Goal: Task Accomplishment & Management: Manage account settings

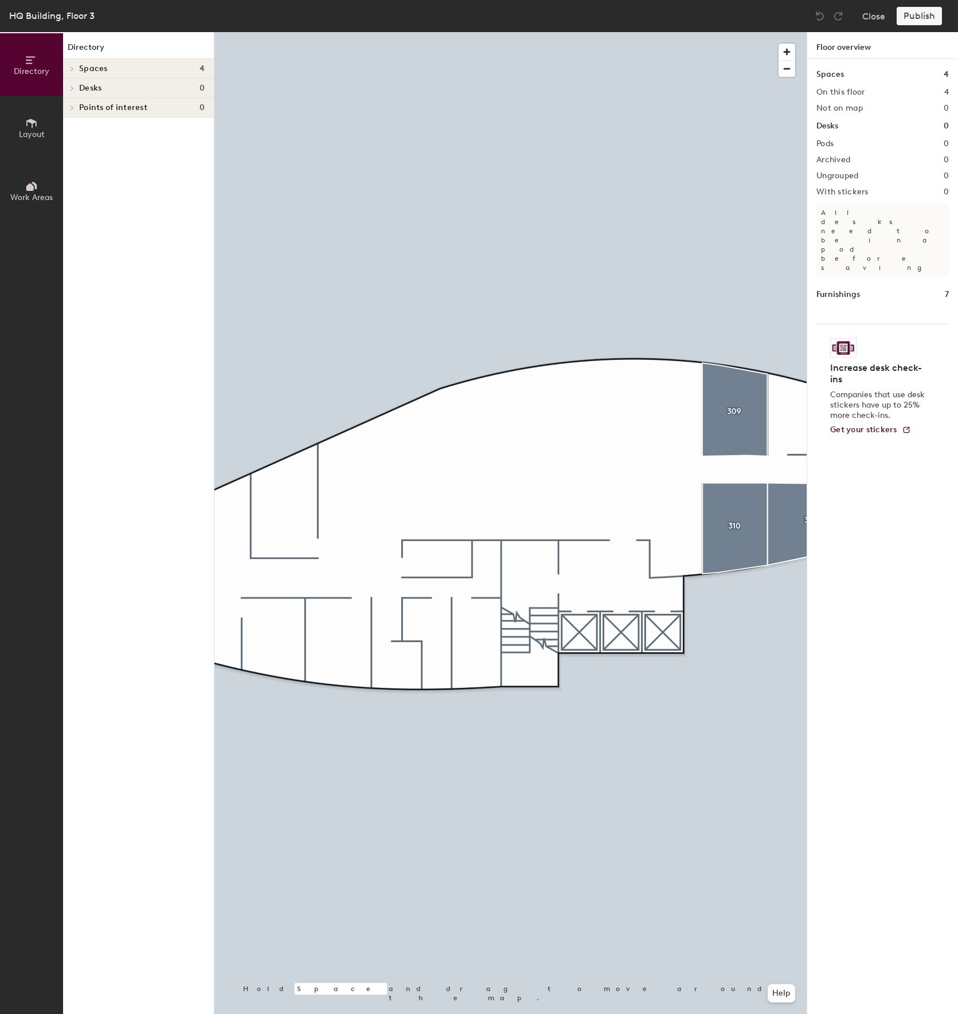
click at [34, 119] on icon at bounding box center [31, 123] width 13 height 13
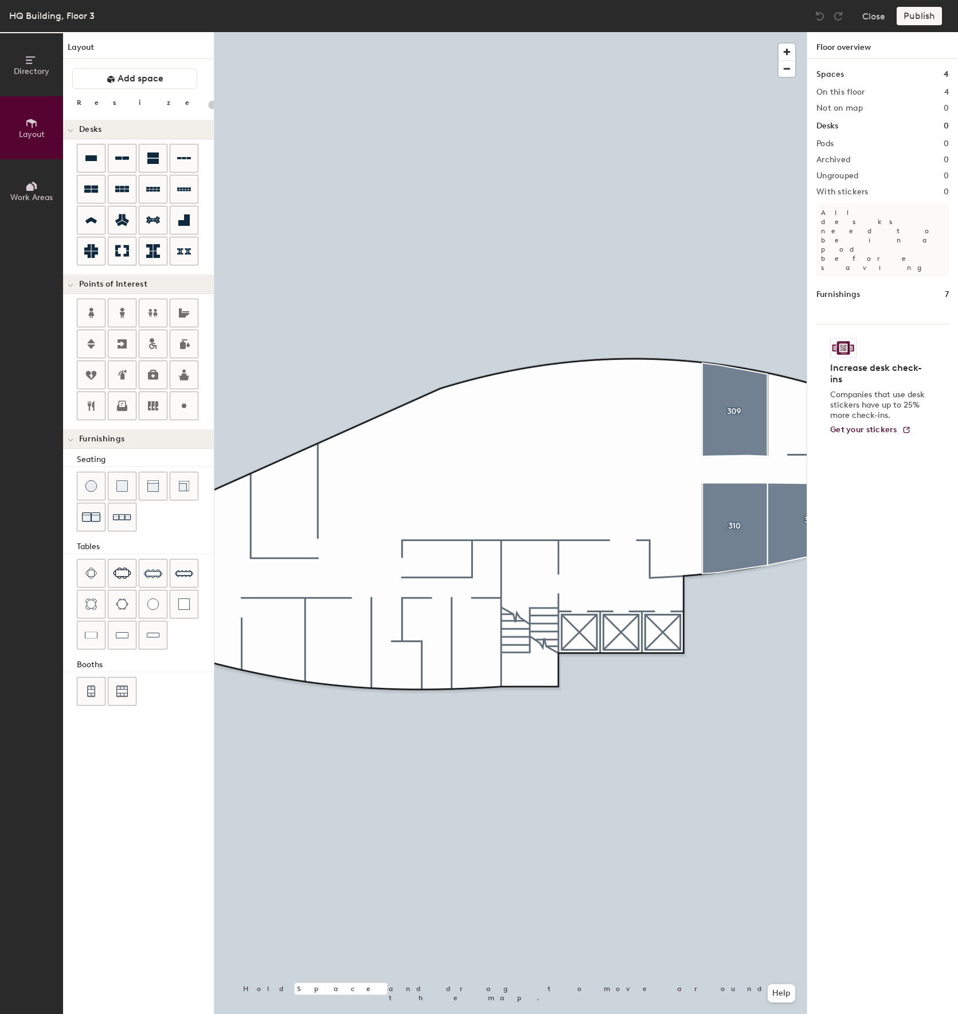
click at [205, 101] on div "Layout Add space Resize Desks Points of Interest Furnishings Seating Tables Boo…" at bounding box center [138, 523] width 151 height 982
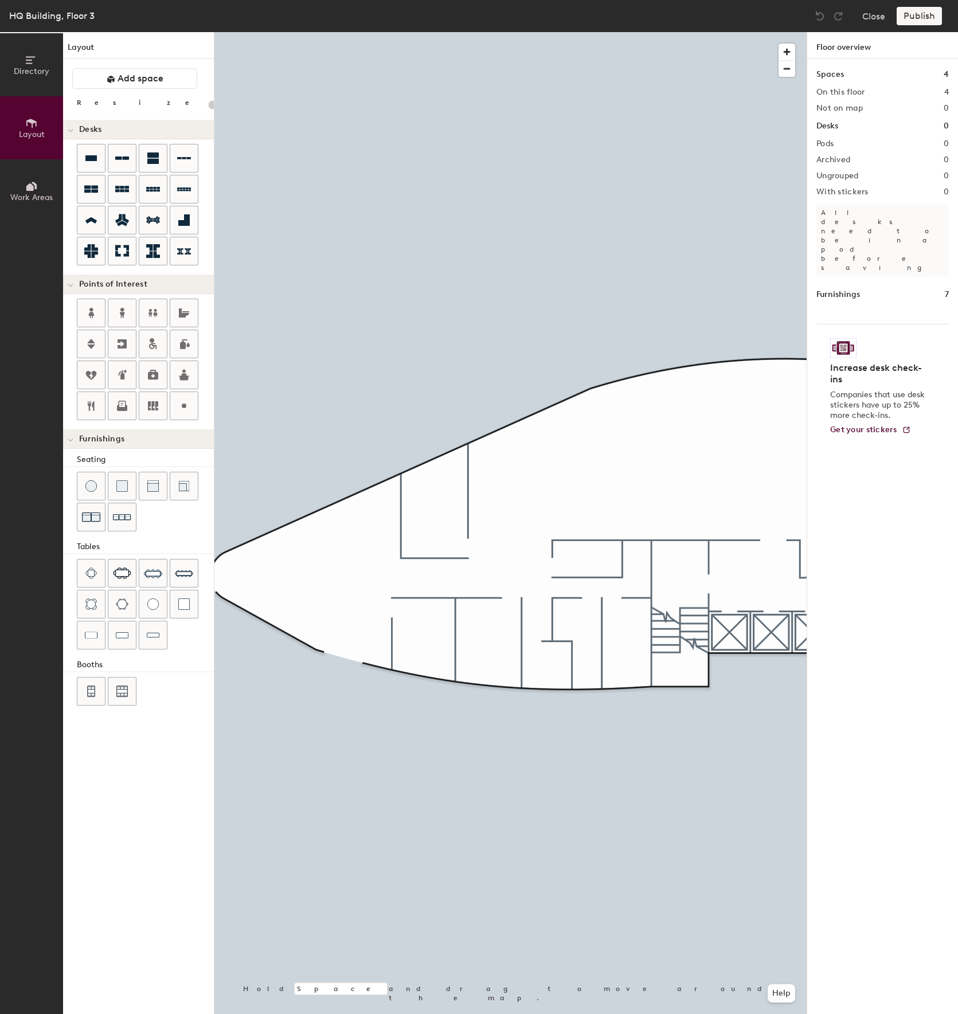
click at [32, 180] on icon at bounding box center [31, 186] width 13 height 13
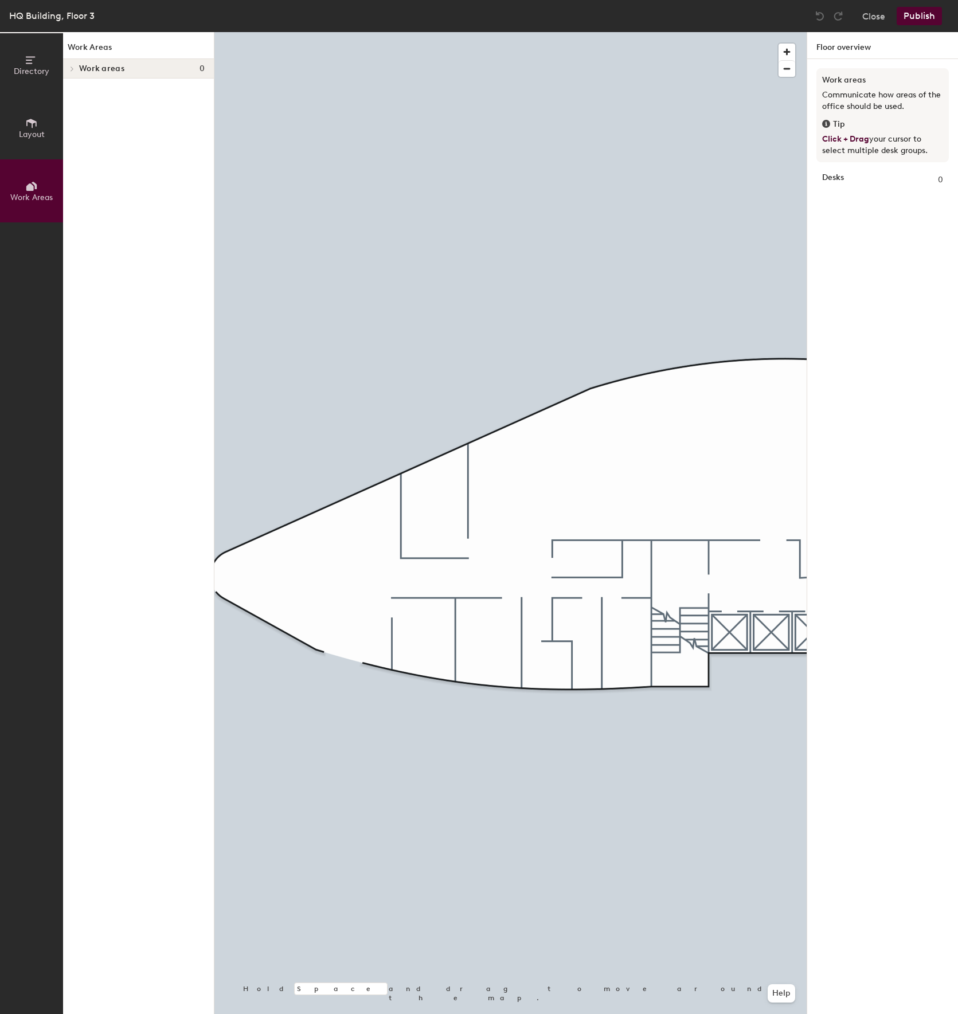
click at [75, 69] on span at bounding box center [72, 69] width 10 height 6
click at [34, 134] on span "Layout" at bounding box center [32, 135] width 26 height 10
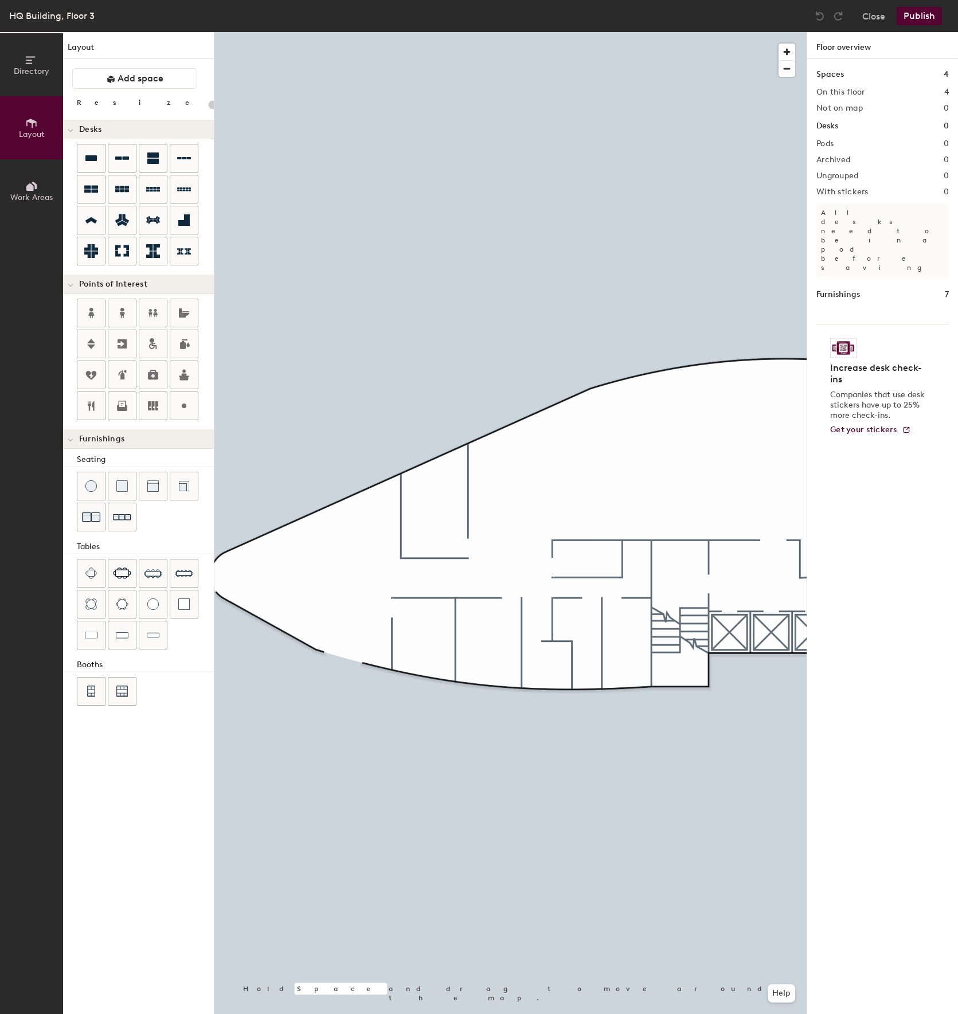
click at [73, 442] on div at bounding box center [70, 438] width 15 height 19
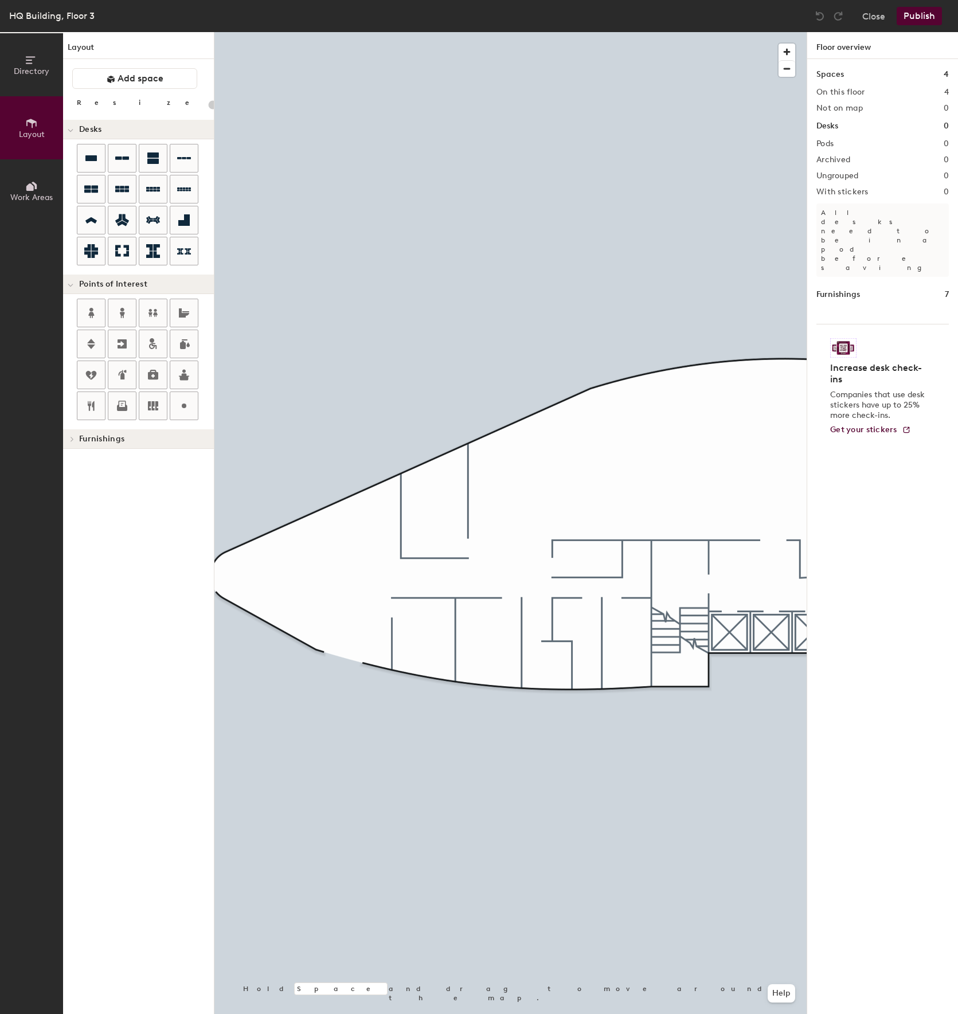
click at [73, 442] on icon at bounding box center [72, 439] width 5 height 6
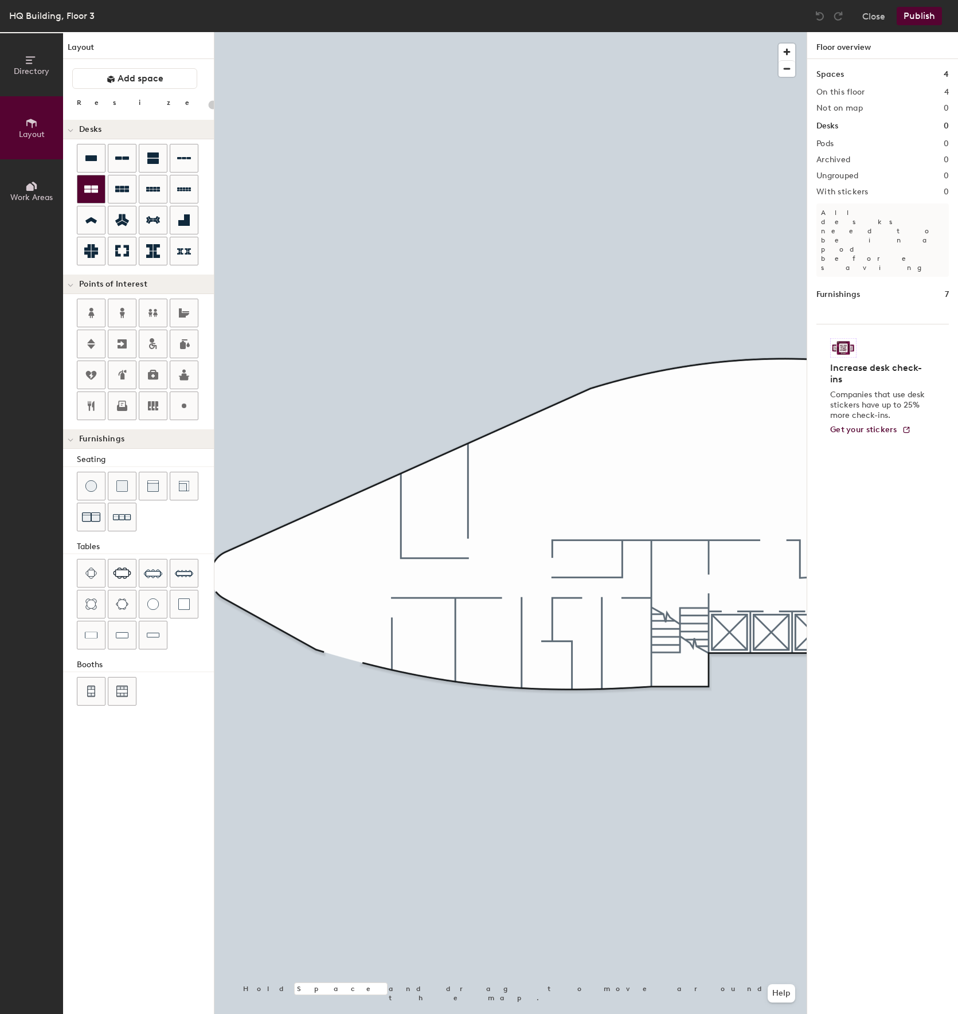
click at [99, 194] on div at bounding box center [91, 189] width 28 height 28
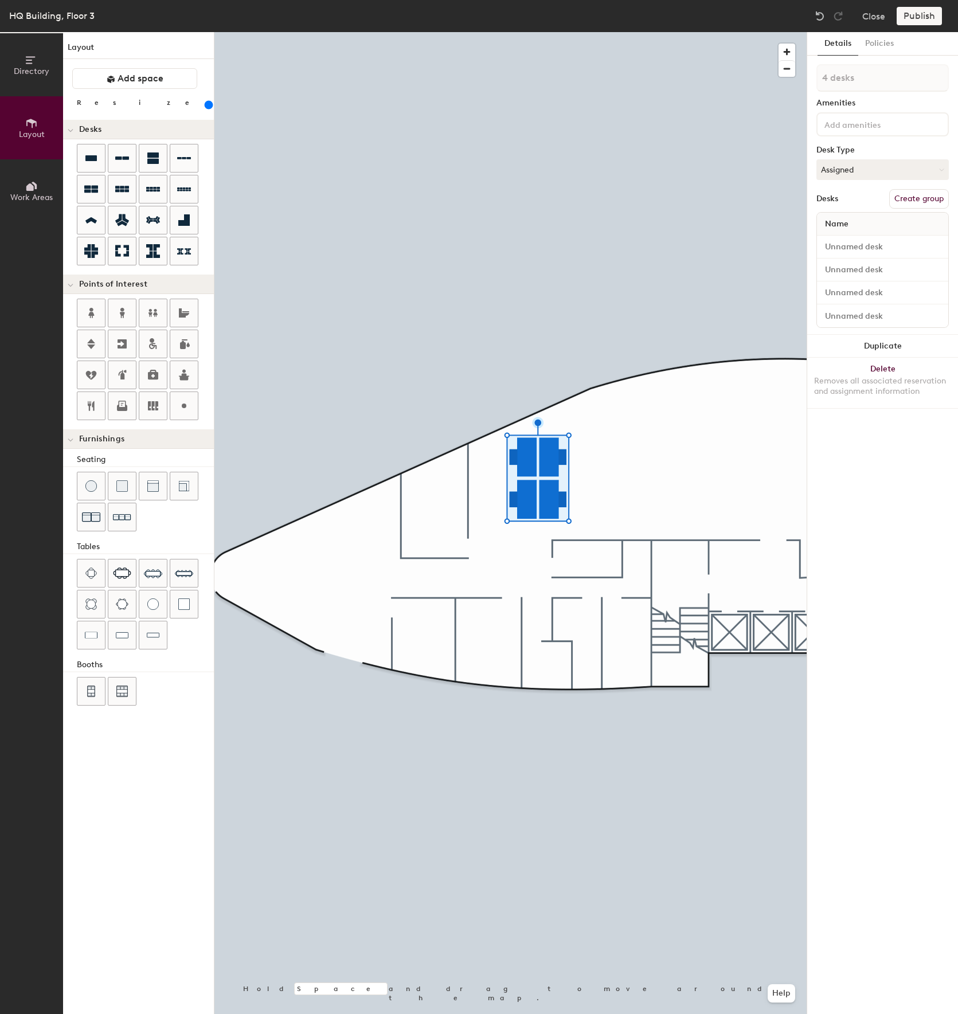
click at [208, 105] on input "range" at bounding box center [208, 104] width 0 height 9
type input "220"
click at [208, 105] on input "range" at bounding box center [208, 104] width 0 height 9
click at [836, 128] on input at bounding box center [873, 124] width 103 height 14
click at [904, 447] on div "Details Policies 4 desks Amenities Desk Type Assigned Desks Create group Name D…" at bounding box center [882, 523] width 151 height 982
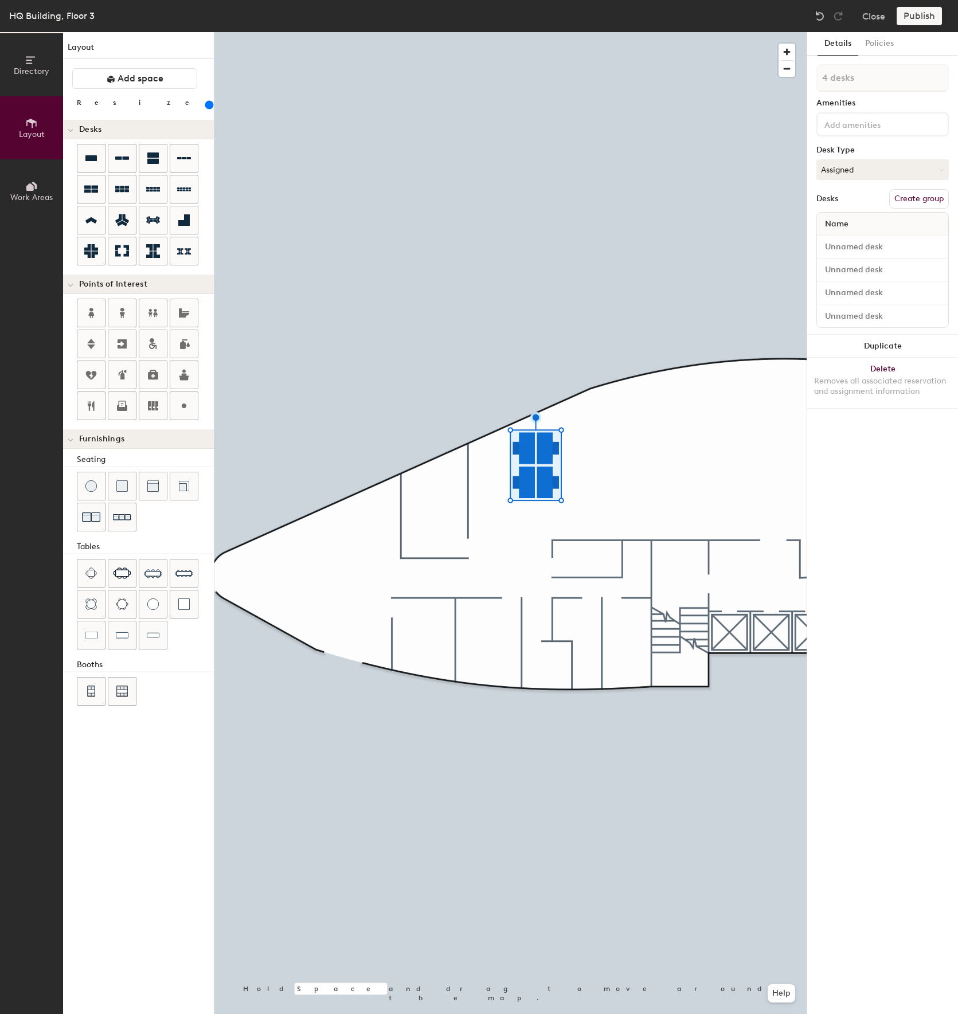
click at [873, 127] on input at bounding box center [873, 124] width 103 height 14
click at [890, 40] on button "Policies" at bounding box center [879, 44] width 42 height 24
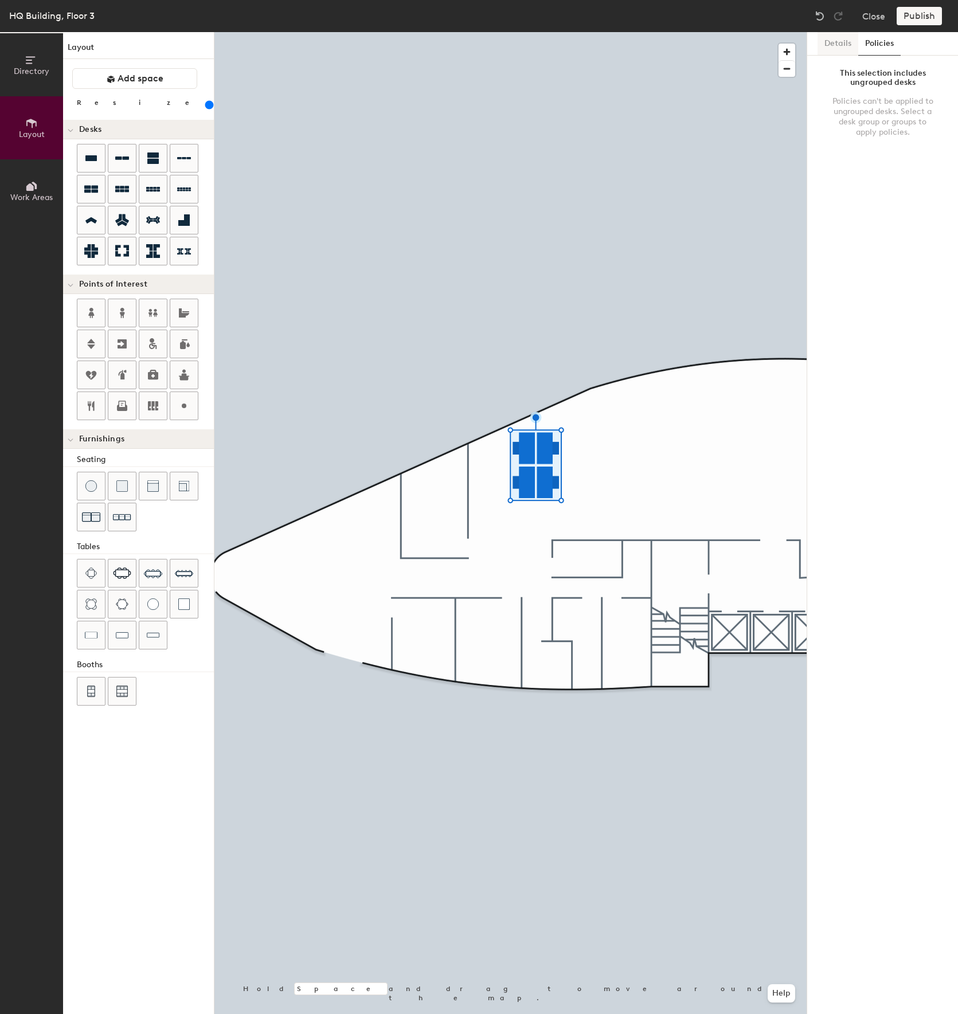
click at [854, 41] on button "Details" at bounding box center [838, 44] width 41 height 24
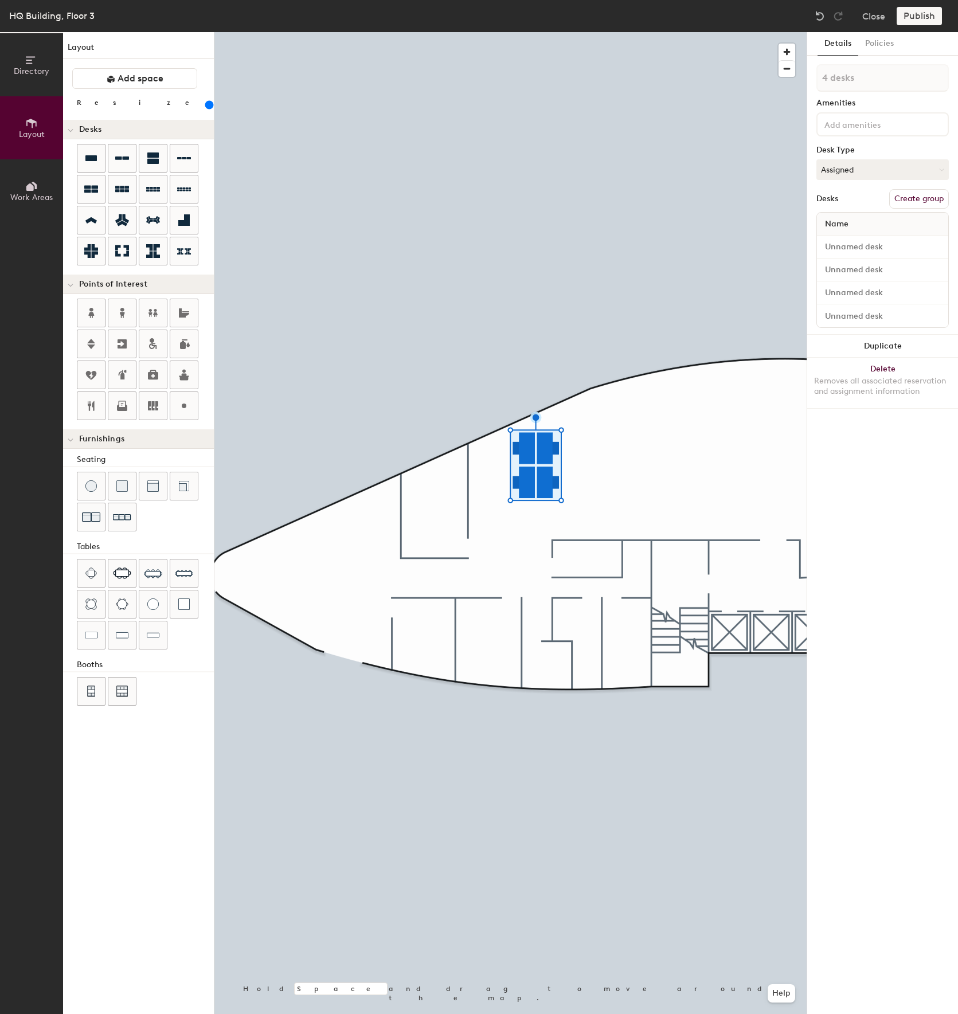
click at [839, 45] on button "Details" at bounding box center [838, 44] width 41 height 24
click at [853, 245] on input at bounding box center [882, 247] width 127 height 16
type input "010"
click at [852, 270] on input at bounding box center [882, 270] width 127 height 16
type input "012"
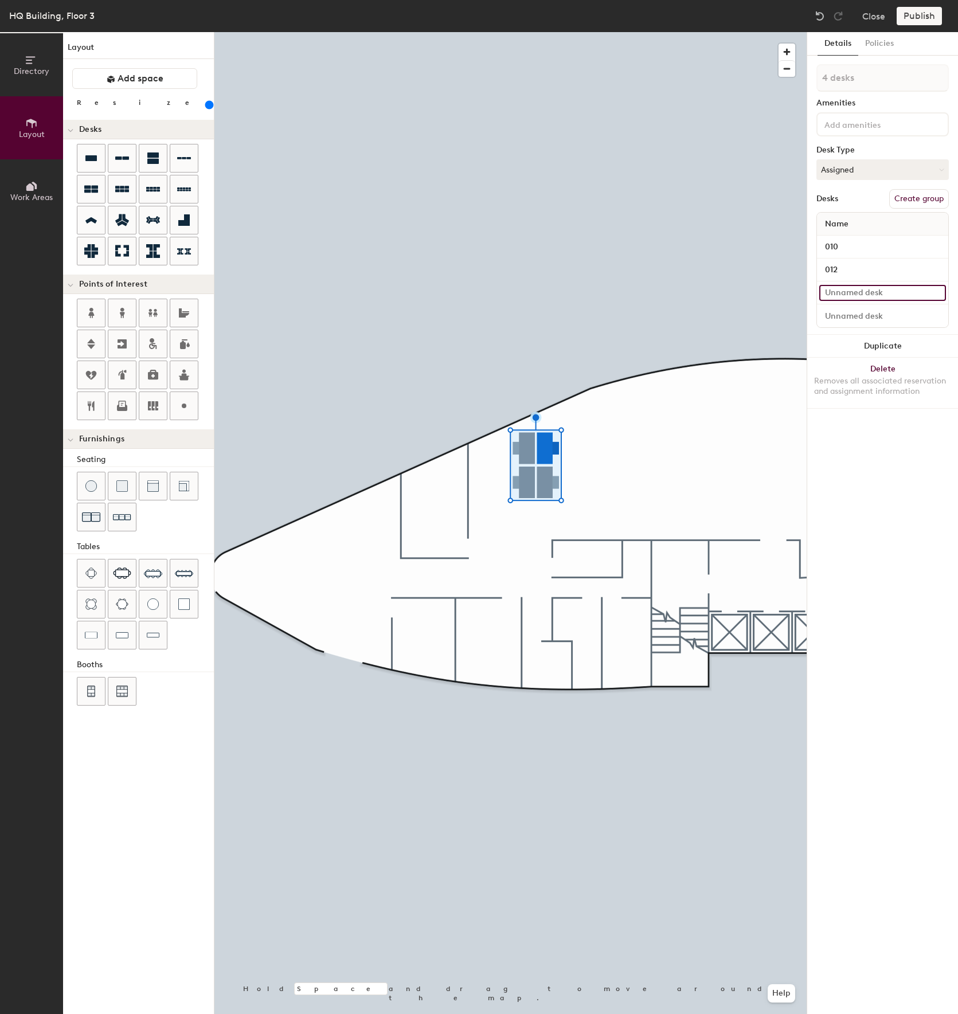
click at [852, 290] on input at bounding box center [882, 293] width 127 height 16
type input "011"
click at [853, 313] on input at bounding box center [882, 316] width 127 height 16
type input "009"
click at [855, 293] on input "011" at bounding box center [882, 293] width 127 height 16
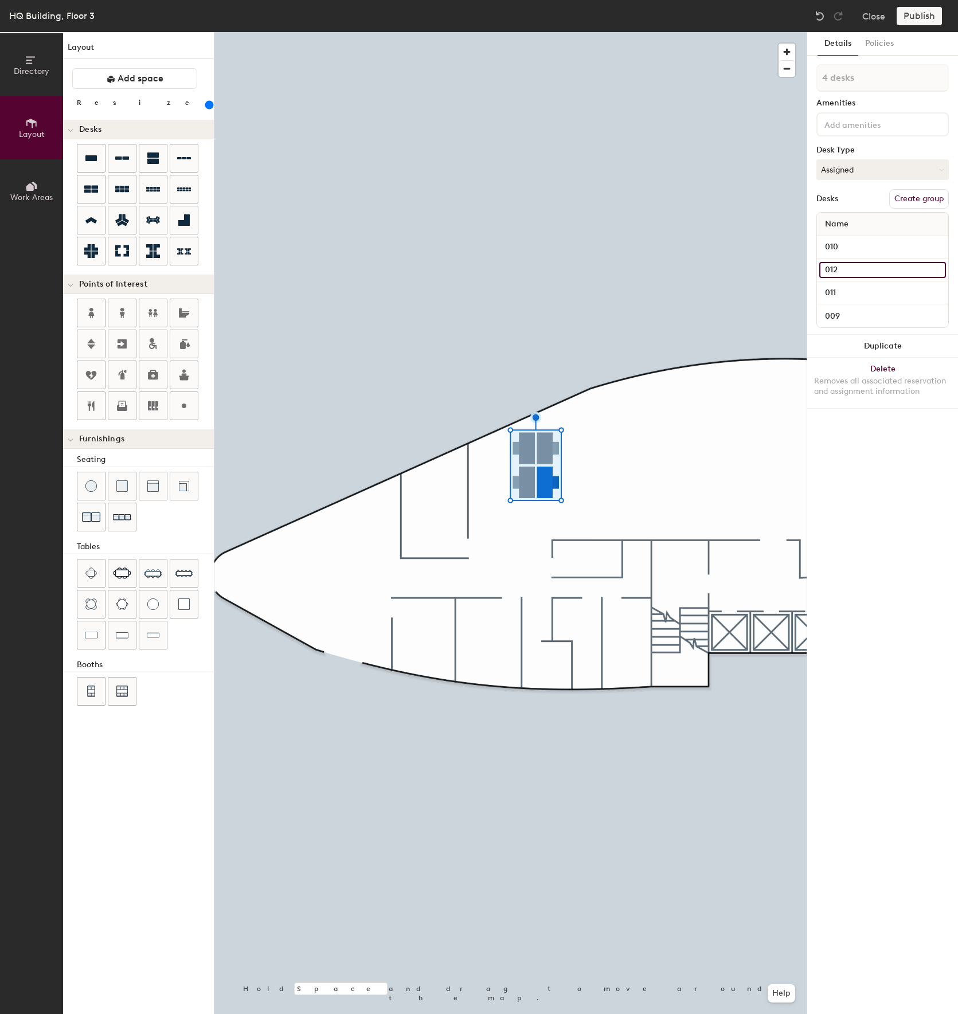
click at [860, 271] on input "012" at bounding box center [882, 270] width 127 height 16
click at [921, 18] on div "Publish" at bounding box center [923, 16] width 52 height 18
click at [920, 16] on div "Publish" at bounding box center [923, 16] width 52 height 18
click at [907, 11] on div "Publish" at bounding box center [923, 16] width 52 height 18
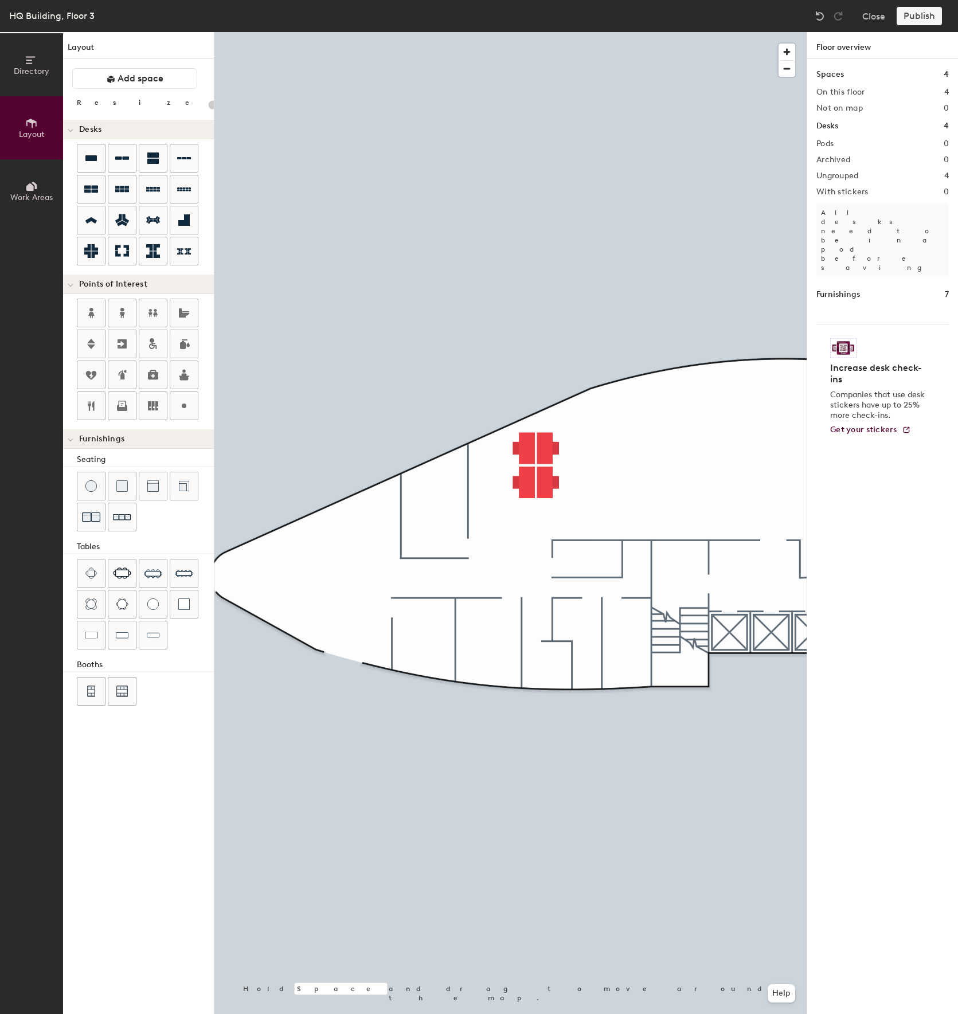
click at [915, 22] on div "Publish" at bounding box center [923, 16] width 52 height 18
click at [914, 17] on div "Publish" at bounding box center [923, 16] width 52 height 18
click at [915, 18] on div "Publish" at bounding box center [923, 16] width 52 height 18
click at [917, 14] on div "Publish" at bounding box center [923, 16] width 52 height 18
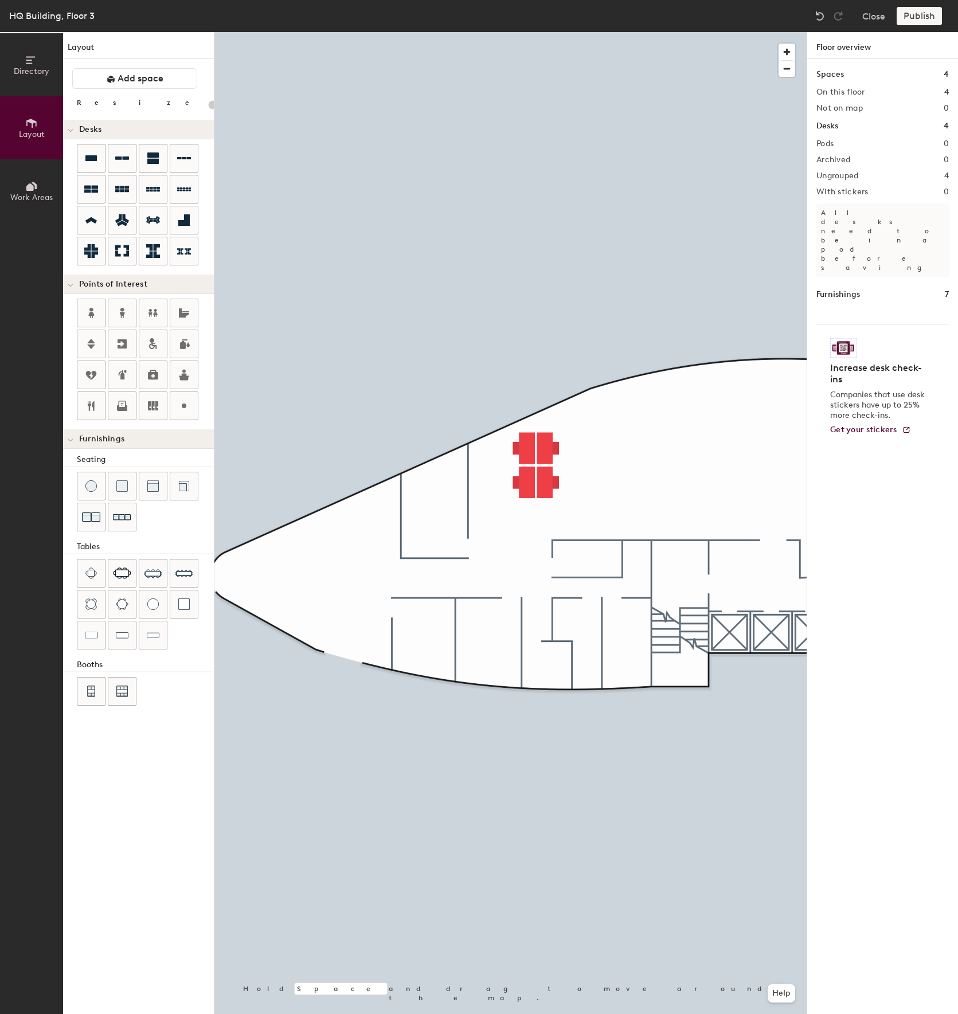
click at [917, 14] on div "Publish" at bounding box center [923, 16] width 52 height 18
click at [919, 19] on div "Publish" at bounding box center [923, 16] width 52 height 18
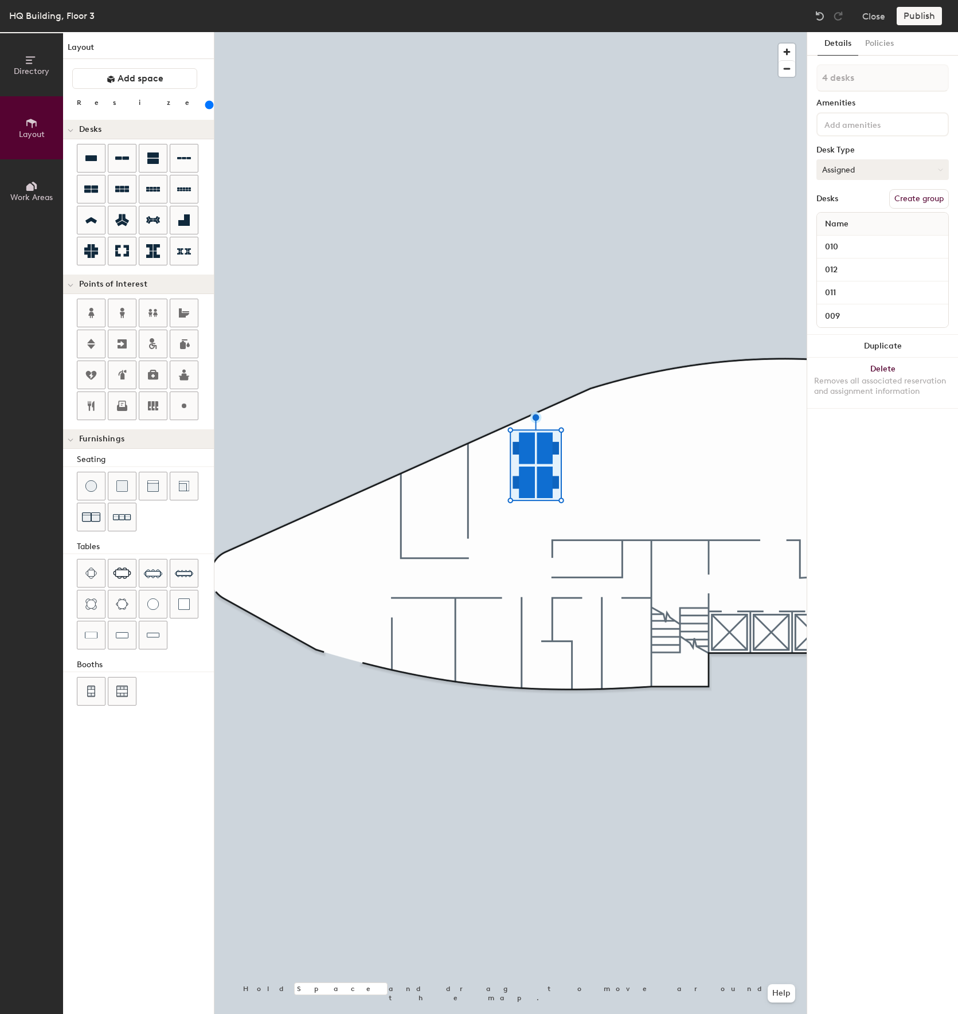
click at [913, 173] on button "Assigned" at bounding box center [883, 169] width 132 height 21
click at [857, 202] on div "Assigned" at bounding box center [874, 205] width 115 height 17
click at [884, 40] on button "Policies" at bounding box center [879, 44] width 42 height 24
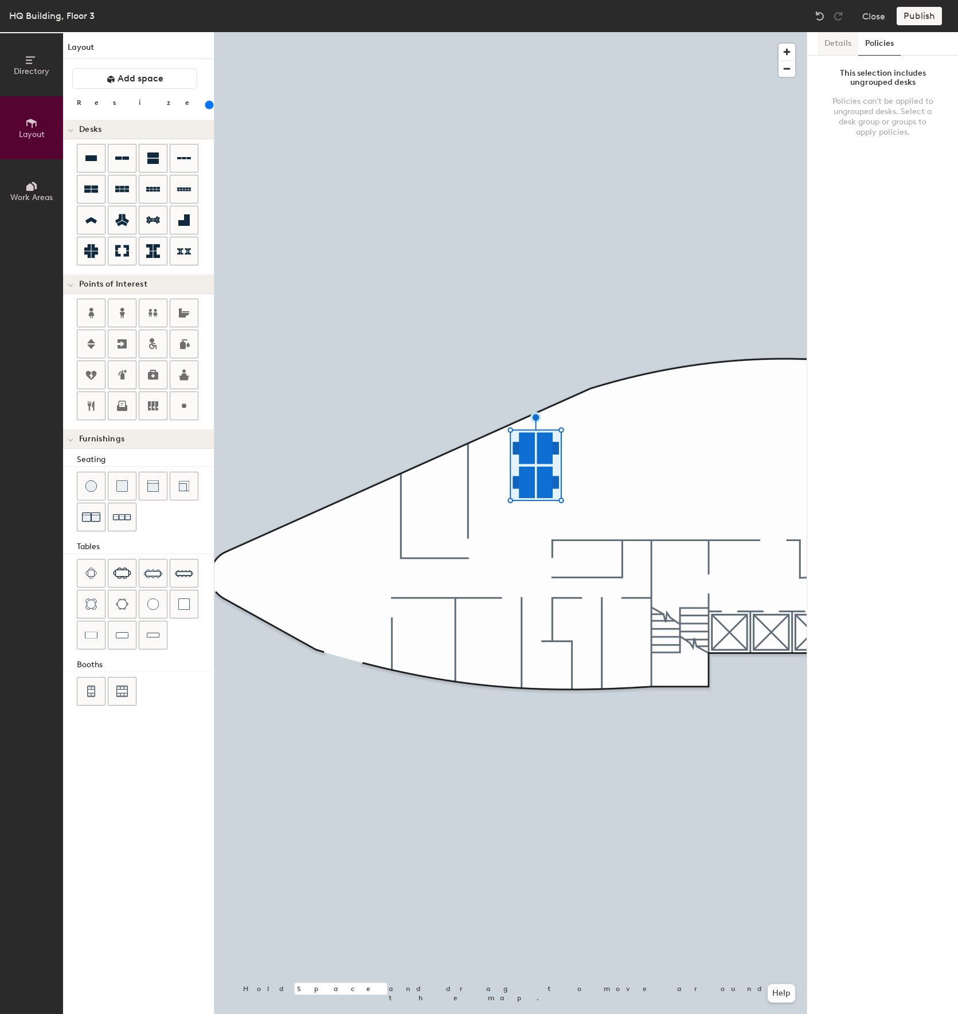
click at [836, 49] on button "Details" at bounding box center [838, 44] width 41 height 24
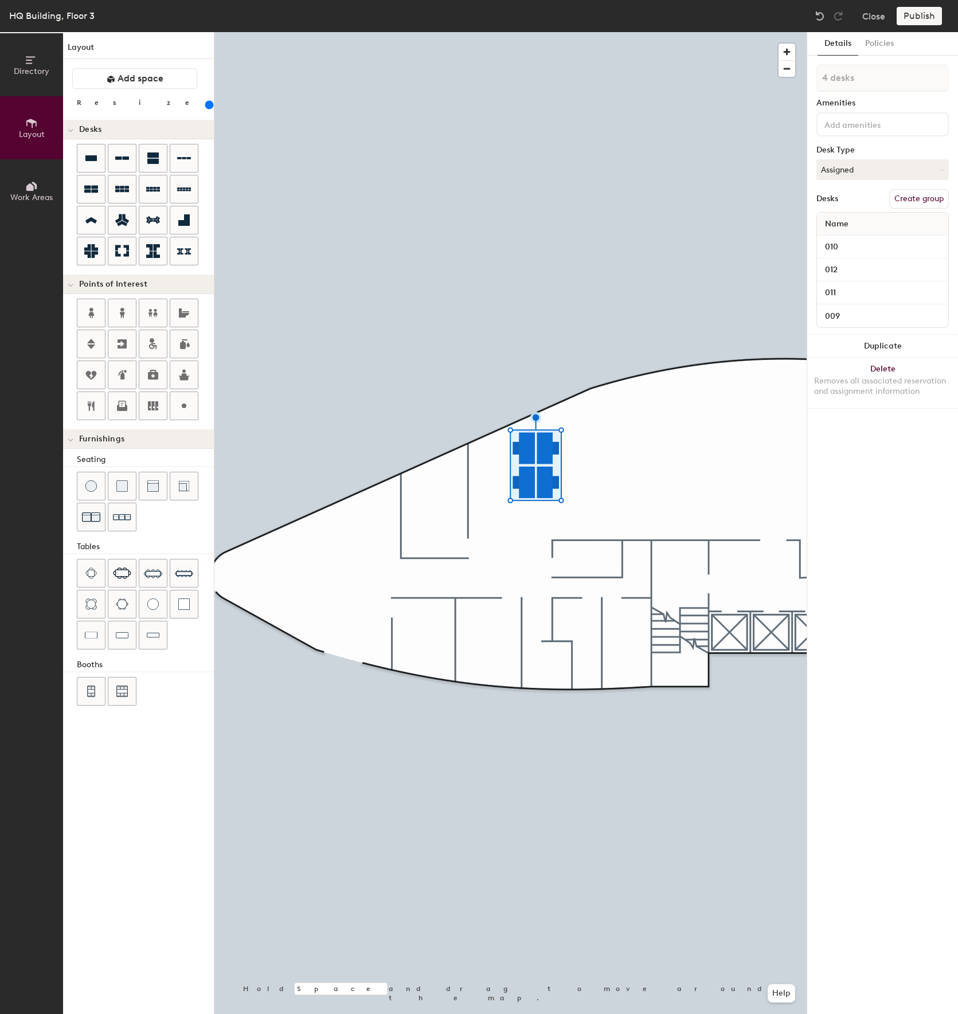
click at [920, 18] on div "Publish" at bounding box center [923, 16] width 52 height 18
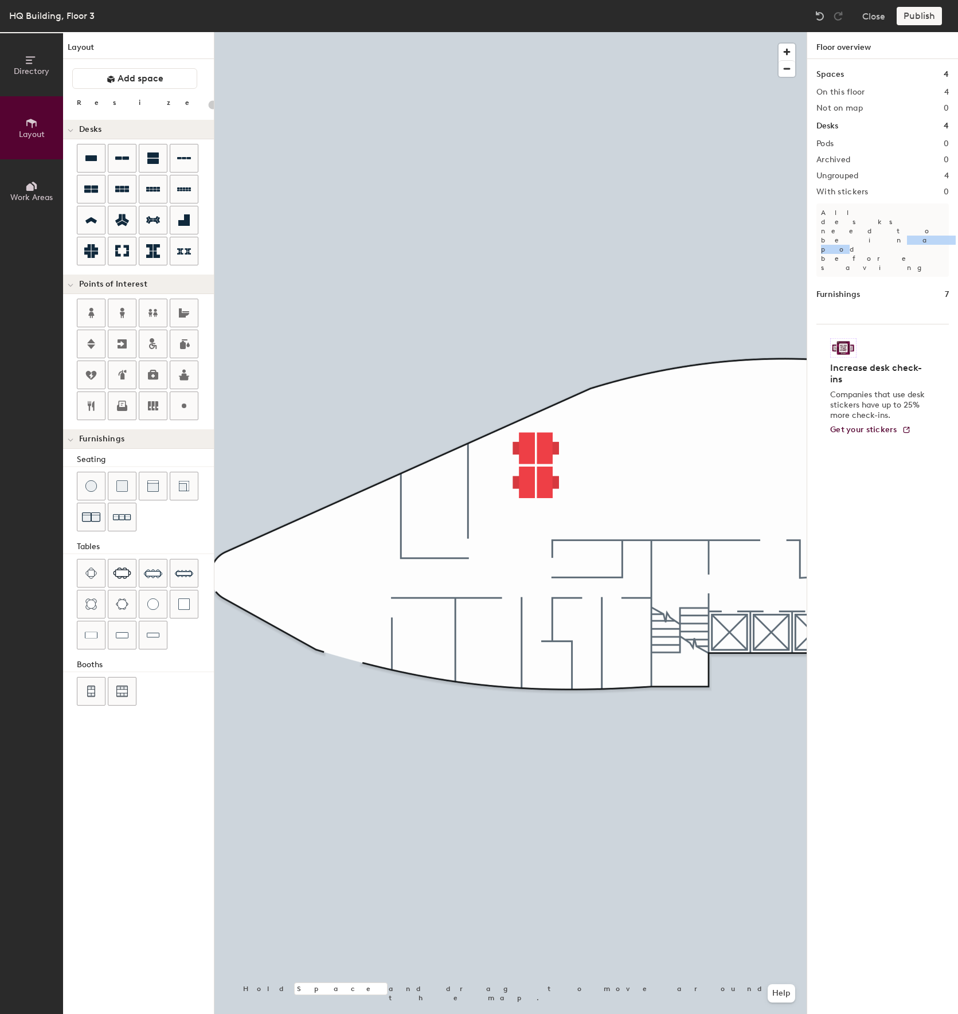
drag, startPoint x: 893, startPoint y: 213, endPoint x: 910, endPoint y: 213, distance: 16.6
click at [910, 213] on p "All desks need to be in a pod before saving" at bounding box center [883, 240] width 132 height 73
click at [909, 237] on div "Spaces 4 On this floor 4 Not on map 0 Desks 4 Pods 0 Archived 0 Ungrouped 4 Wit…" at bounding box center [882, 550] width 151 height 982
click at [857, 211] on p "All desks need to be in a pod before saving" at bounding box center [883, 240] width 132 height 73
click at [781, 998] on button "Help" at bounding box center [782, 994] width 28 height 18
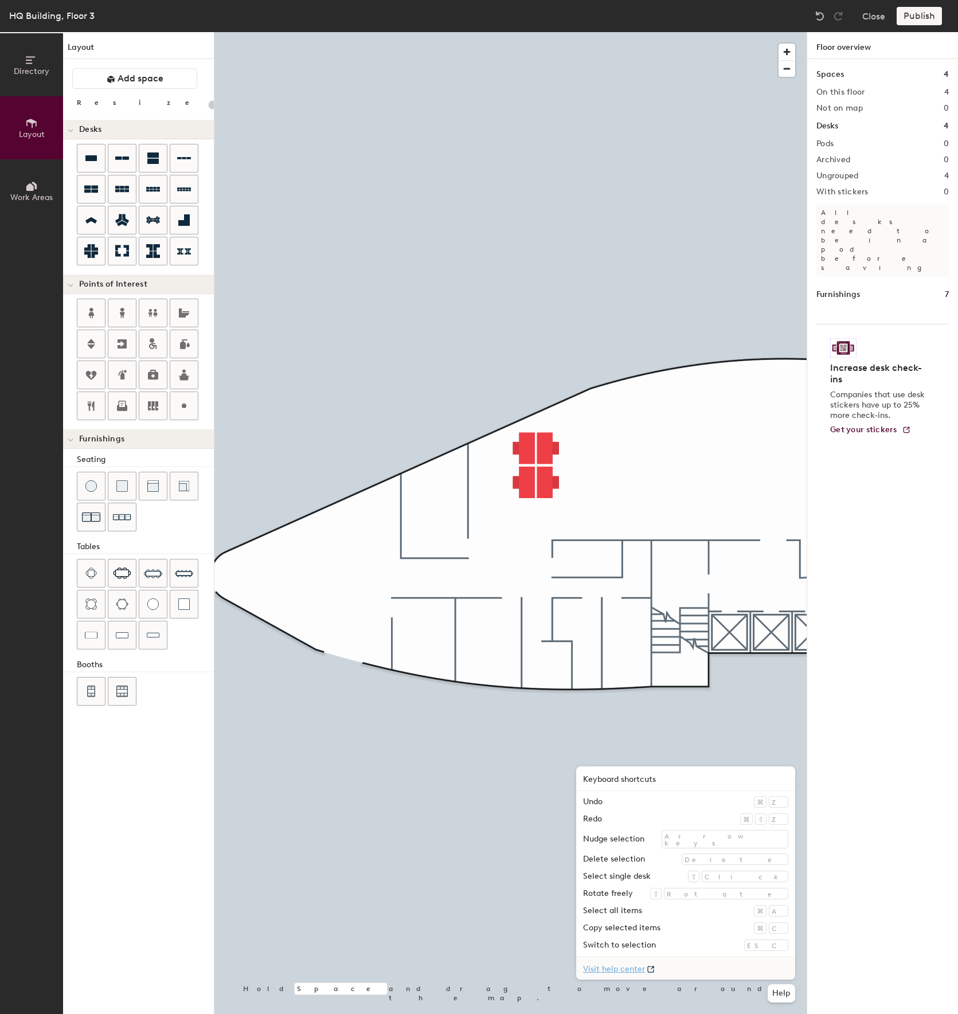
click at [727, 969] on link "Visit help center" at bounding box center [685, 968] width 219 height 23
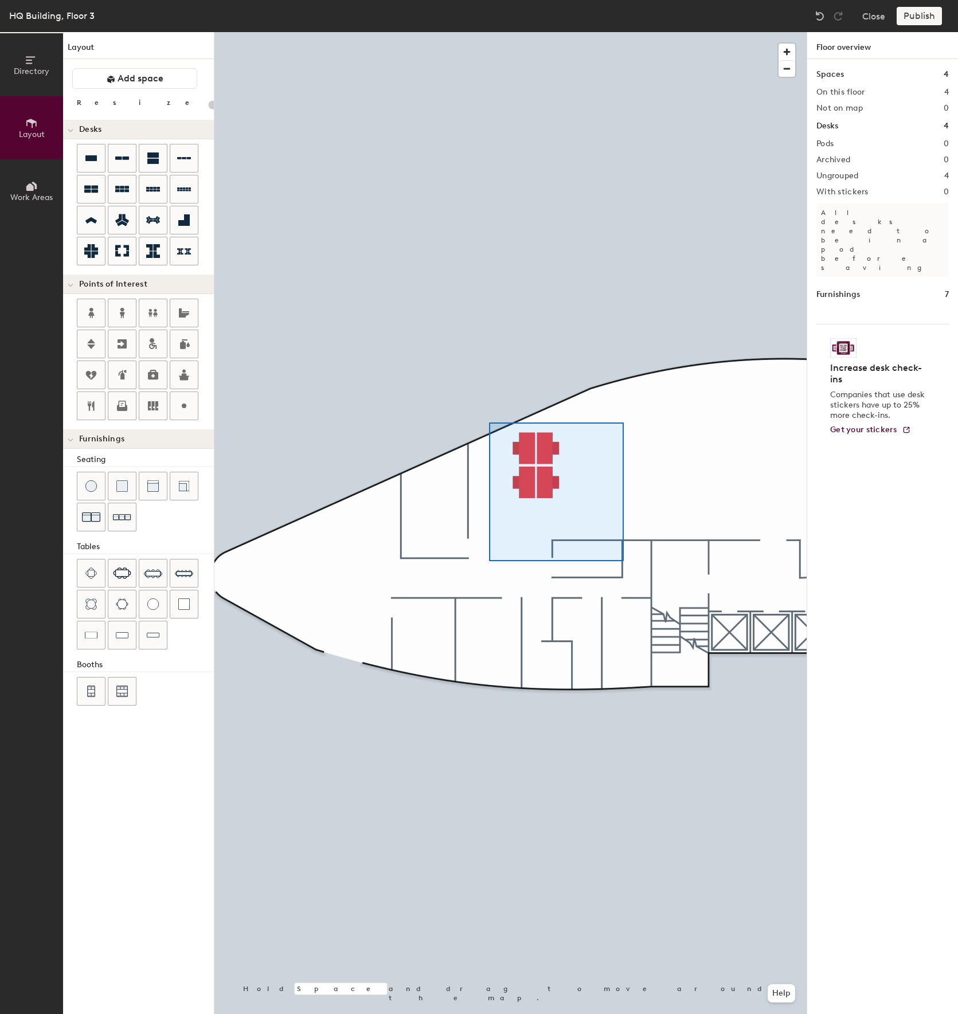
type input "220"
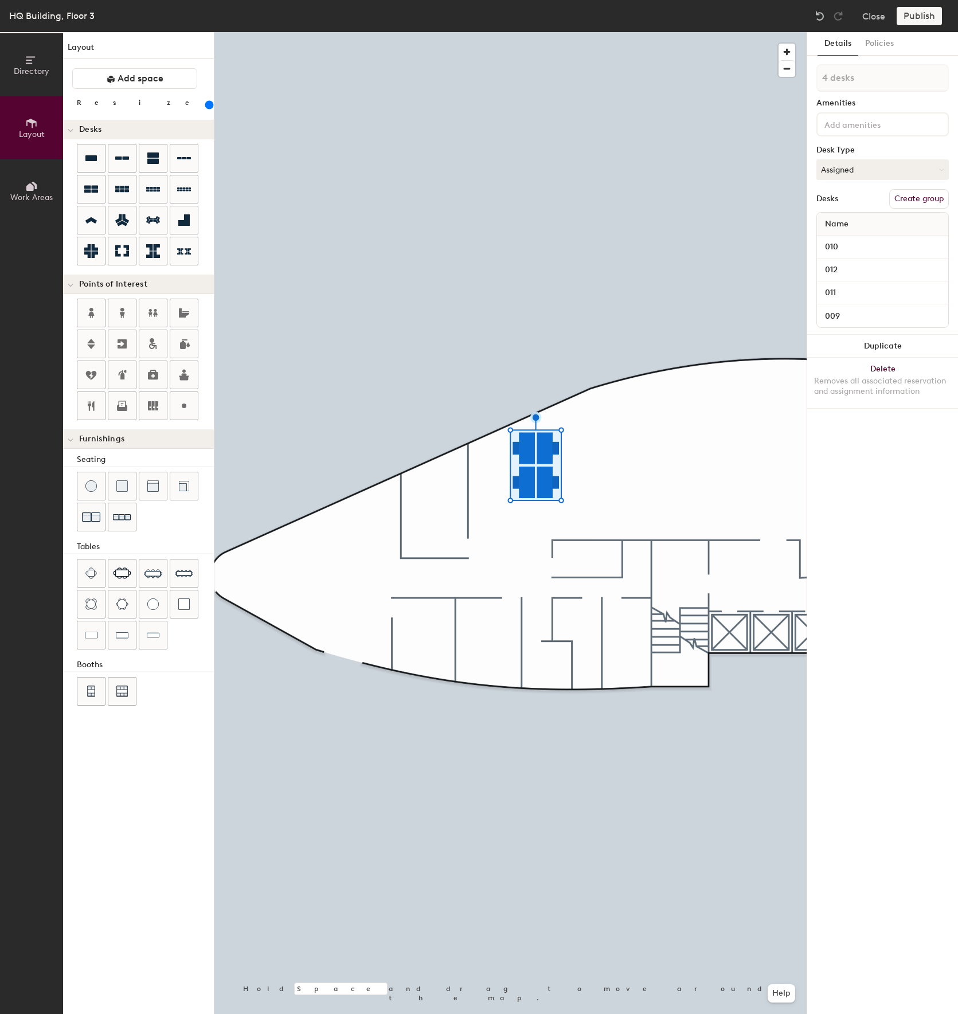
click at [925, 198] on button "Create group" at bounding box center [919, 198] width 60 height 19
click at [887, 76] on input "Pod 1" at bounding box center [883, 78] width 132 height 28
type input "P"
type input "A106-Cold War"
click at [934, 21] on button "Publish" at bounding box center [919, 16] width 45 height 18
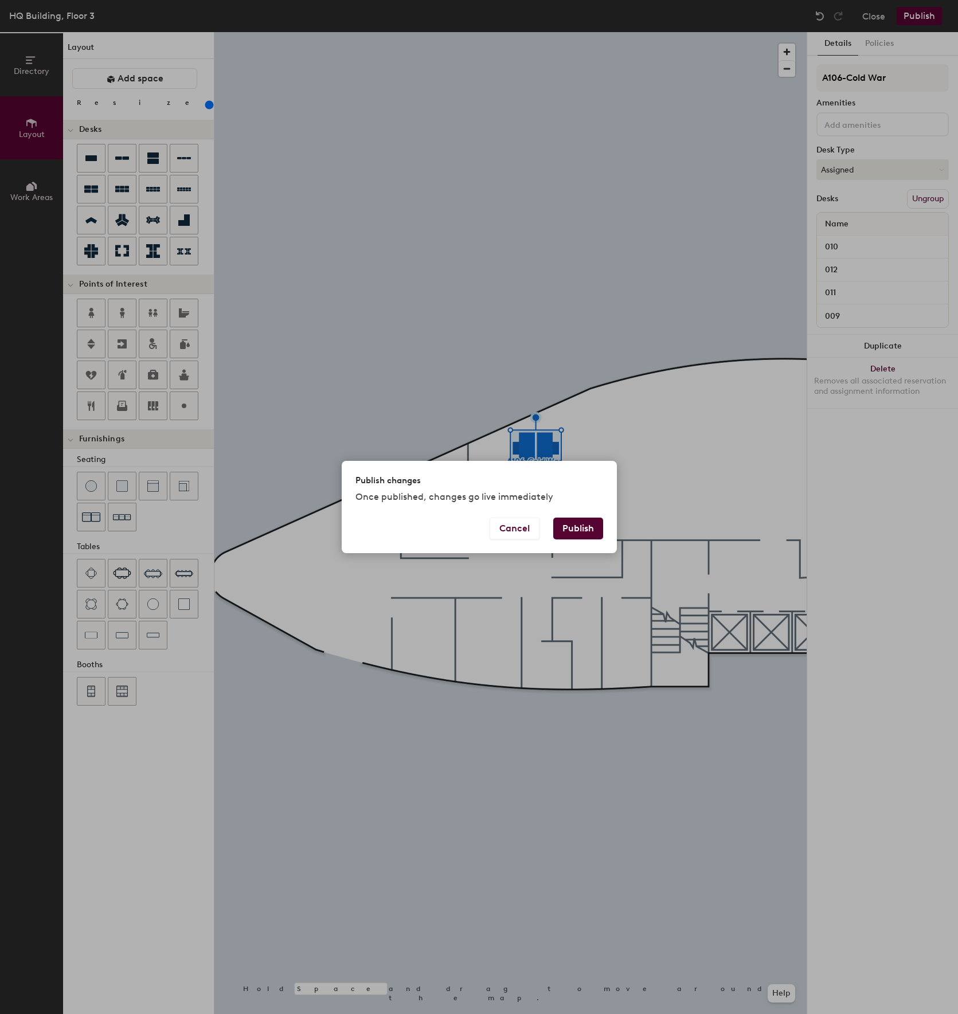
click at [565, 530] on button "Publish" at bounding box center [578, 529] width 50 height 22
type input "20"
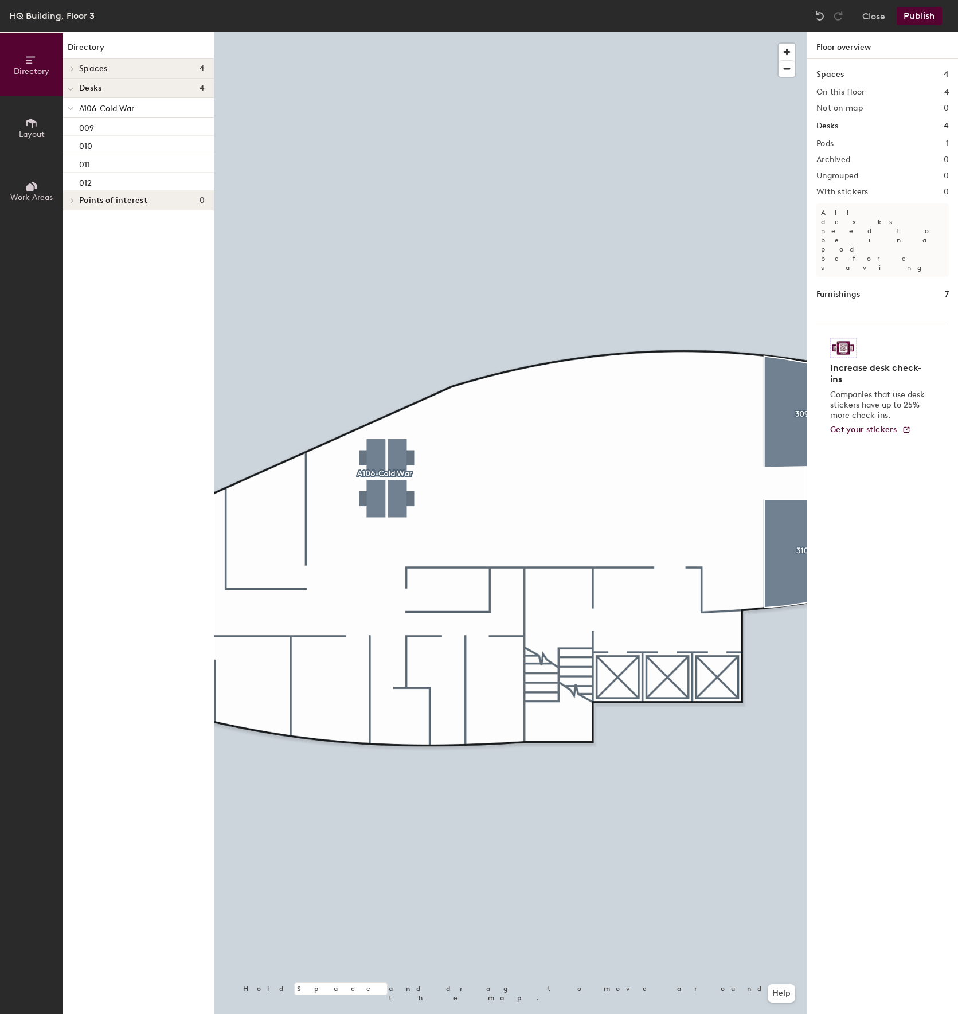
click at [376, 32] on div at bounding box center [510, 32] width 592 height 0
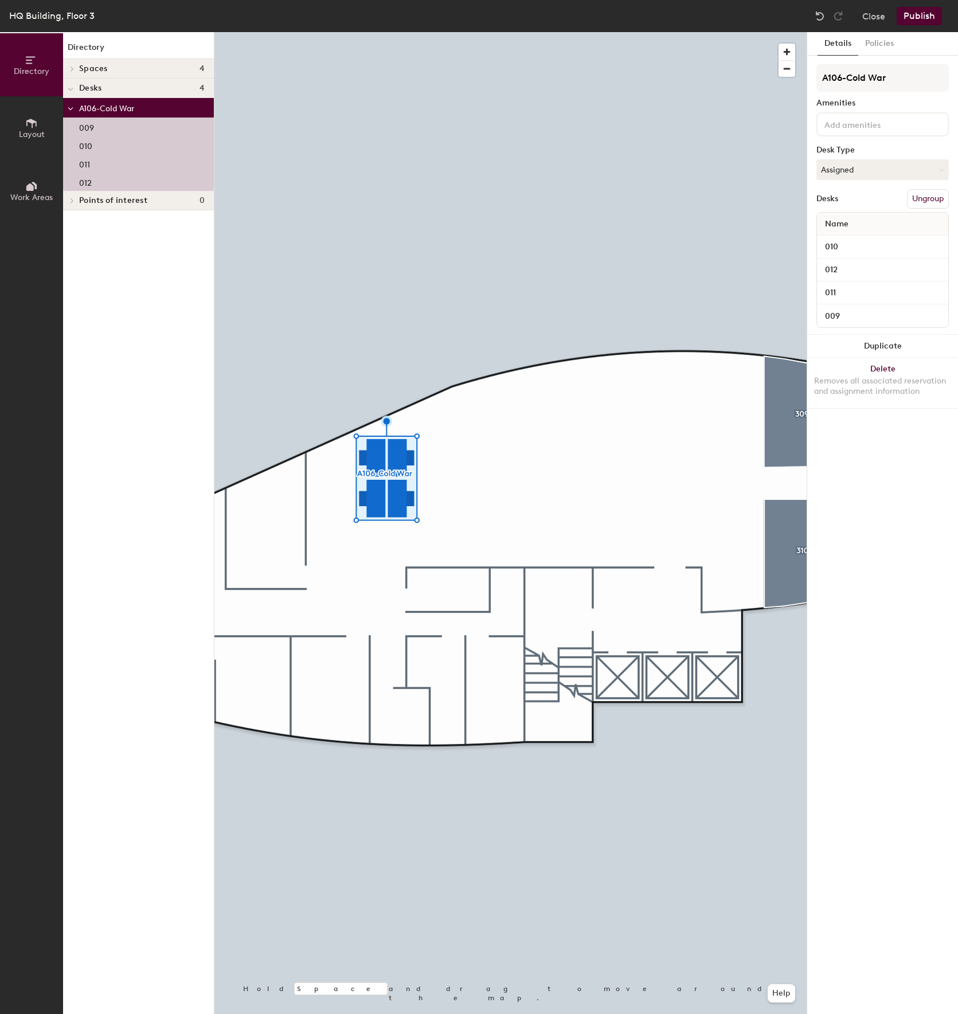
click at [67, 198] on span at bounding box center [72, 201] width 10 height 6
click at [67, 198] on div at bounding box center [70, 200] width 15 height 19
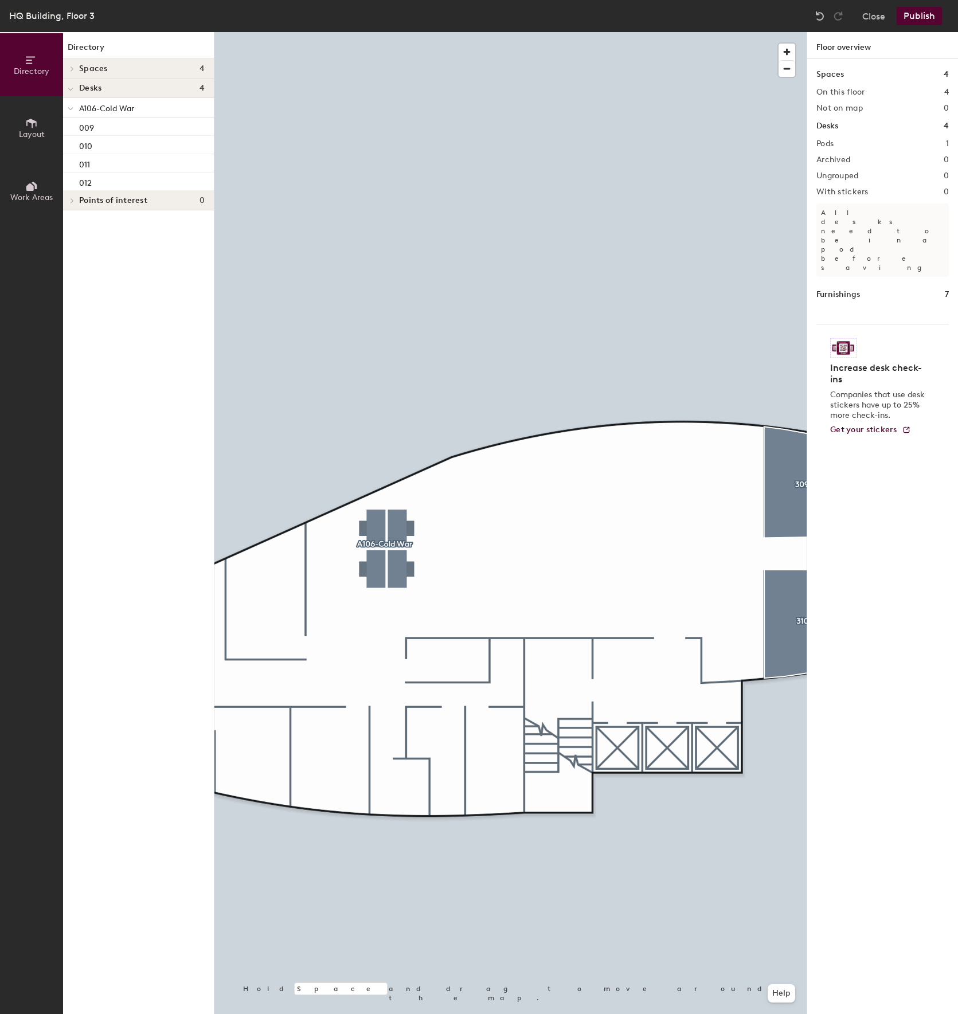
click at [40, 7] on div "HQ Building, Floor 3 Close Publish" at bounding box center [479, 16] width 958 height 32
click at [50, 21] on div "HQ Building, Floor 3" at bounding box center [51, 16] width 85 height 14
click at [79, 193] on div "Points of interest 0" at bounding box center [138, 200] width 151 height 19
click at [77, 204] on div at bounding box center [70, 200] width 15 height 19
click at [75, 69] on span at bounding box center [72, 69] width 10 height 6
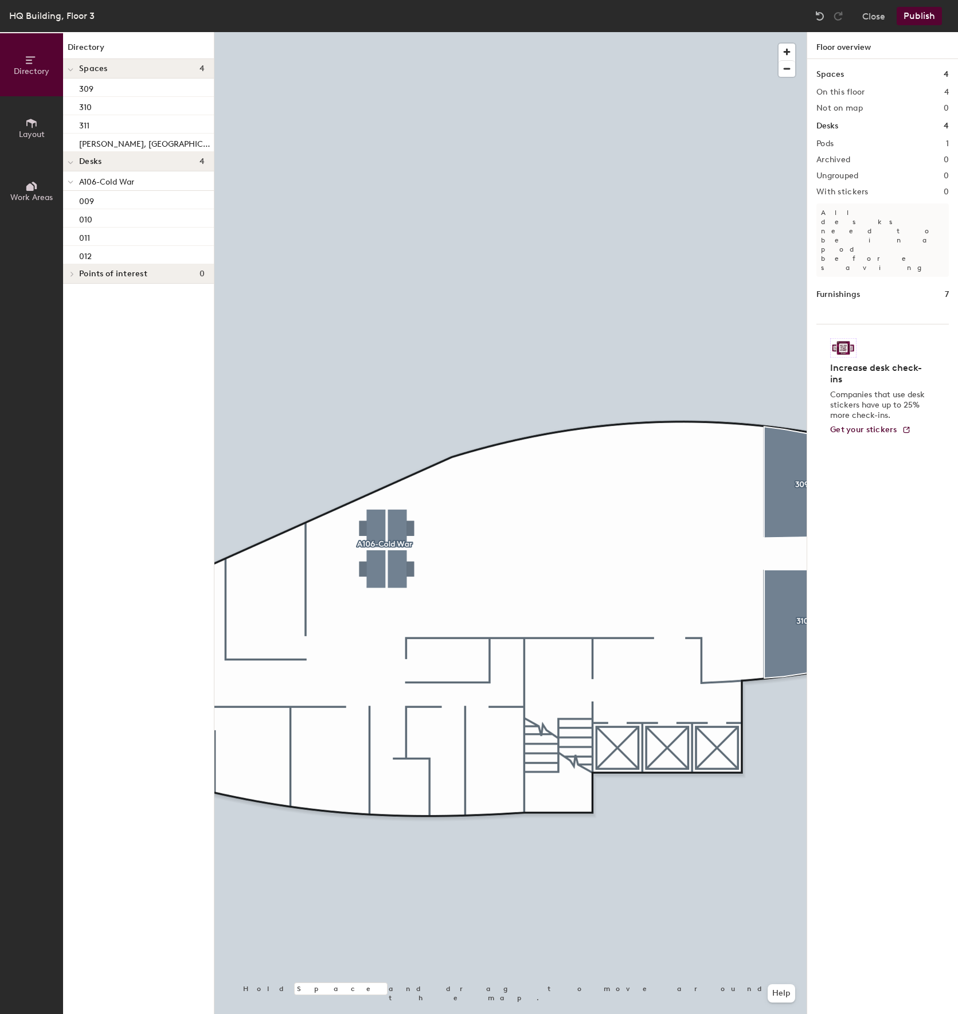
click at [73, 68] on span at bounding box center [71, 70] width 6 height 10
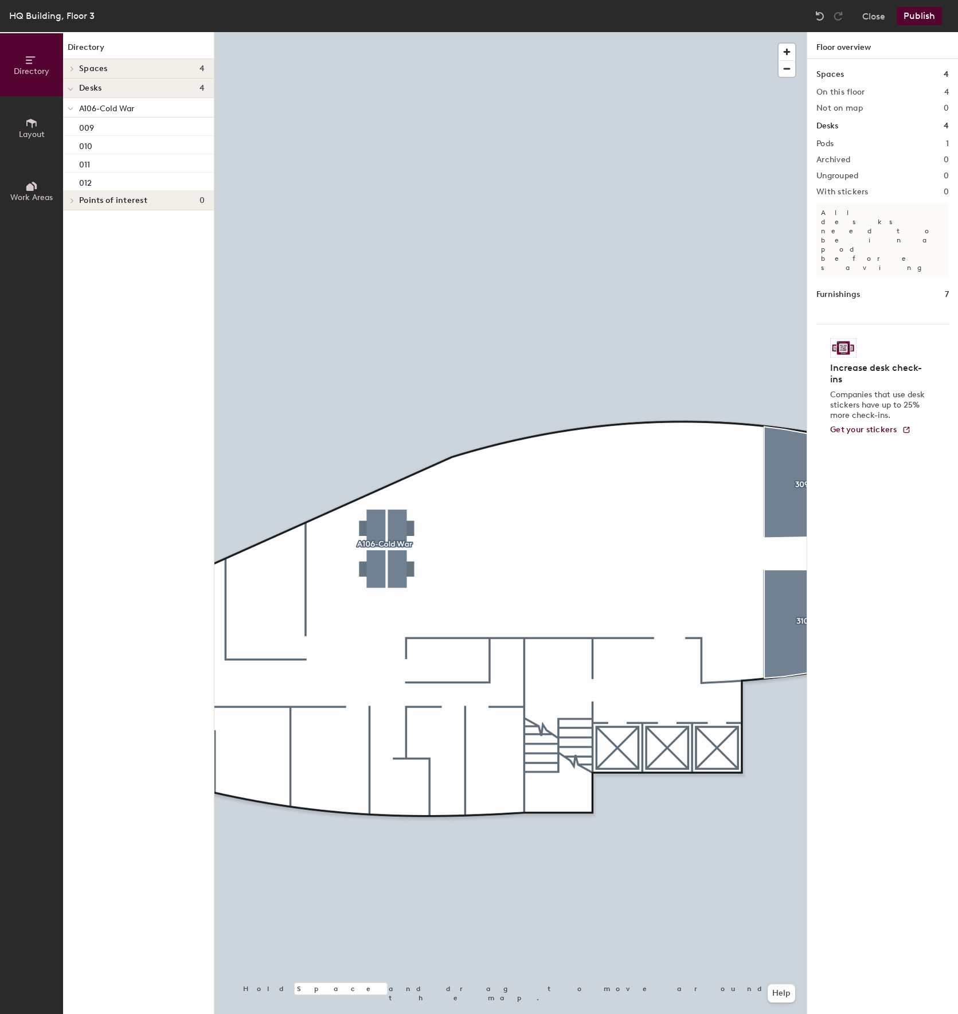
click at [73, 86] on div at bounding box center [70, 88] width 15 height 19
click at [74, 87] on icon at bounding box center [72, 88] width 5 height 6
click at [73, 69] on icon at bounding box center [72, 69] width 2 height 5
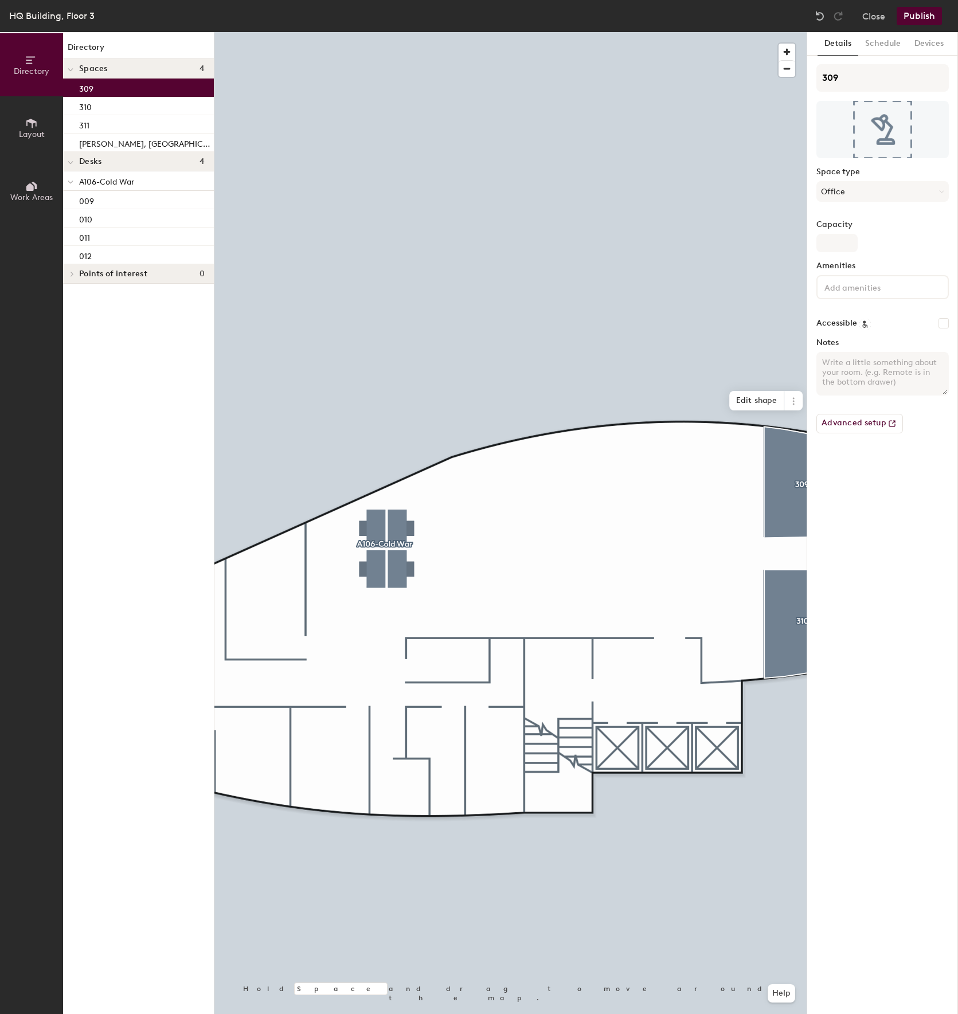
click at [123, 87] on div "309" at bounding box center [138, 88] width 151 height 18
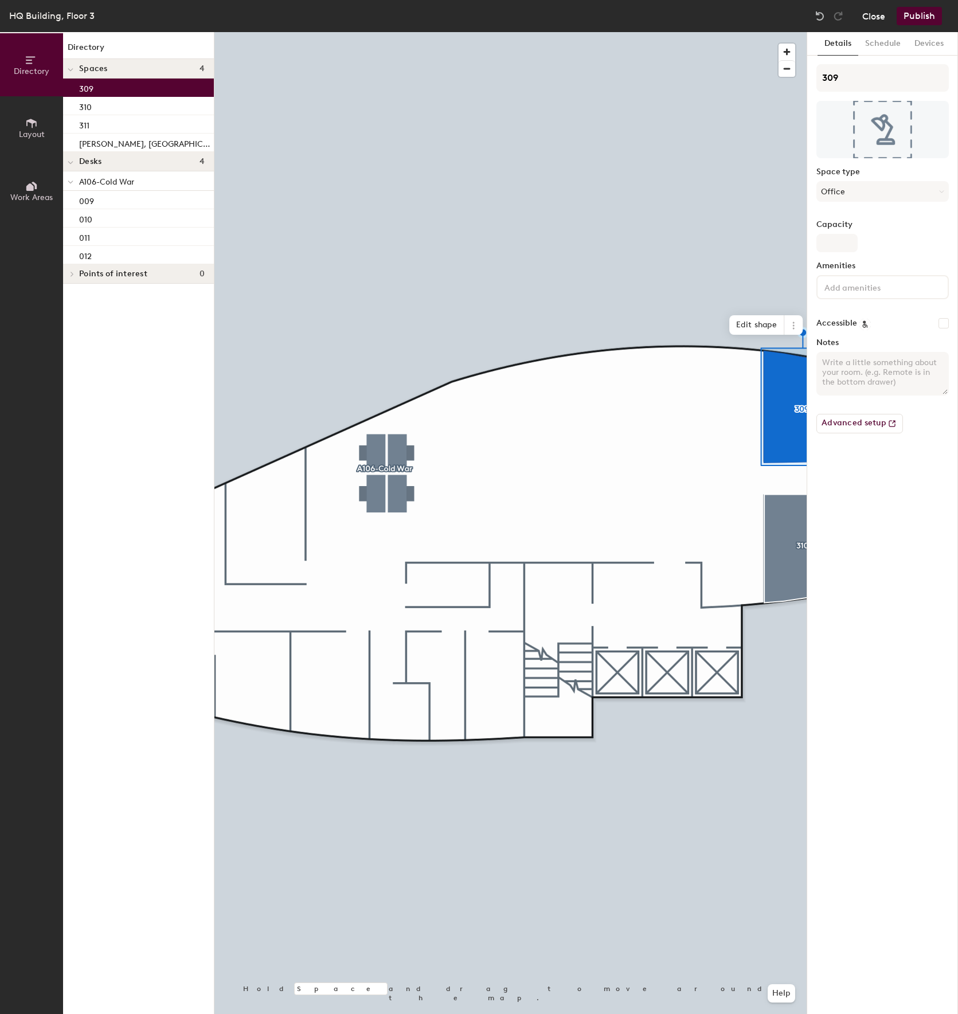
click at [885, 14] on button "Close" at bounding box center [873, 16] width 23 height 18
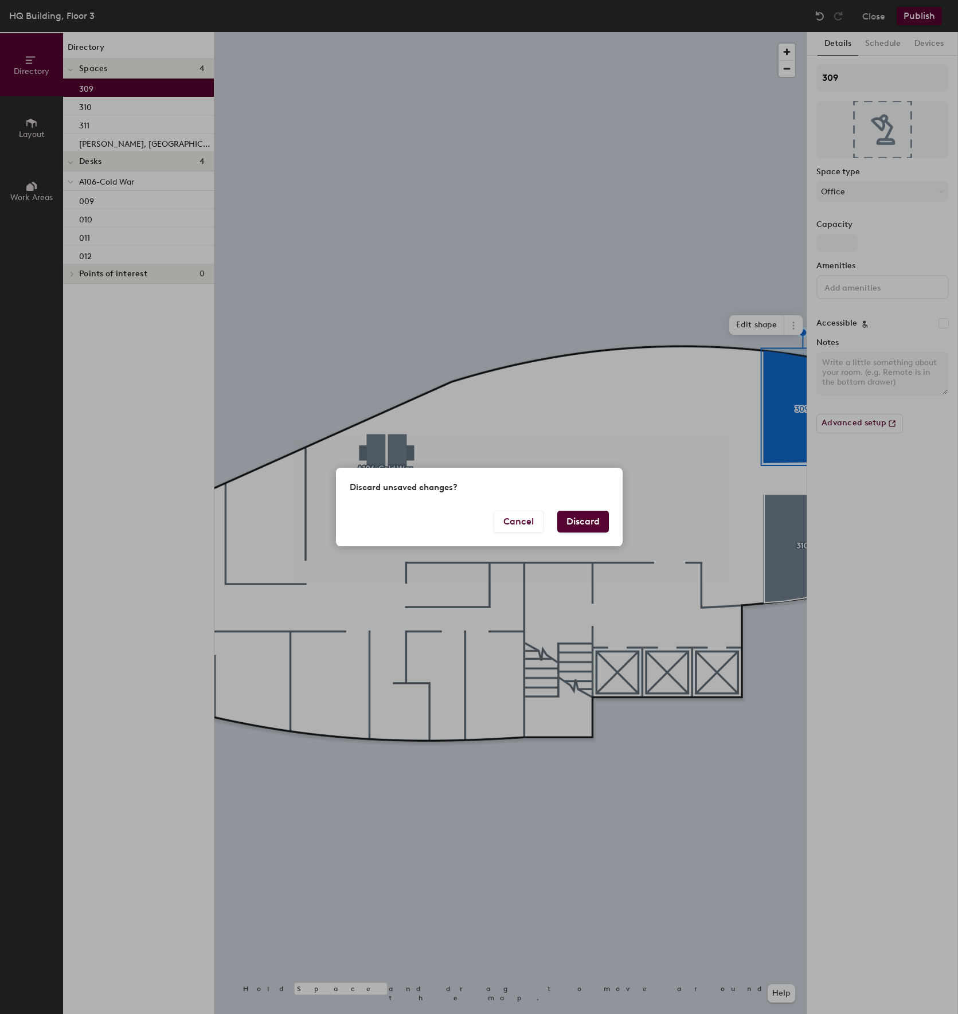
click at [577, 524] on button "Discard" at bounding box center [583, 522] width 52 height 22
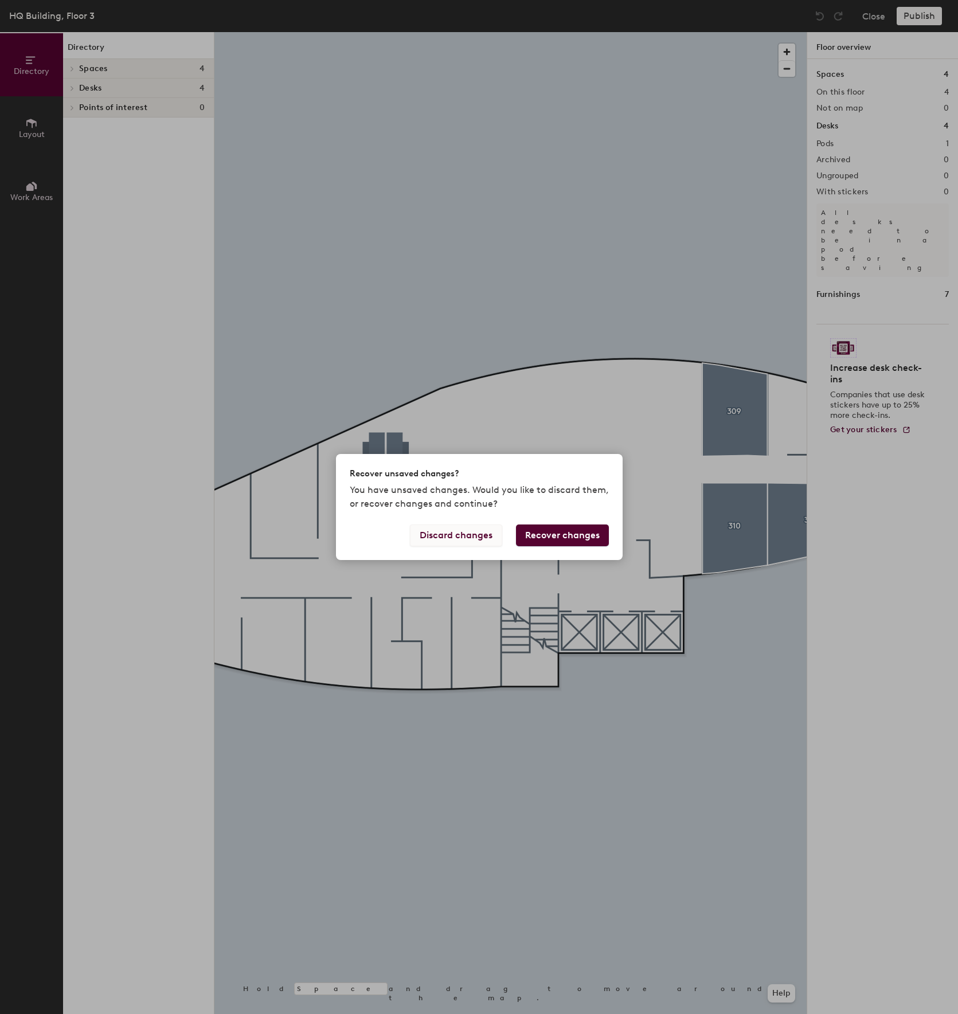
click at [446, 531] on button "Discard changes" at bounding box center [456, 536] width 92 height 22
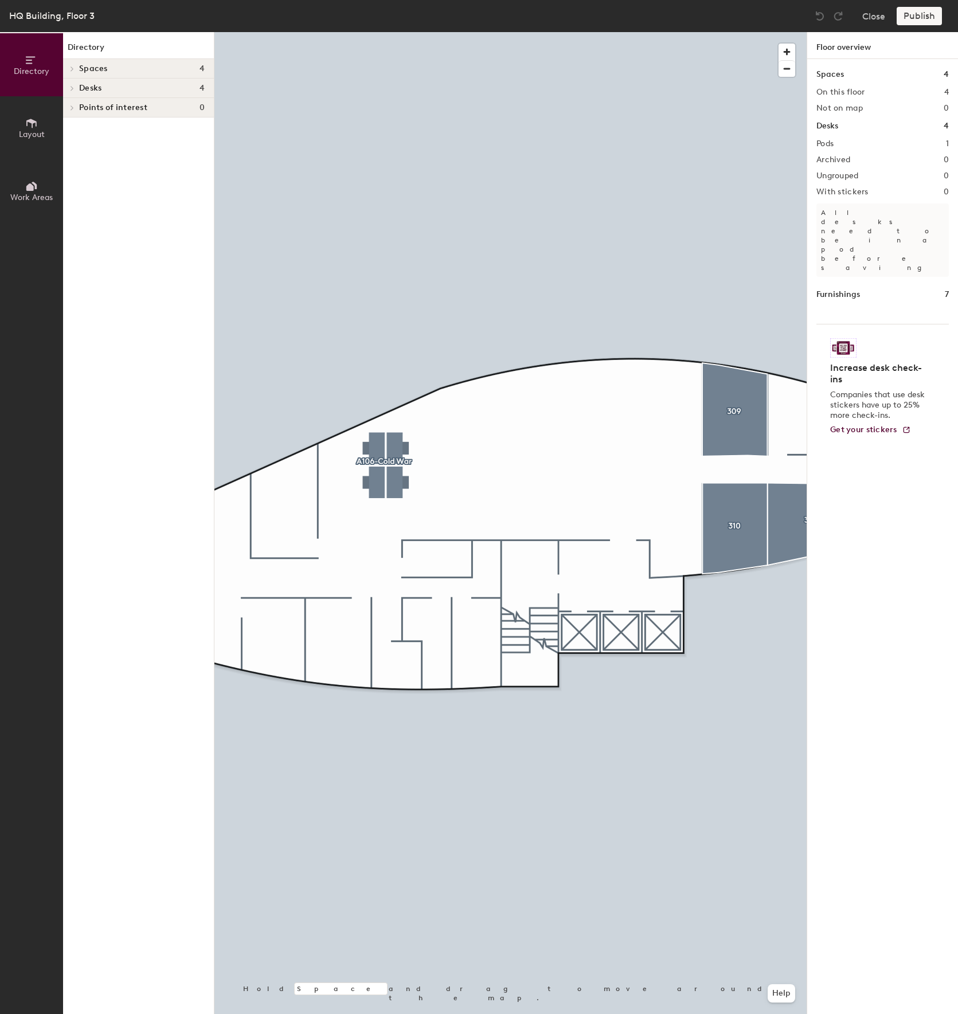
click at [75, 89] on span at bounding box center [72, 88] width 10 height 6
click at [40, 131] on span "Layout" at bounding box center [32, 135] width 26 height 10
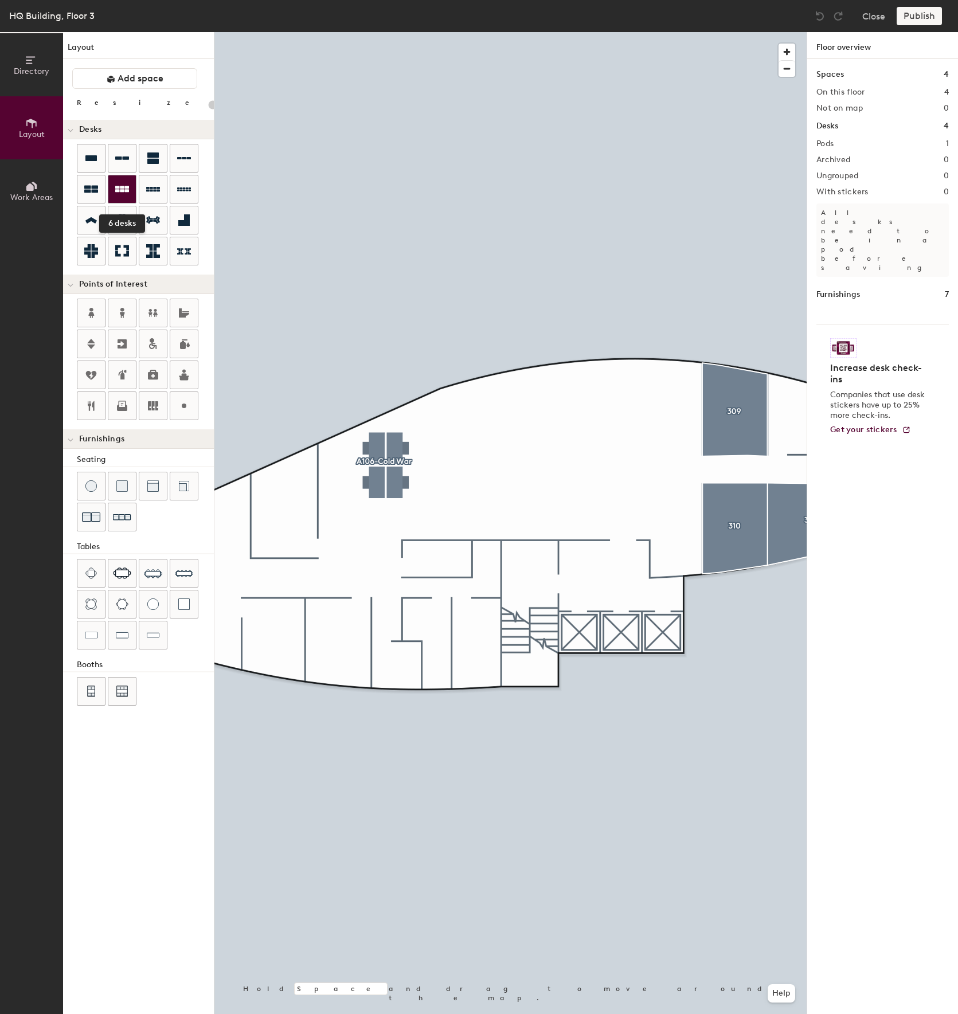
click at [119, 186] on icon at bounding box center [122, 189] width 14 height 6
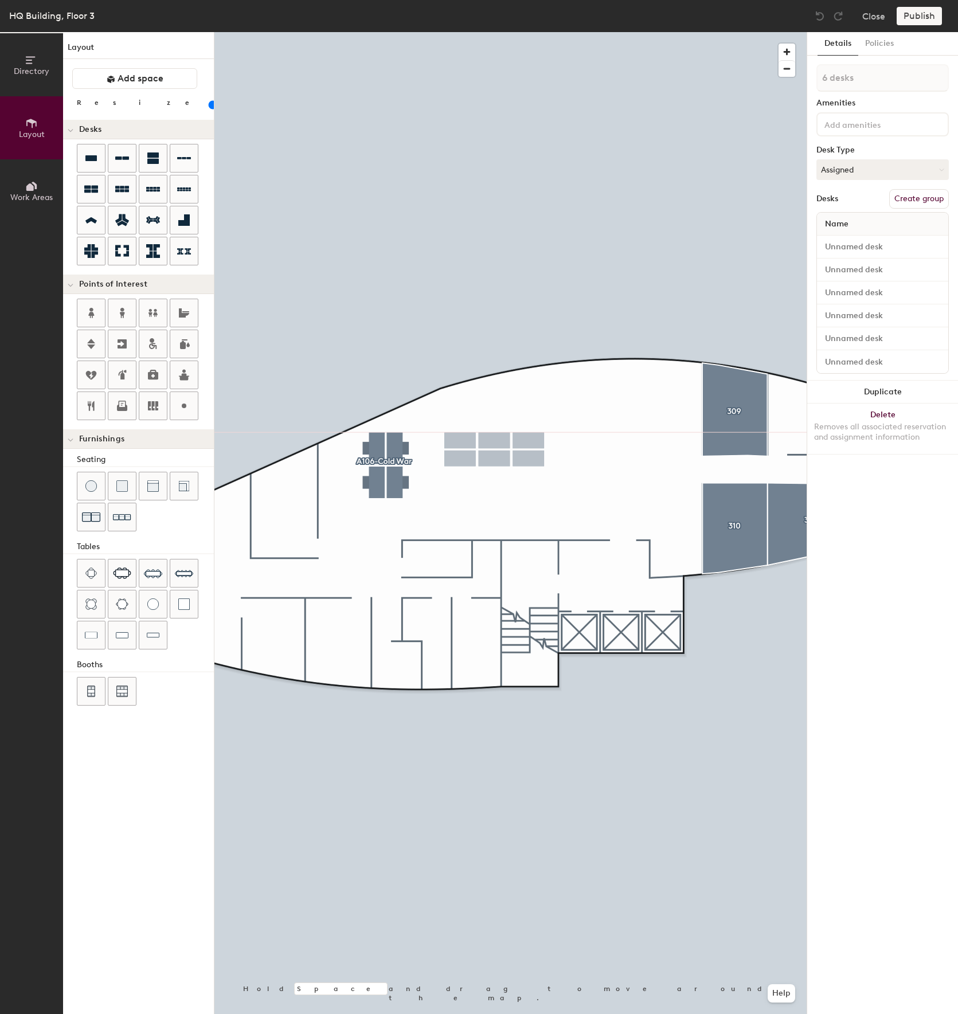
type input "220"
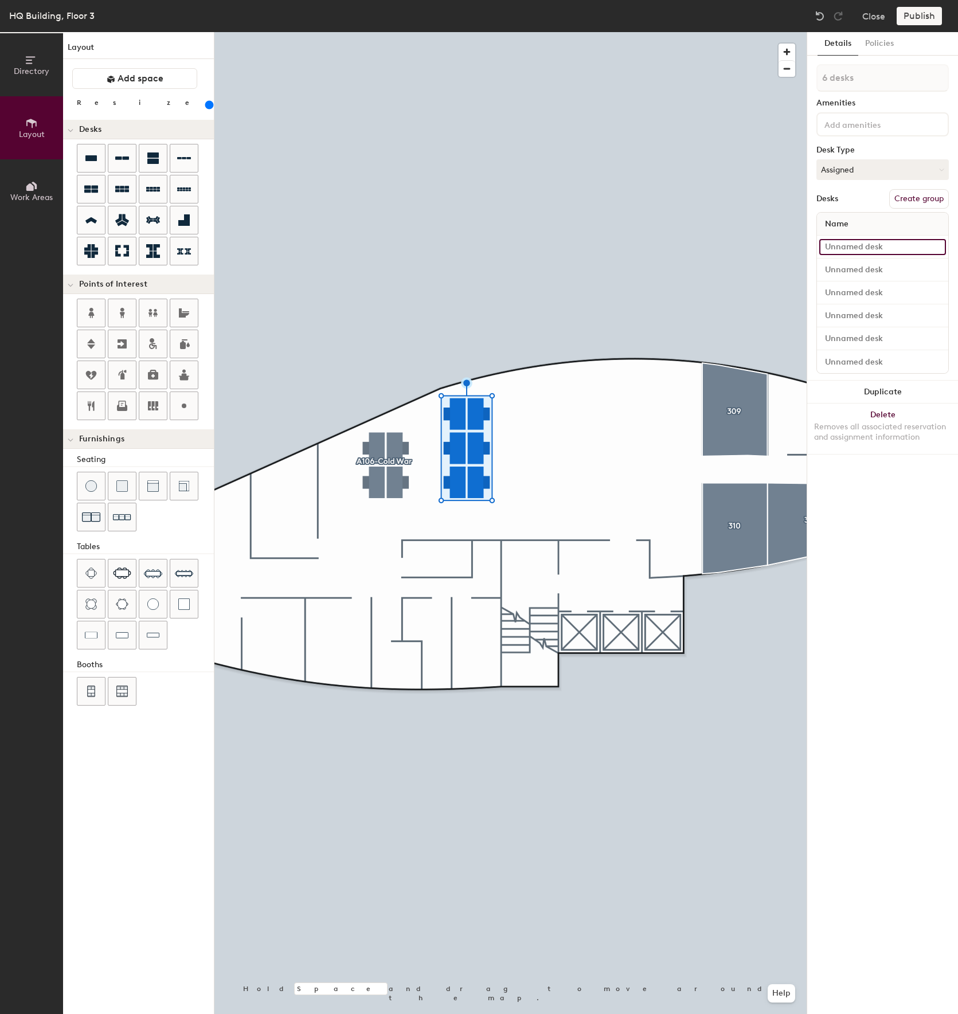
click at [884, 252] on input at bounding box center [882, 247] width 127 height 16
type input "015"
click at [883, 264] on input at bounding box center [882, 270] width 127 height 16
type input "018"
click at [881, 290] on input at bounding box center [882, 293] width 127 height 16
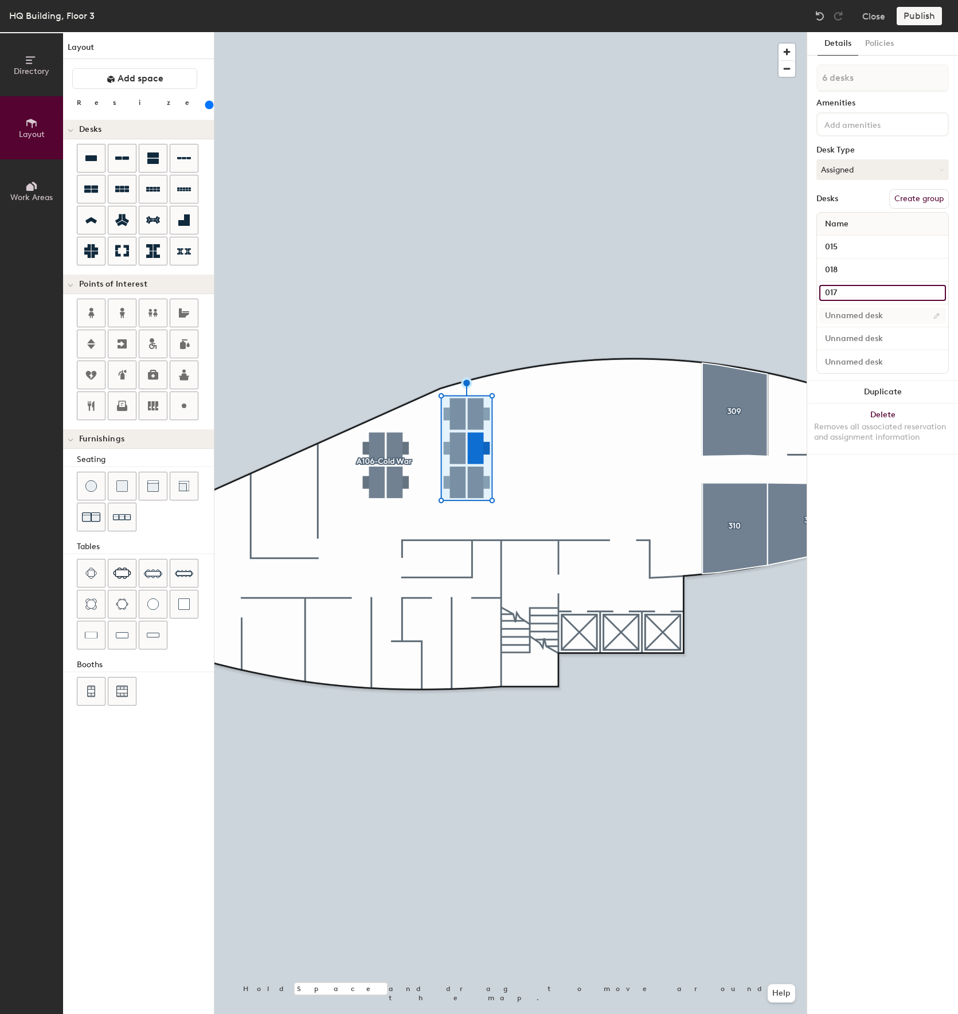
type input "017"
click at [877, 319] on input at bounding box center [882, 316] width 127 height 16
type input "016"
click at [878, 339] on input at bounding box center [882, 339] width 127 height 16
type input "013"
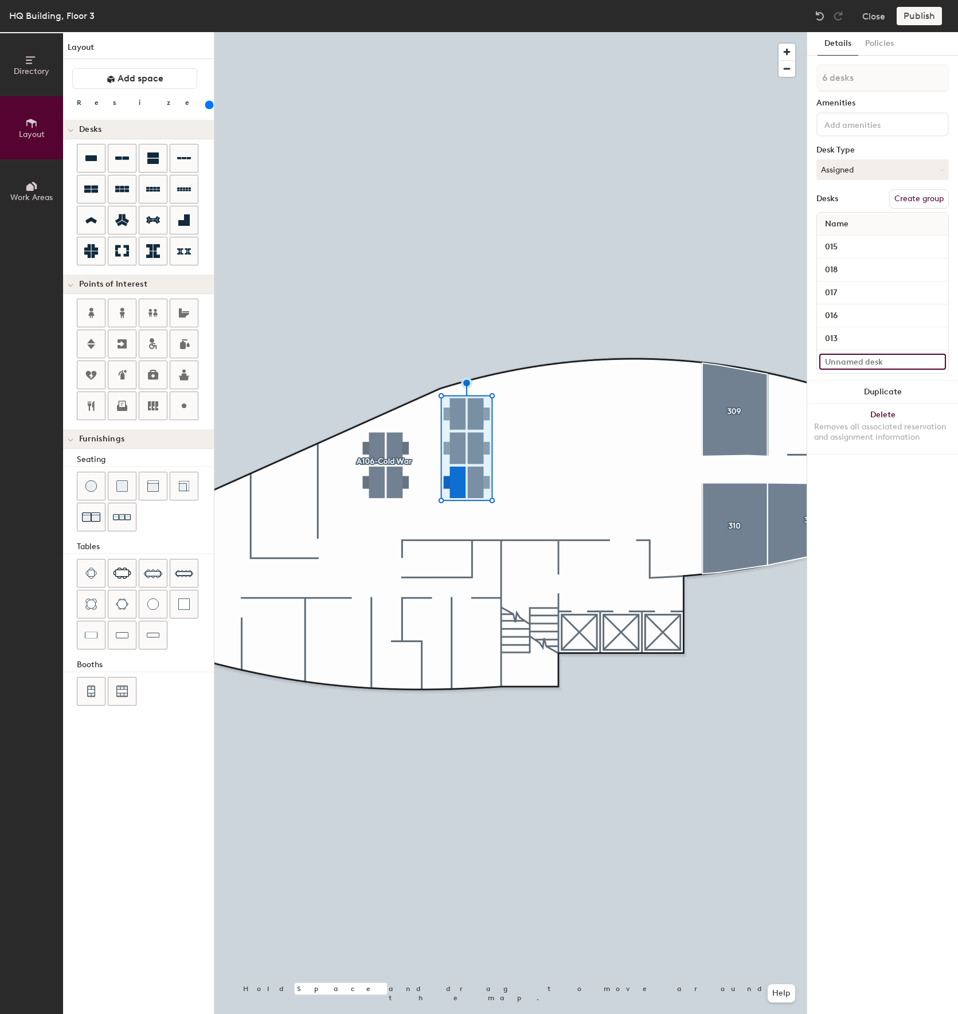
click at [876, 357] on input at bounding box center [882, 362] width 127 height 16
type input "014"
click at [873, 46] on button "Policies" at bounding box center [879, 44] width 42 height 24
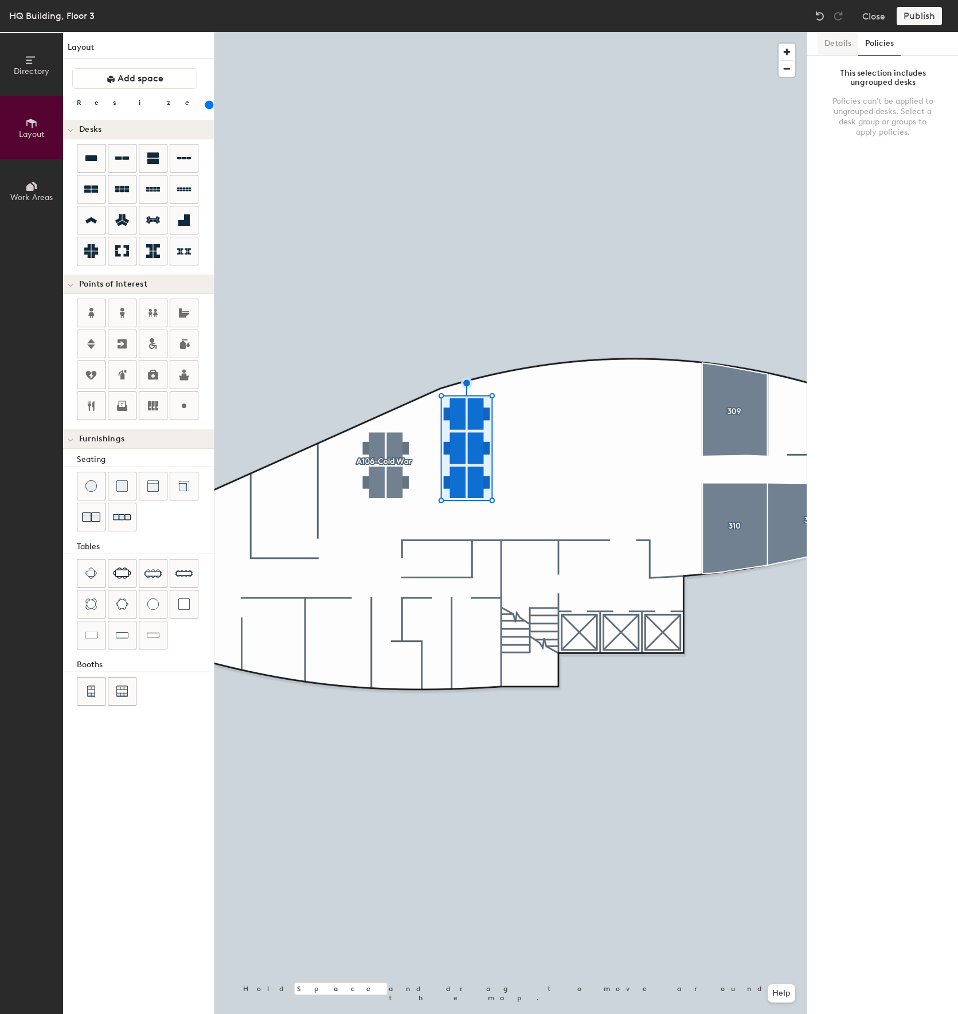
click at [850, 47] on button "Details" at bounding box center [838, 44] width 41 height 24
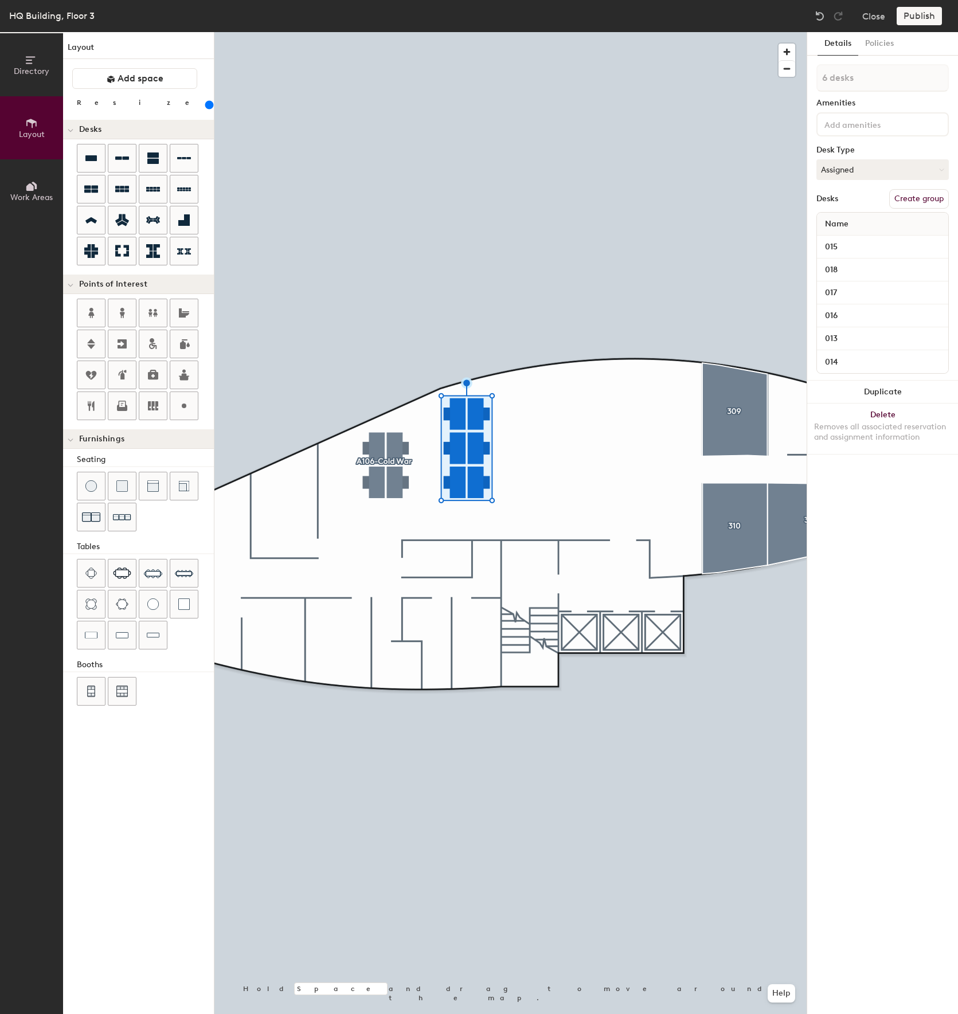
click at [846, 41] on button "Details" at bounding box center [838, 44] width 41 height 24
click at [913, 200] on button "Create group" at bounding box center [919, 198] width 60 height 19
type input "P"
type input "A106-Cold War"
click at [931, 22] on button "Publish" at bounding box center [919, 16] width 45 height 18
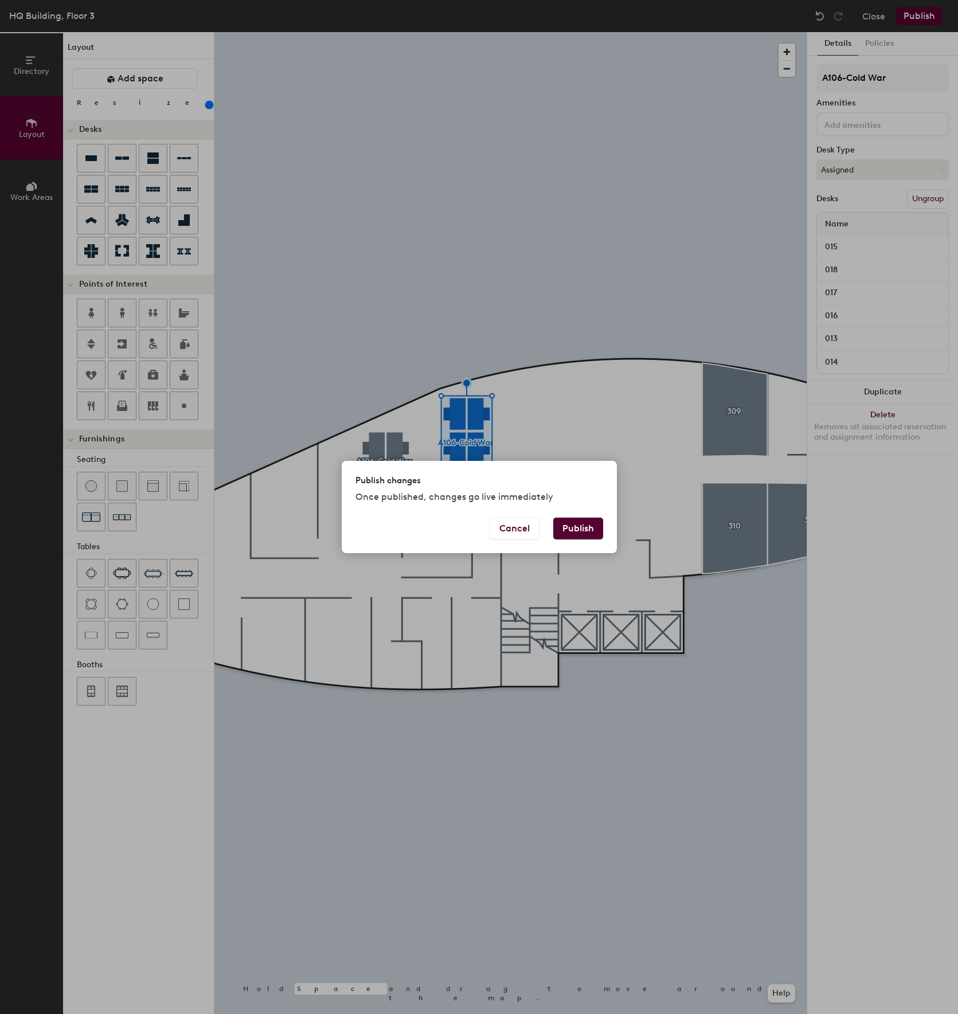
click at [584, 526] on button "Publish" at bounding box center [578, 529] width 50 height 22
type input "20"
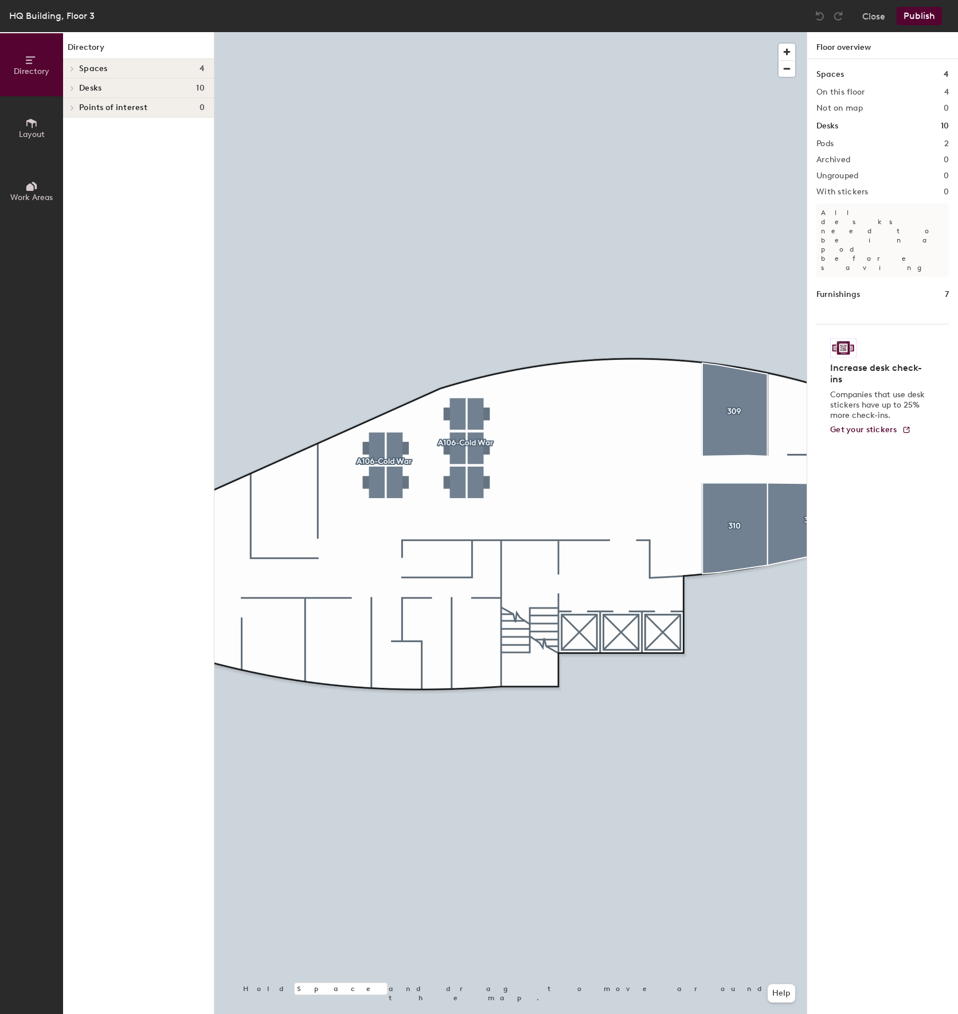
click at [34, 138] on span "Layout" at bounding box center [32, 135] width 26 height 10
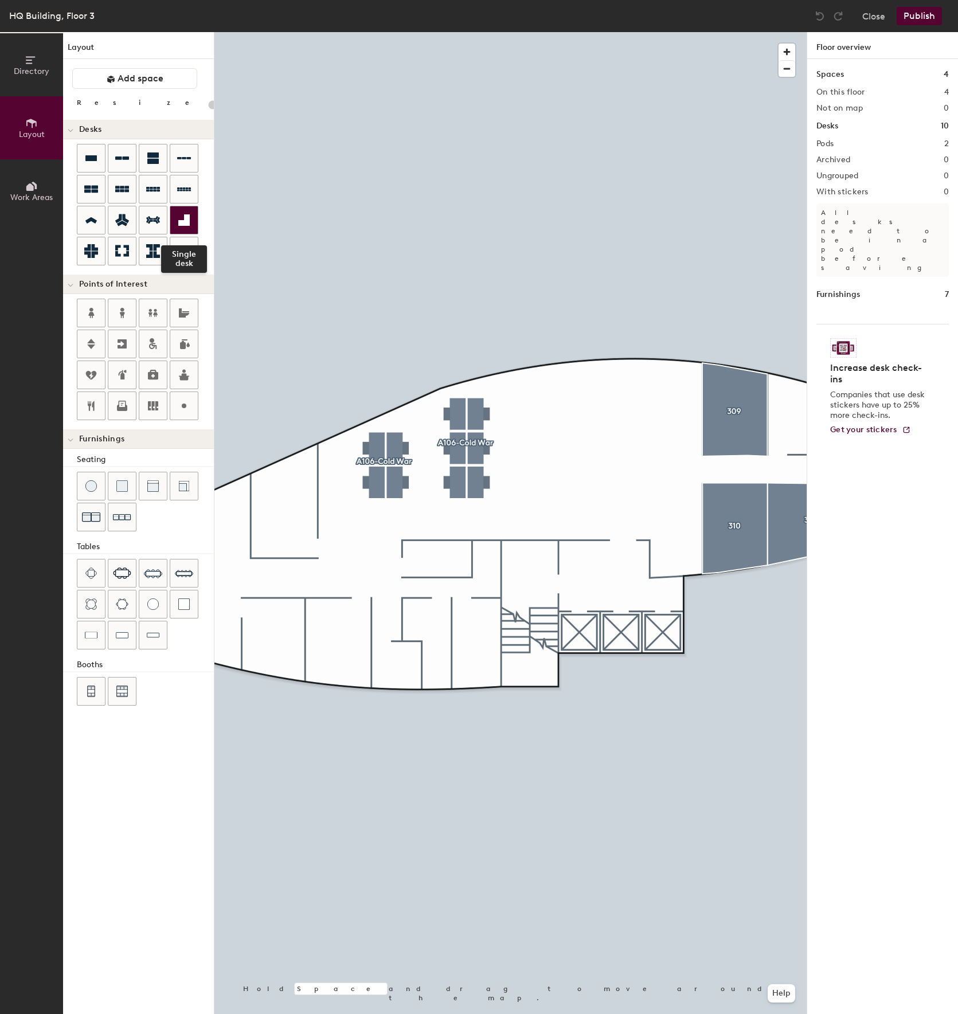
click at [185, 225] on icon at bounding box center [183, 219] width 11 height 11
type input "220"
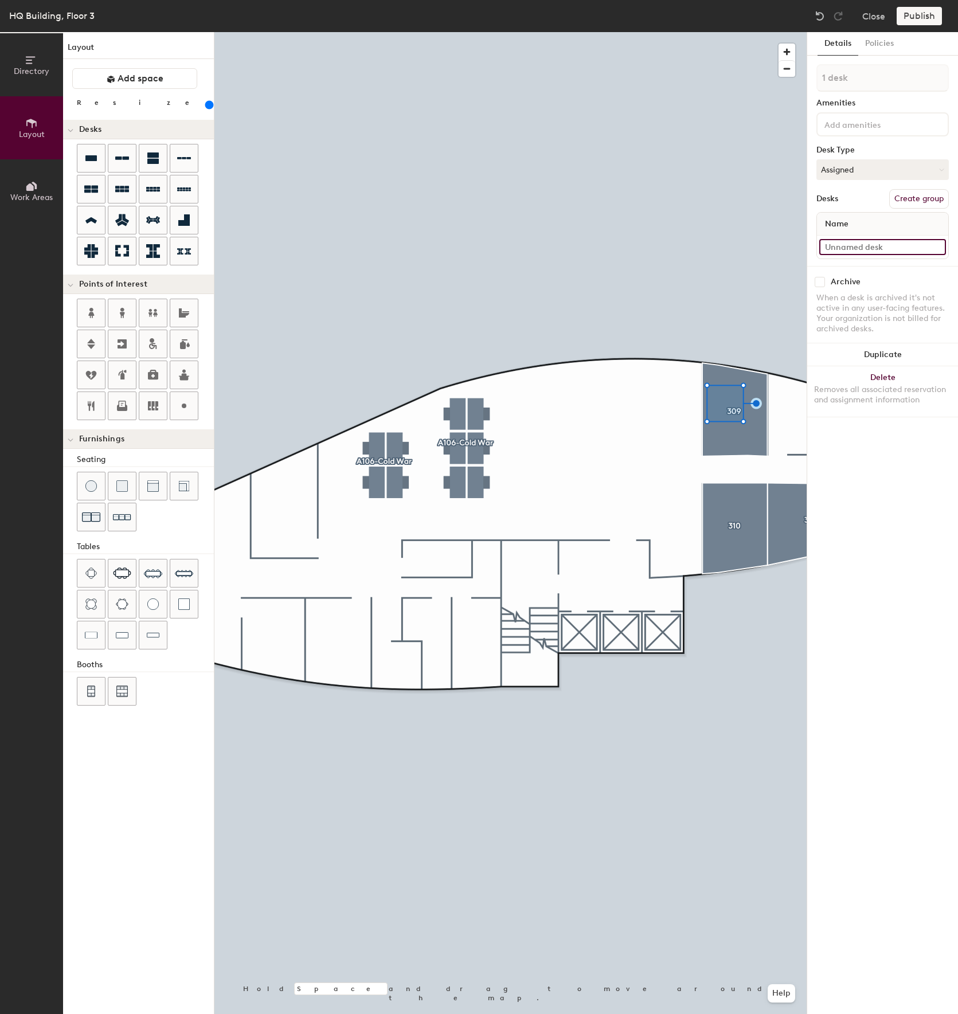
click at [868, 246] on input at bounding box center [882, 247] width 127 height 16
type input "029"
click at [920, 17] on div "Publish" at bounding box center [923, 16] width 52 height 18
click at [917, 200] on button "Create group" at bounding box center [919, 198] width 60 height 19
type input "P"
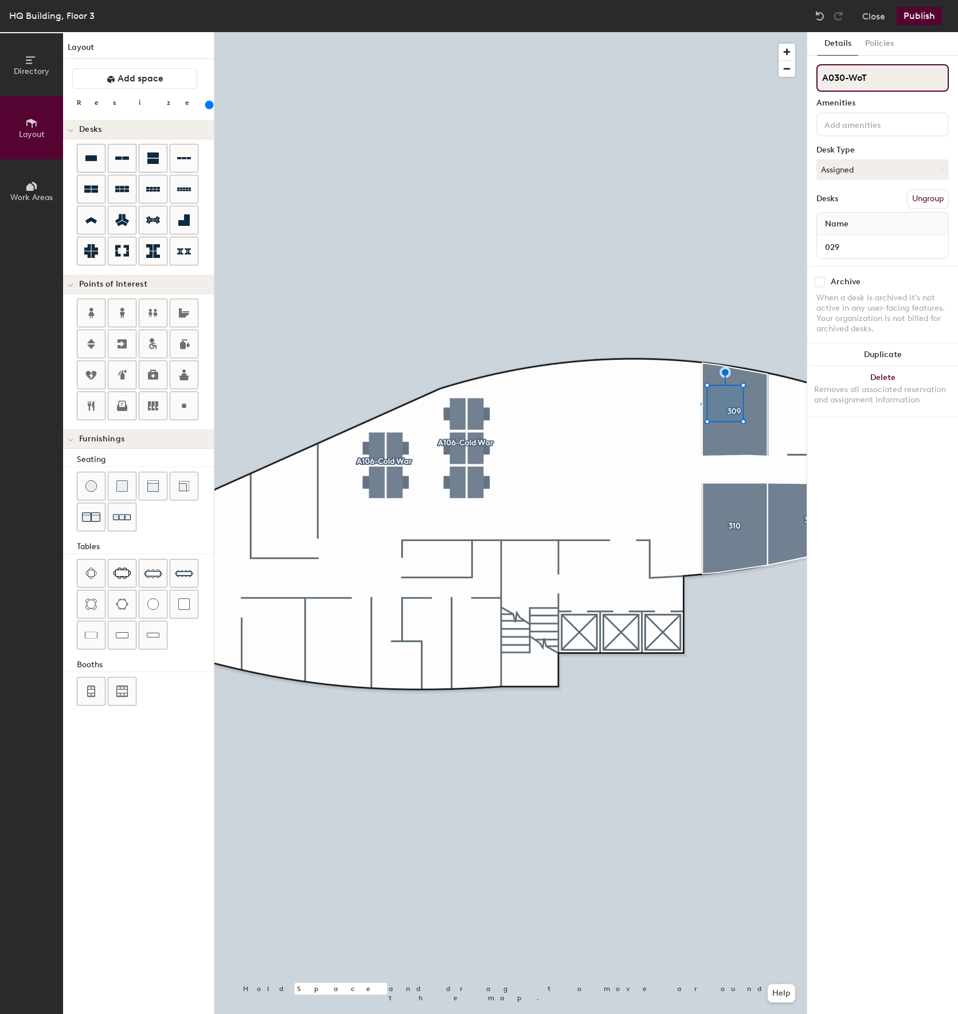
type input "A030-WoT"
click at [902, 23] on button "Publish" at bounding box center [919, 16] width 45 height 18
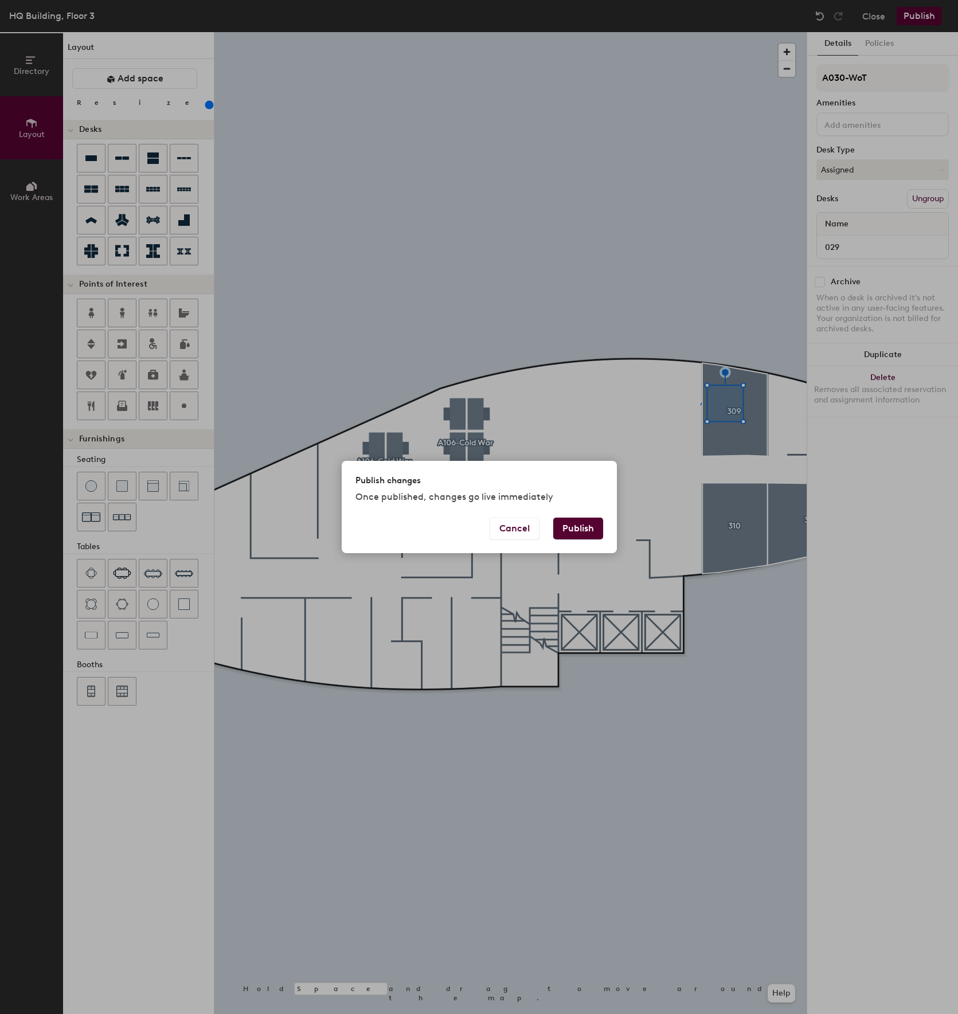
click at [573, 530] on button "Publish" at bounding box center [578, 529] width 50 height 22
type input "20"
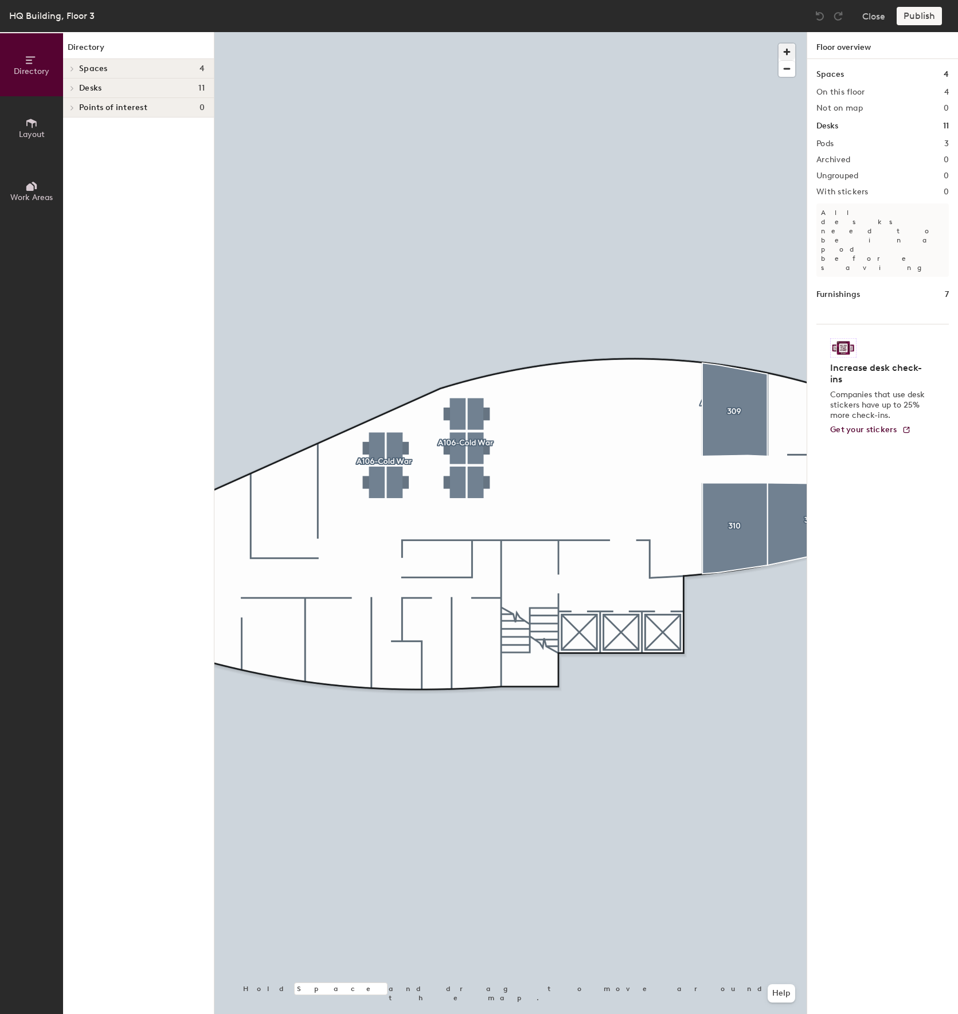
click at [786, 53] on span "button" at bounding box center [787, 52] width 17 height 17
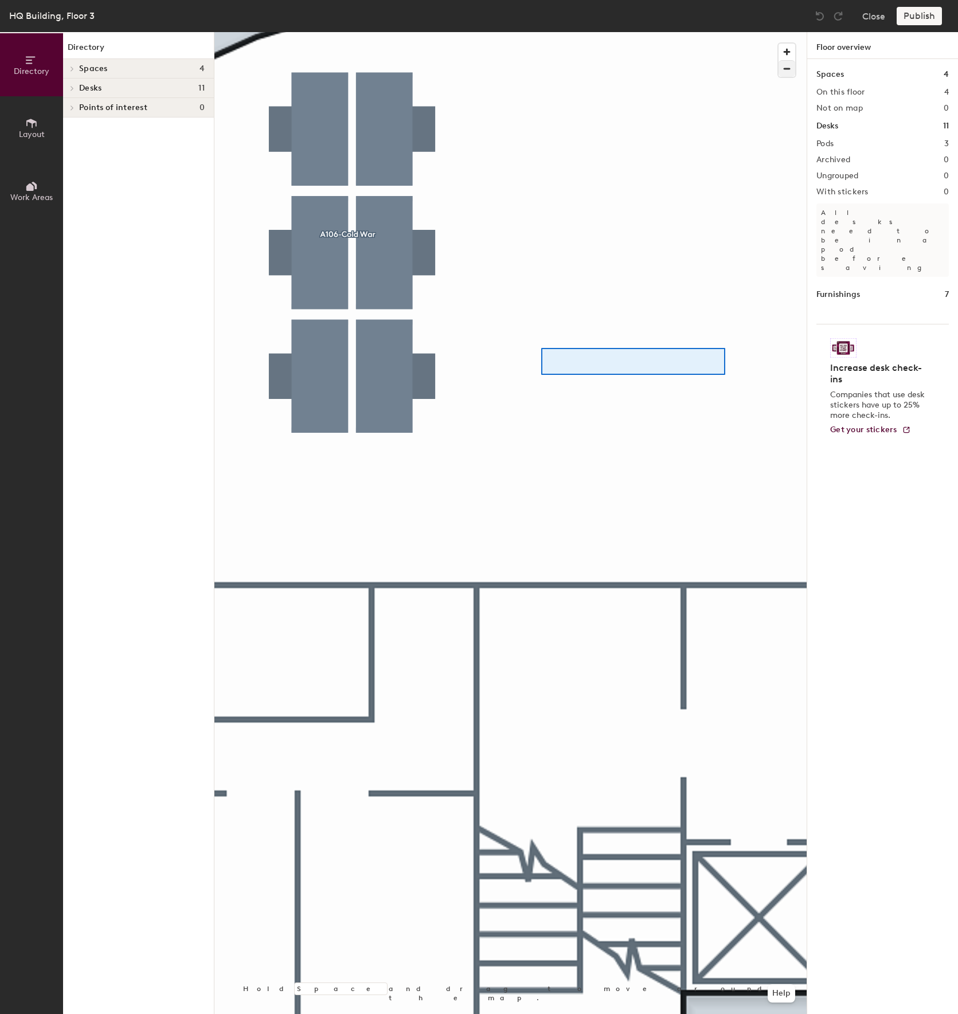
click at [477, 32] on div at bounding box center [510, 32] width 592 height 0
click at [488, 32] on div at bounding box center [510, 32] width 592 height 0
click at [791, 69] on span "button" at bounding box center [787, 69] width 17 height 16
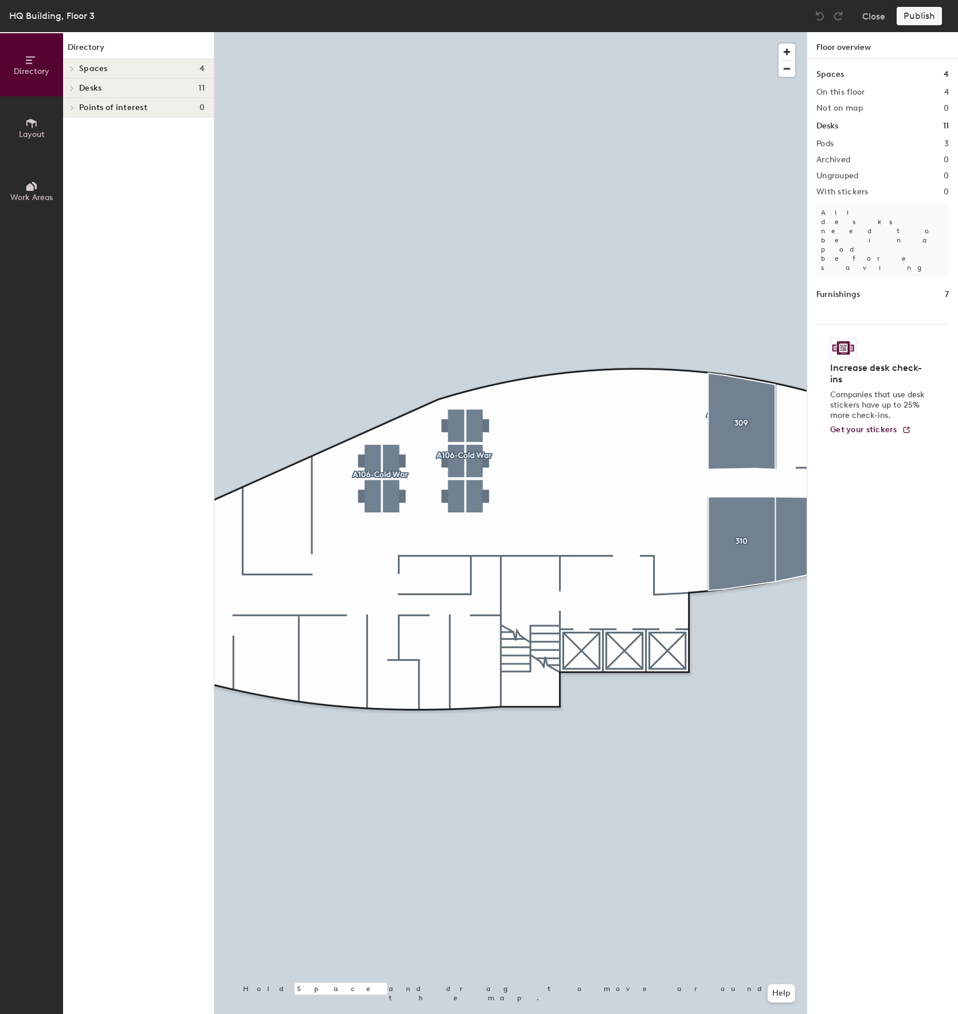
click at [73, 89] on icon at bounding box center [72, 88] width 5 height 6
click at [100, 146] on span "A030-WoT" at bounding box center [98, 148] width 38 height 10
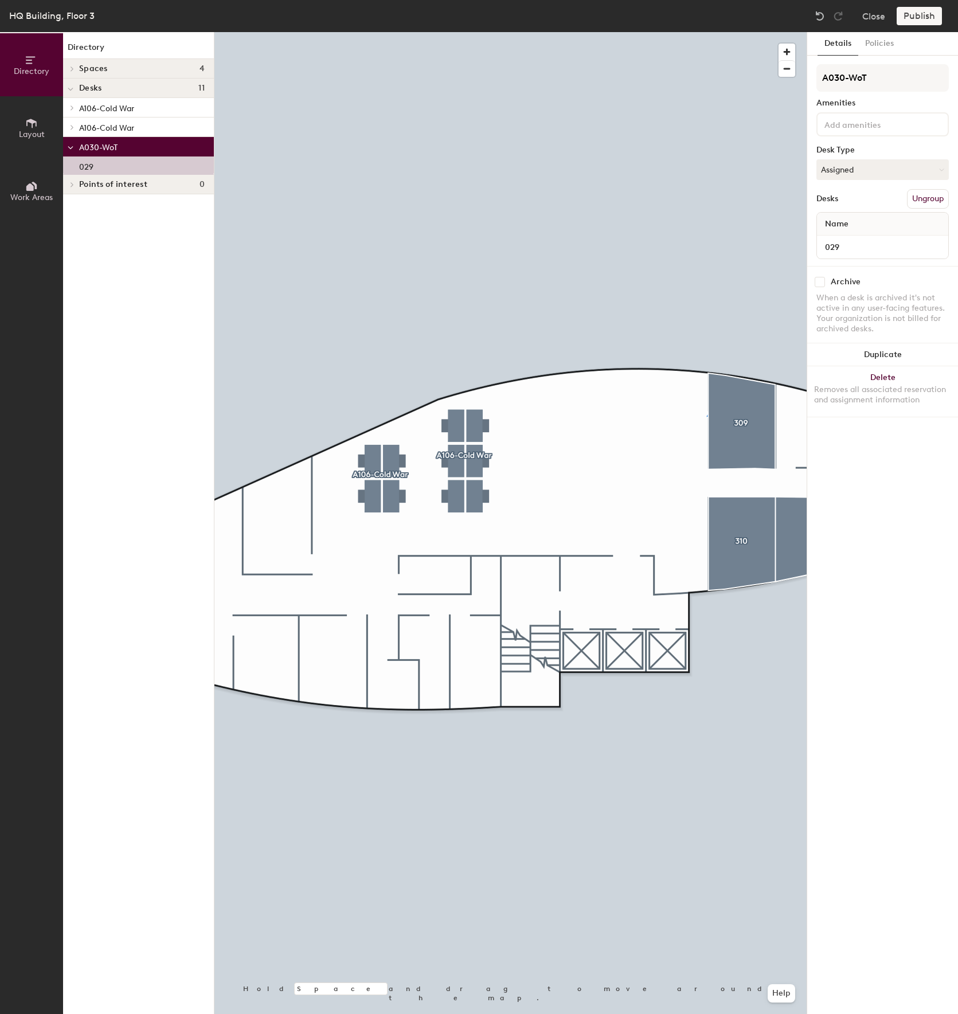
click at [44, 122] on button "Layout" at bounding box center [31, 127] width 63 height 63
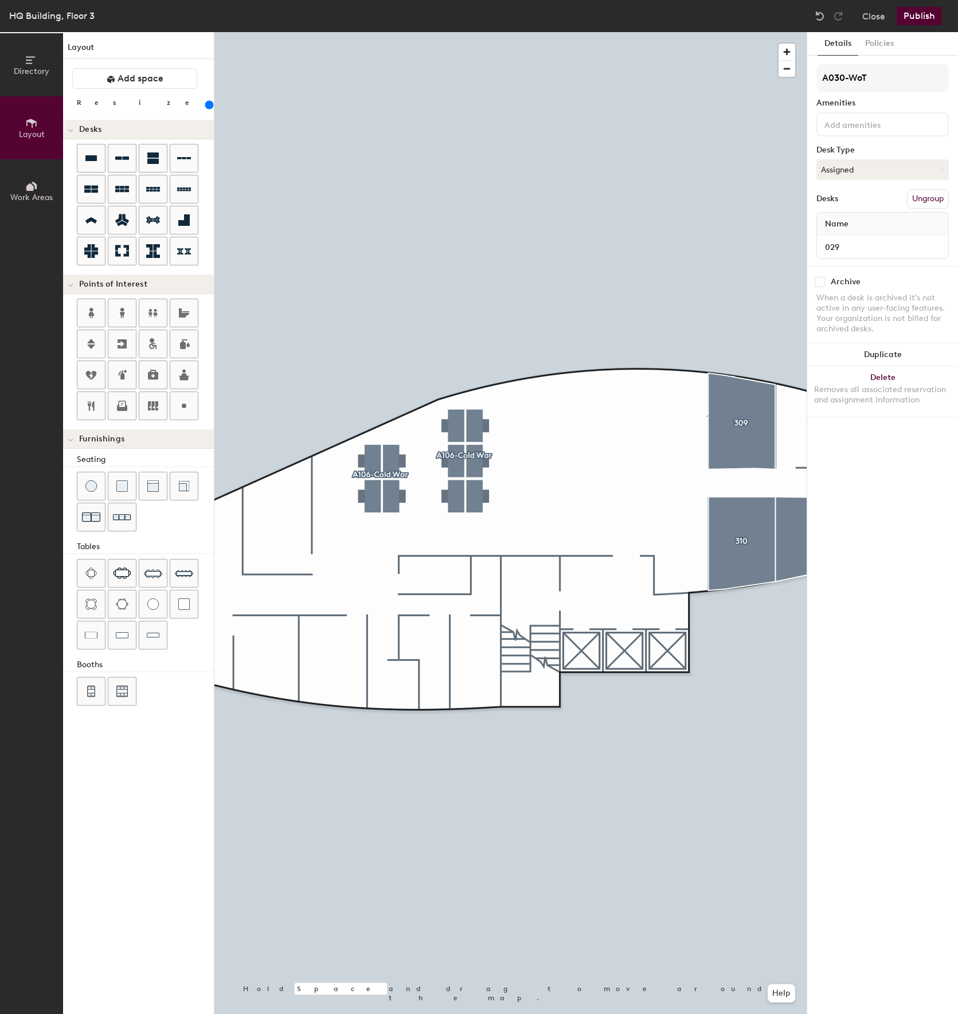
click at [208, 106] on input "range" at bounding box center [208, 104] width 0 height 9
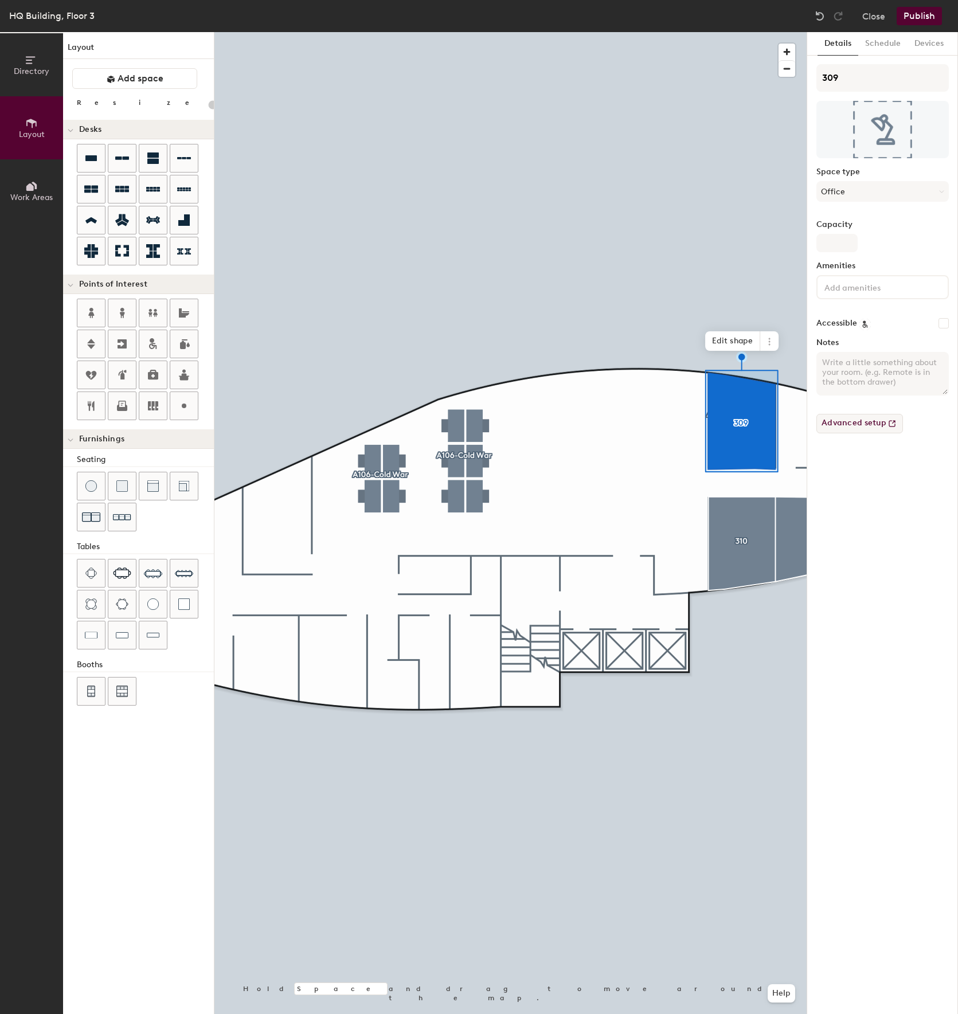
click at [870, 424] on button "Advanced setup" at bounding box center [860, 423] width 87 height 19
click at [890, 200] on button "Office" at bounding box center [883, 191] width 132 height 21
click at [891, 201] on button "Office" at bounding box center [883, 191] width 132 height 21
click at [855, 246] on input "Capacity" at bounding box center [837, 243] width 41 height 18
click at [902, 238] on div "Capacity" at bounding box center [883, 236] width 132 height 32
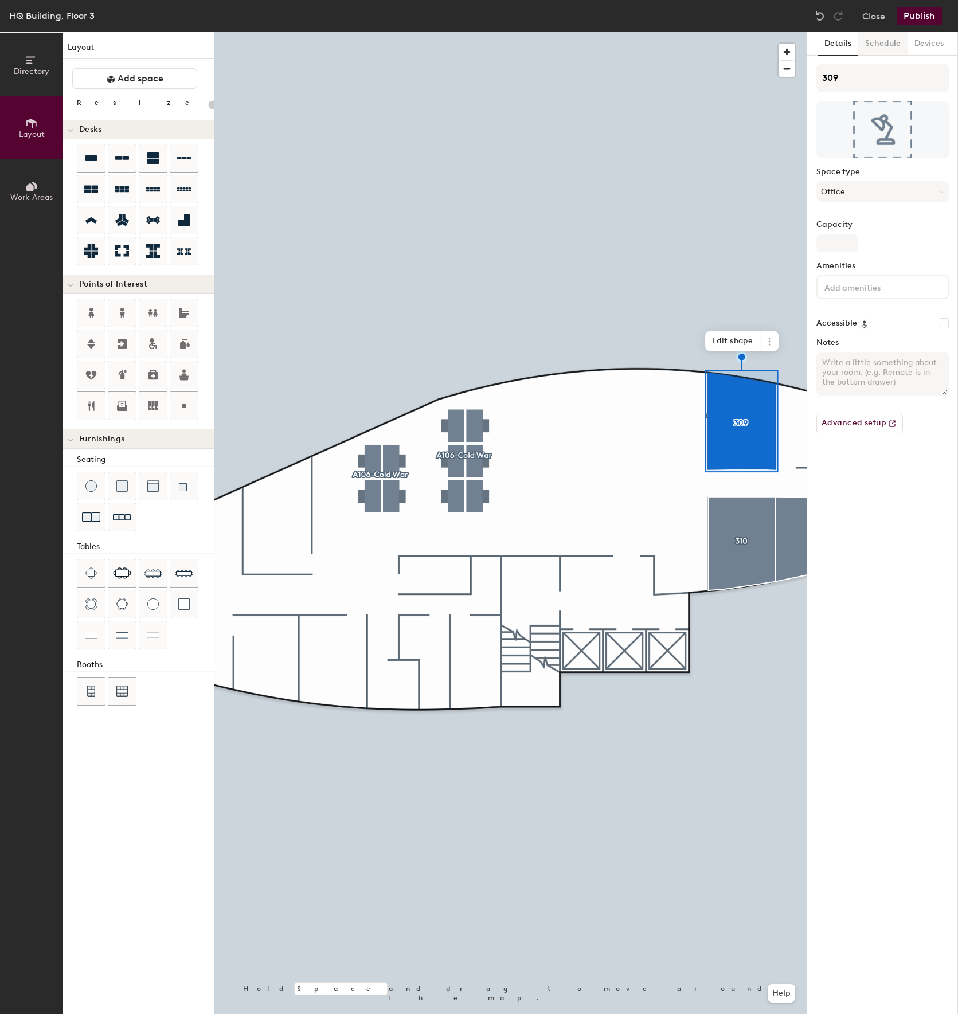
click at [871, 42] on button "Schedule" at bounding box center [882, 44] width 49 height 24
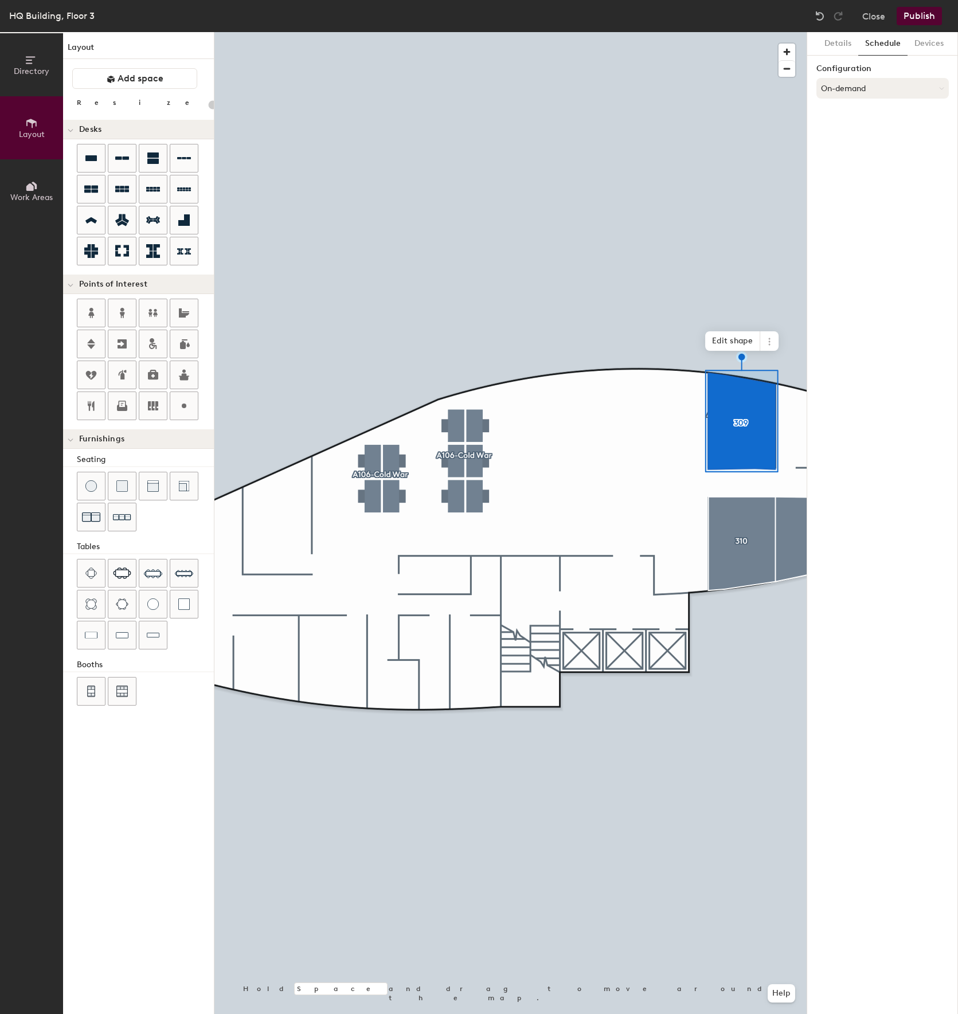
click at [904, 84] on button "On-demand" at bounding box center [883, 88] width 132 height 21
drag, startPoint x: 871, startPoint y: 134, endPoint x: 873, endPoint y: 232, distance: 97.5
click at [872, 134] on icon at bounding box center [872, 134] width 7 height 7
click at [919, 88] on button "Scheduled" at bounding box center [883, 88] width 132 height 21
click at [860, 114] on div "On-demand" at bounding box center [882, 116] width 131 height 17
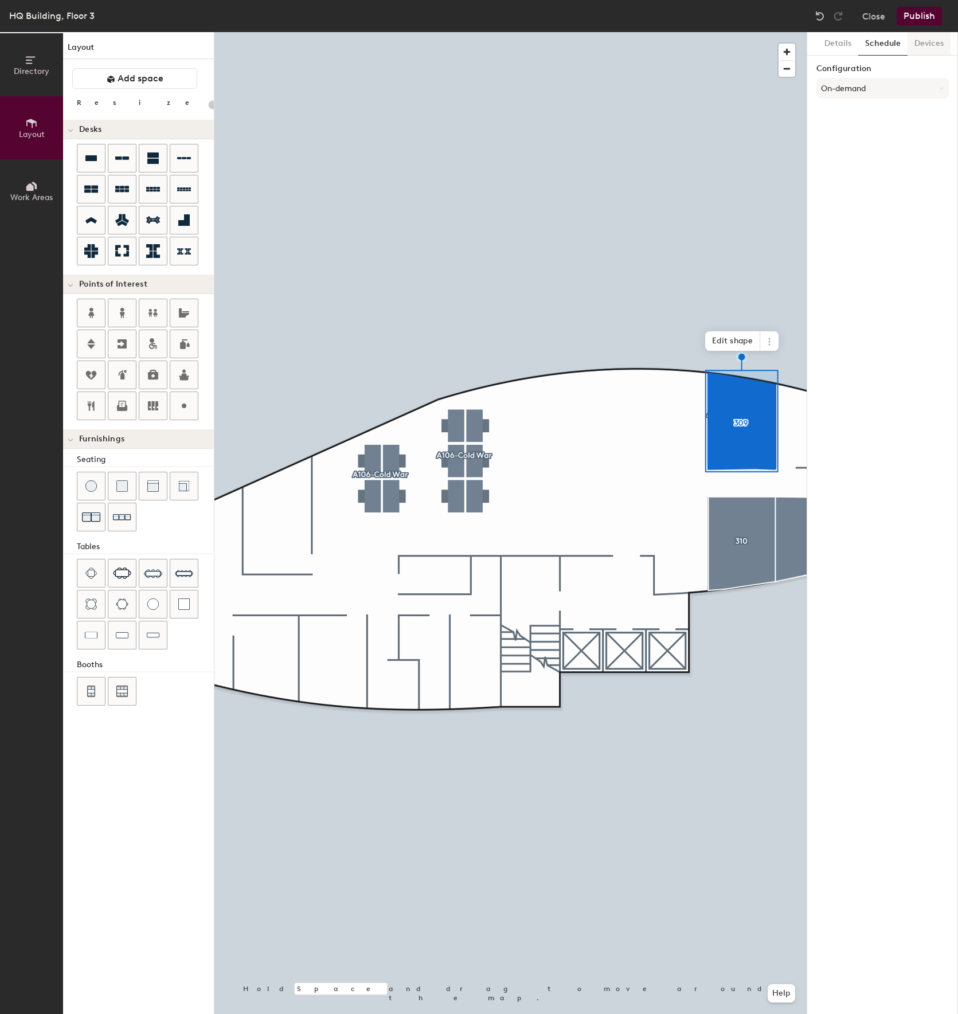
click at [932, 34] on button "Devices" at bounding box center [929, 44] width 43 height 24
click at [820, 45] on button "Details" at bounding box center [838, 44] width 41 height 24
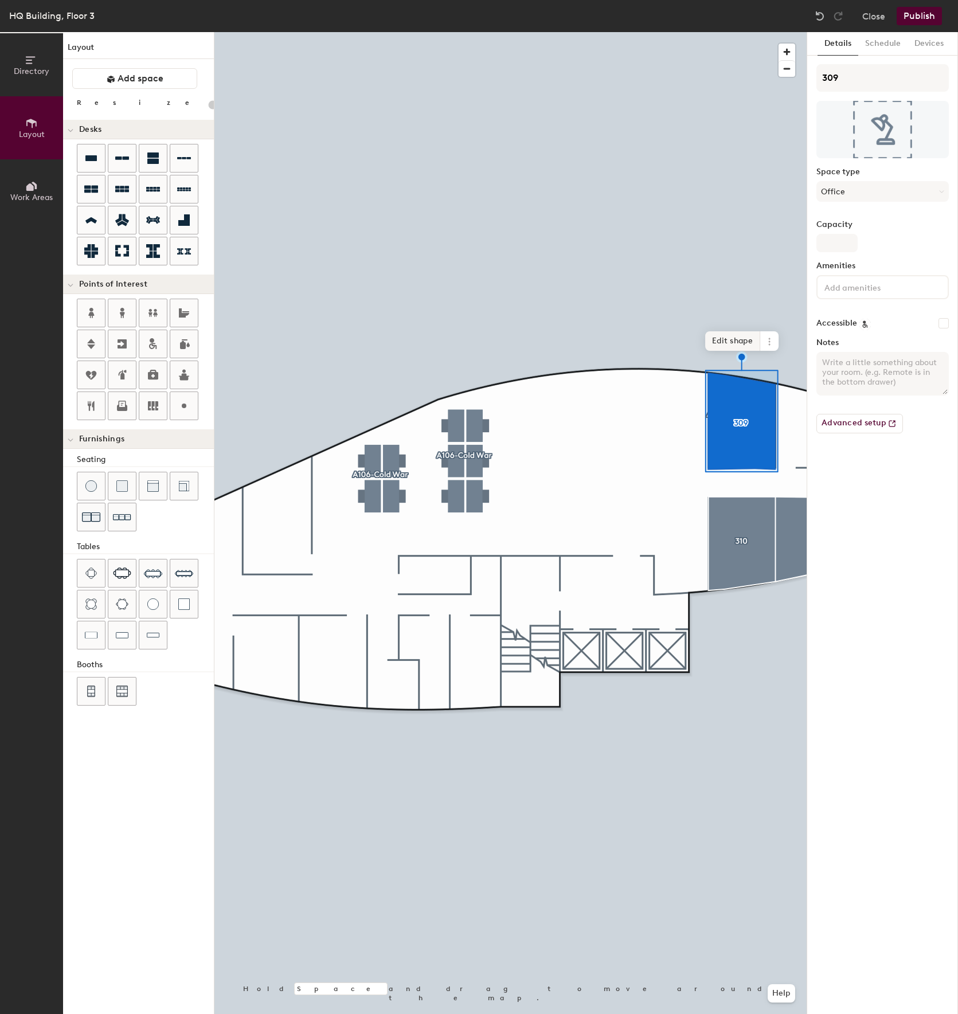
click at [751, 341] on span "Edit shape" at bounding box center [732, 340] width 55 height 19
click at [733, 352] on span "Remove" at bounding box center [725, 354] width 46 height 19
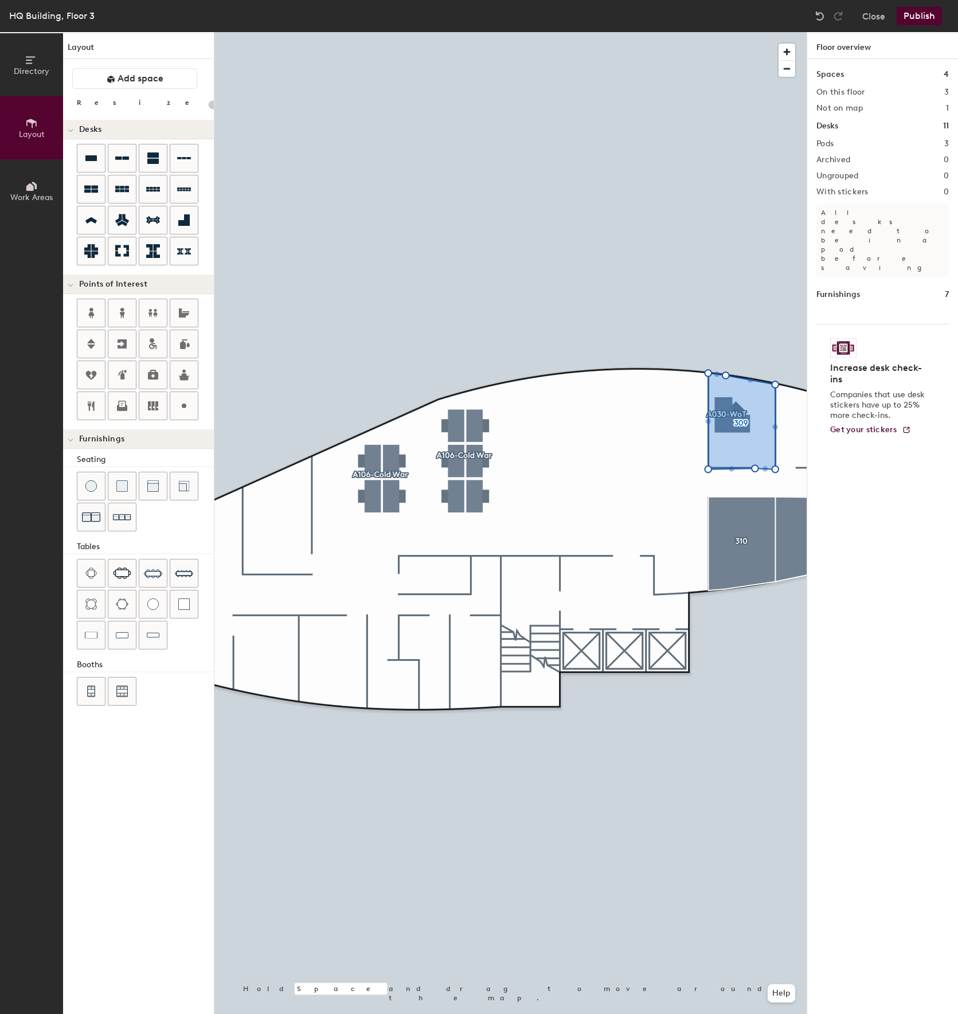
type input "20"
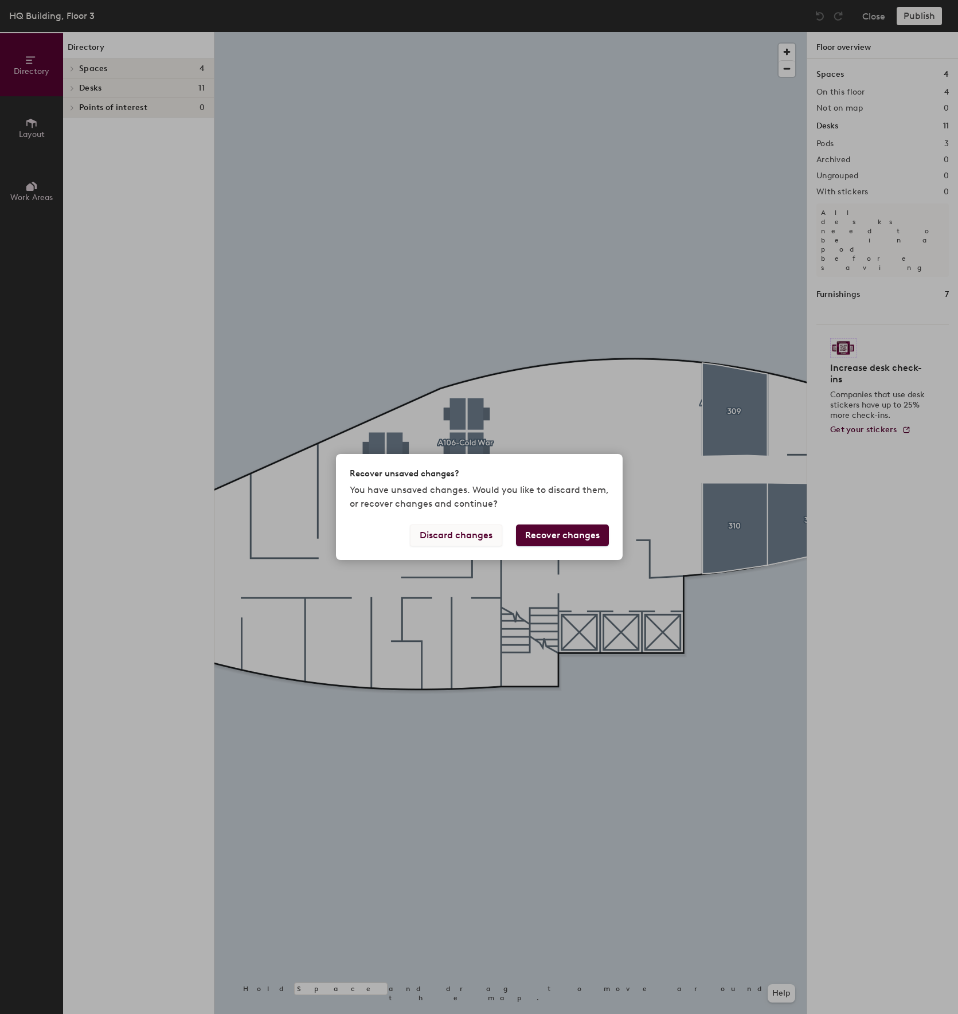
click at [458, 538] on button "Discard changes" at bounding box center [456, 536] width 92 height 22
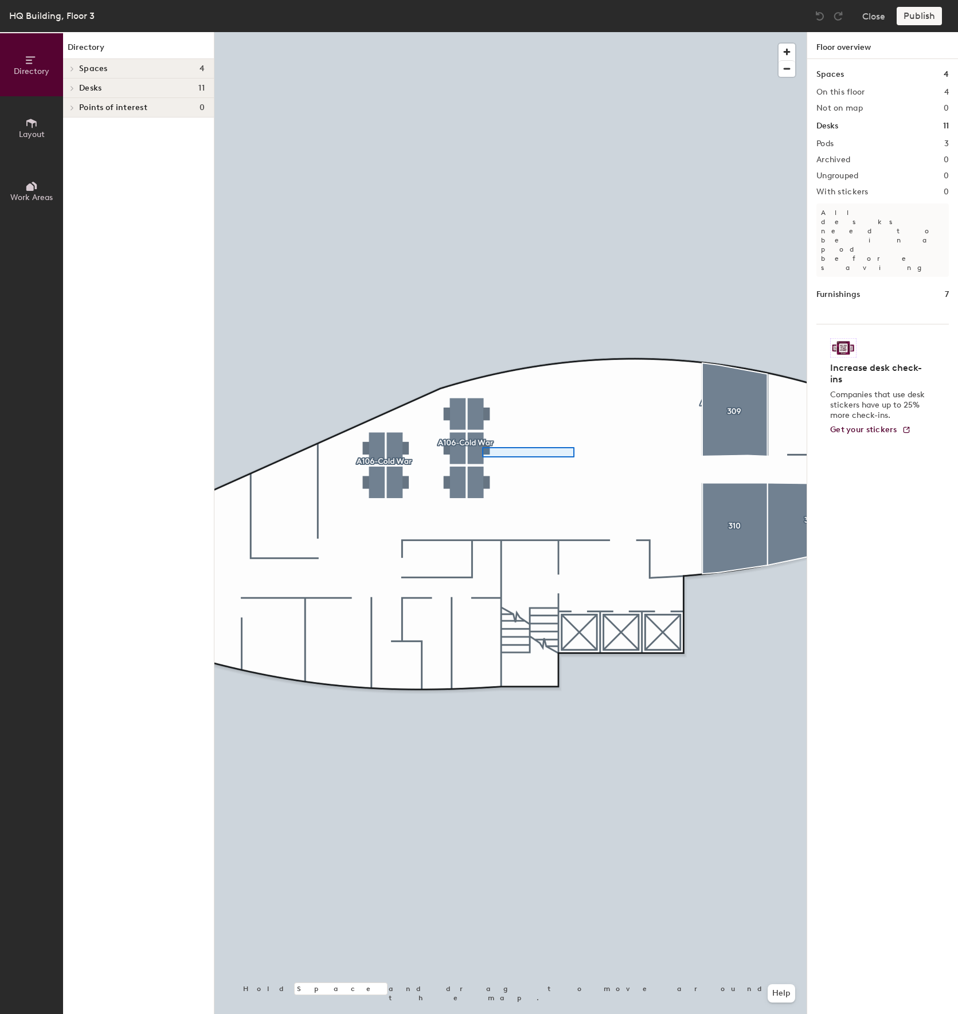
click at [482, 32] on div at bounding box center [510, 32] width 592 height 0
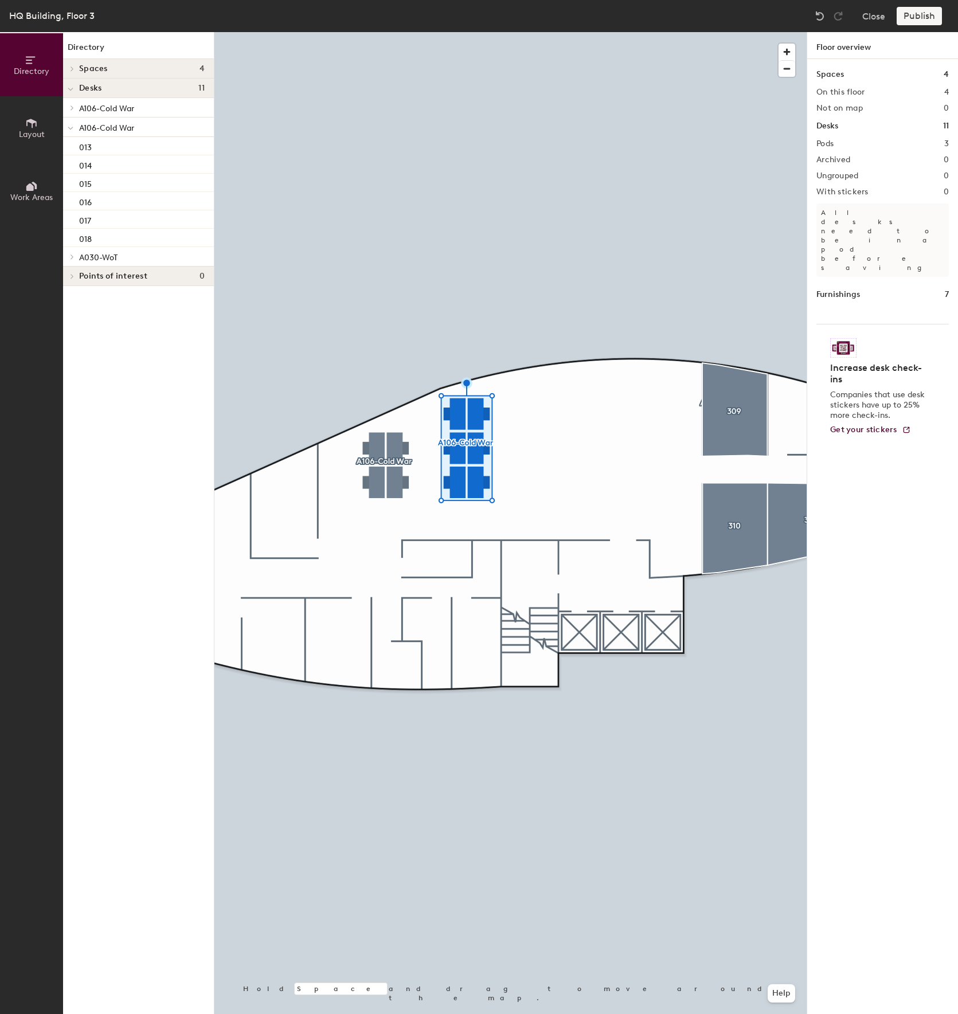
click at [36, 137] on span "Layout" at bounding box center [32, 135] width 26 height 10
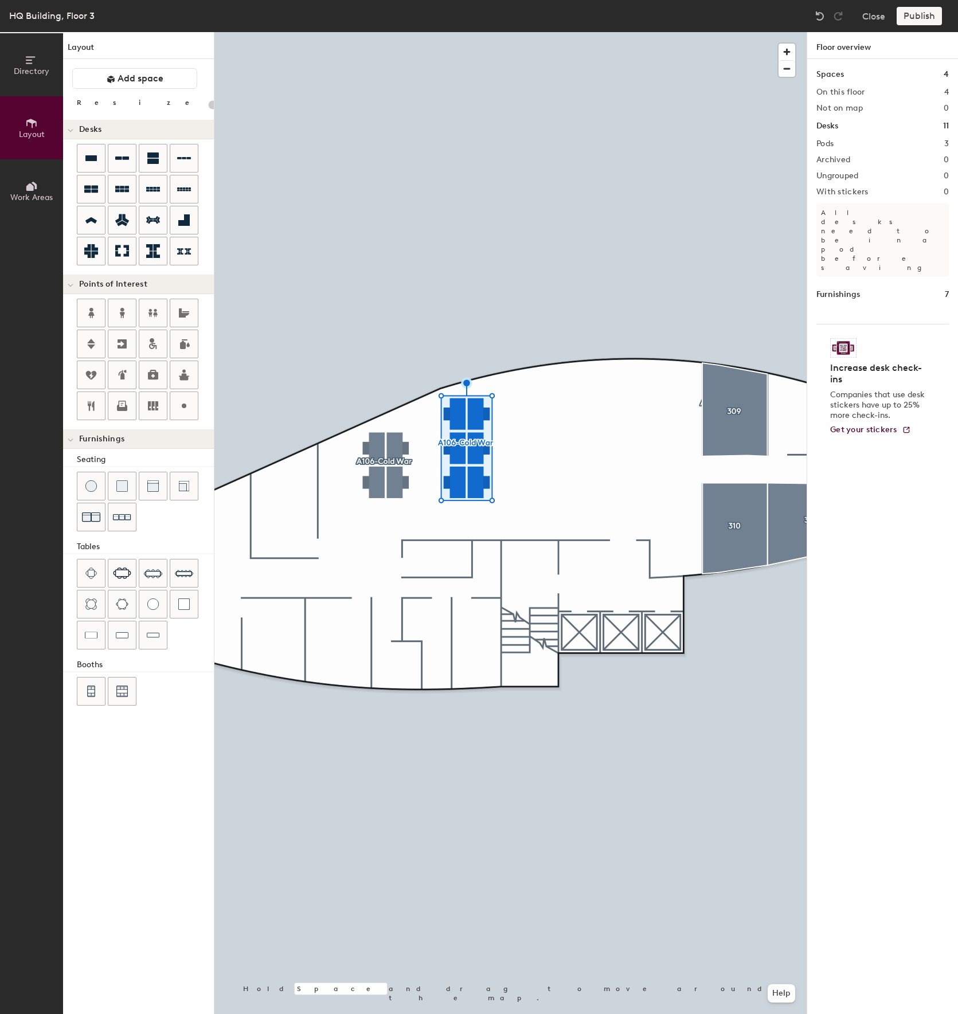
click at [35, 130] on span "Layout" at bounding box center [32, 135] width 26 height 10
click at [785, 71] on span "button" at bounding box center [787, 69] width 17 height 16
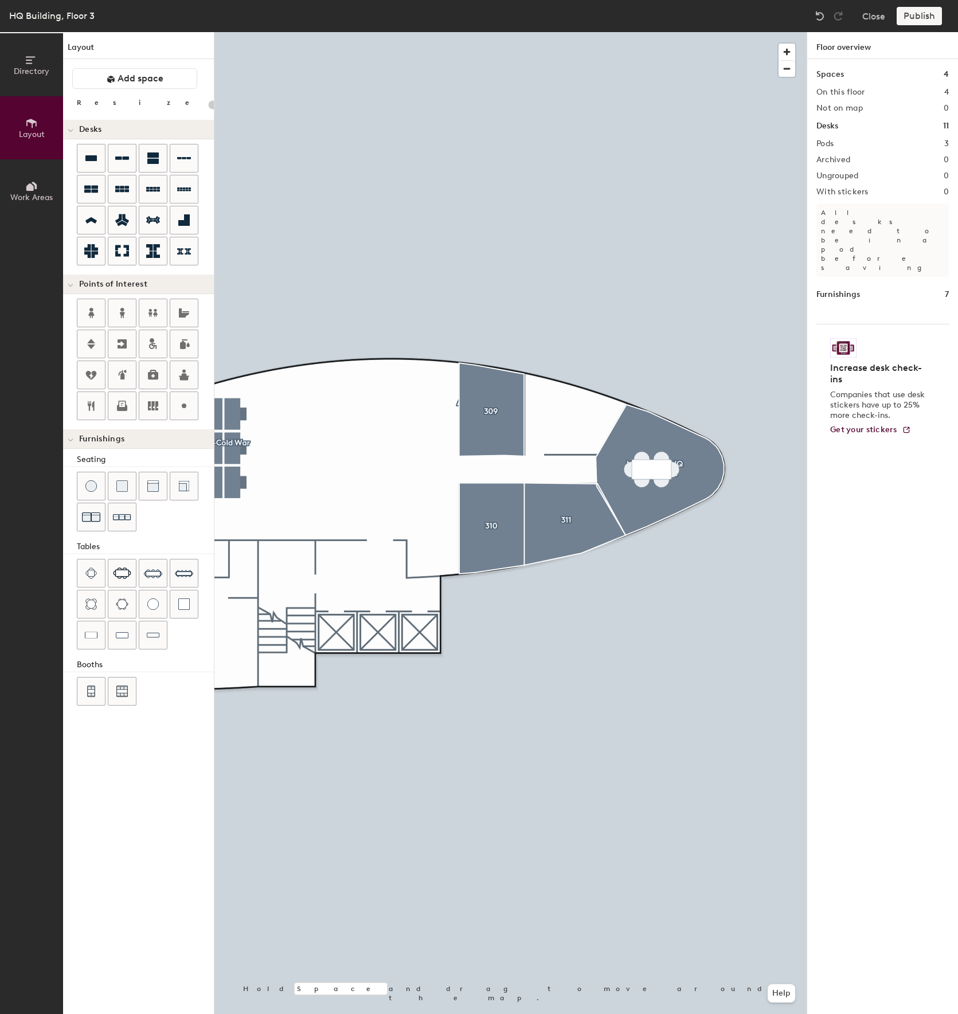
click at [158, 67] on div "Layout Add space Resize Desks Points of Interest Furnishings Seating Tables Boo…" at bounding box center [138, 523] width 151 height 982
click at [167, 77] on button "Add space" at bounding box center [134, 78] width 125 height 21
click at [582, 32] on div at bounding box center [510, 32] width 592 height 0
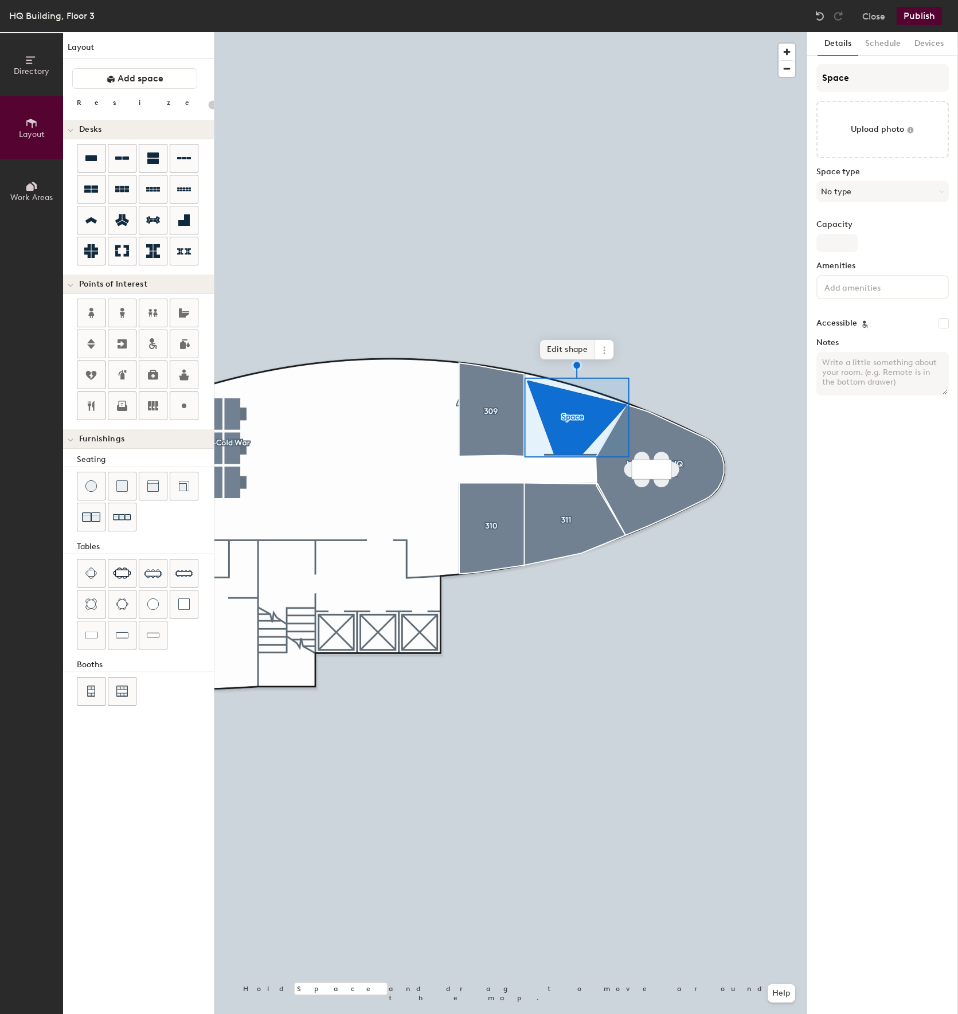
click at [577, 345] on span "Edit shape" at bounding box center [567, 349] width 55 height 19
click at [613, 356] on span "Done" at bounding box center [609, 355] width 34 height 19
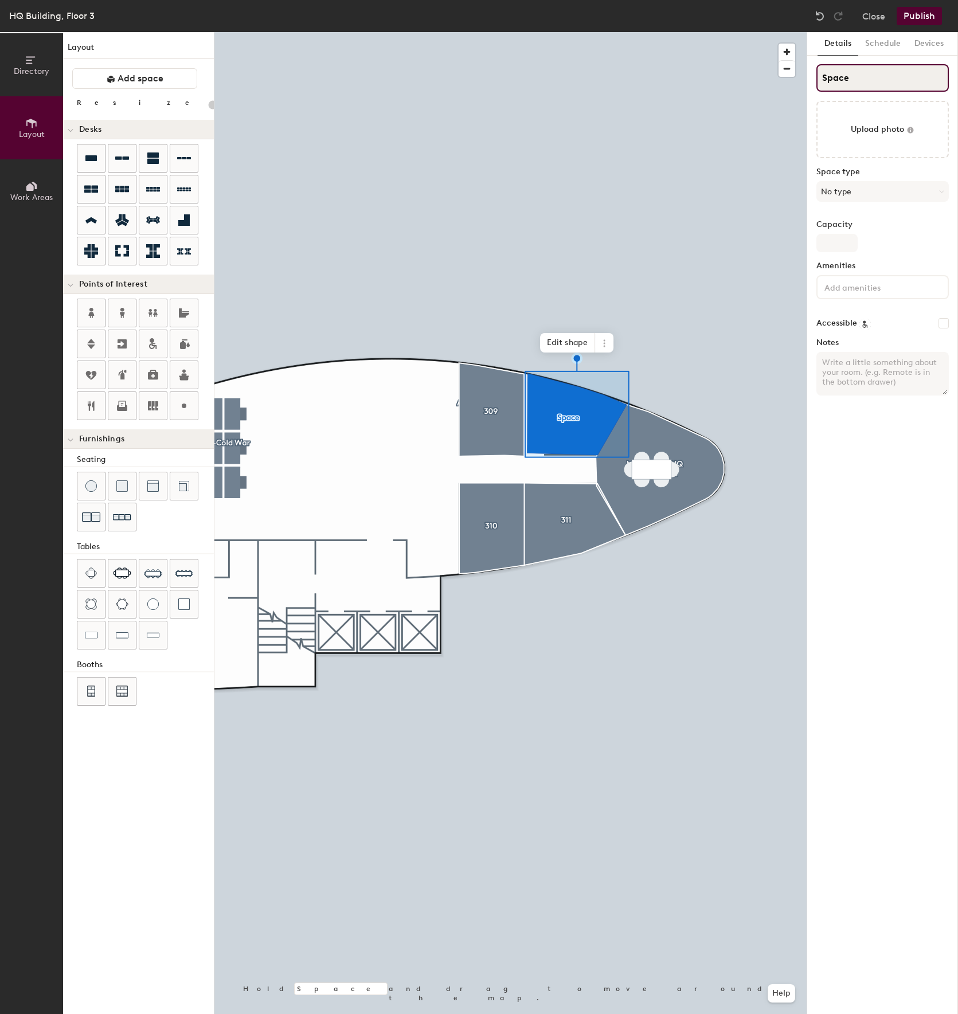
click at [871, 69] on input "Space" at bounding box center [883, 78] width 132 height 28
click at [841, 77] on input "Space" at bounding box center [883, 78] width 132 height 28
click at [853, 192] on button "No type" at bounding box center [883, 191] width 132 height 21
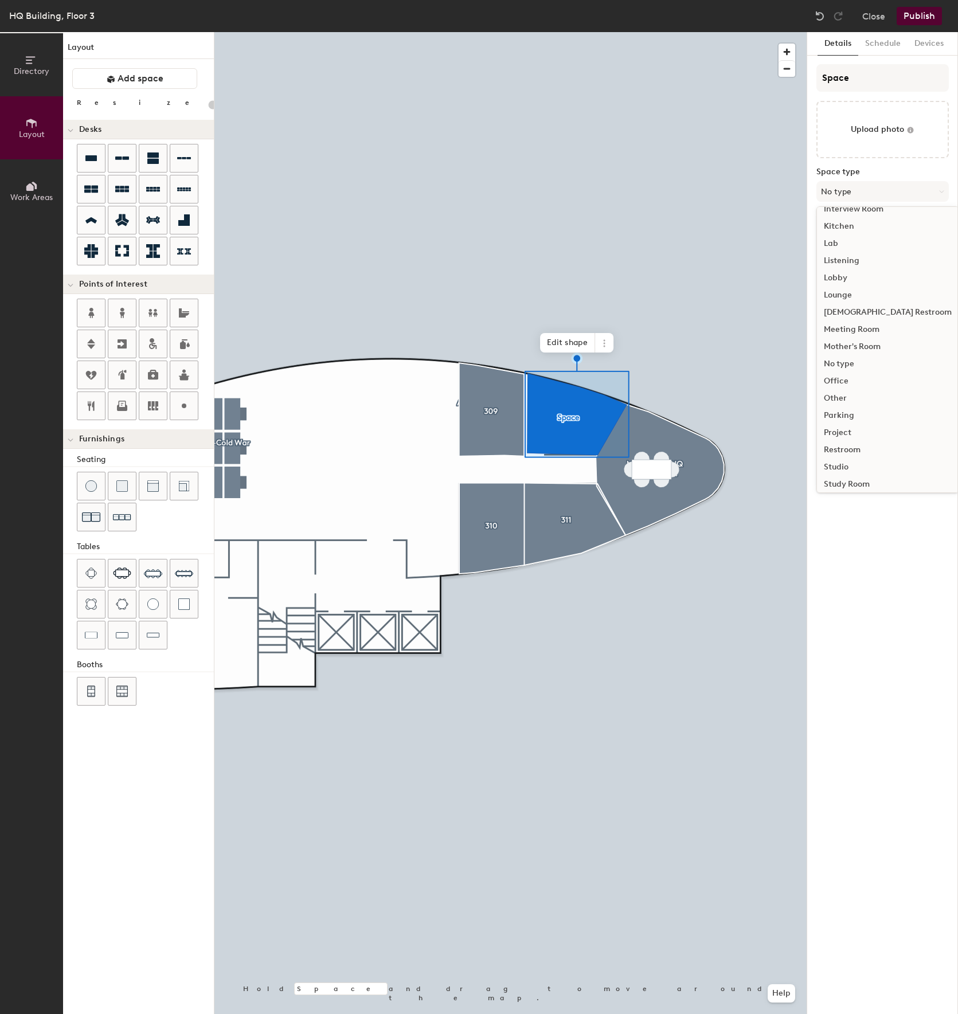
scroll to position [257, 0]
click at [845, 327] on div "Office" at bounding box center [888, 324] width 142 height 17
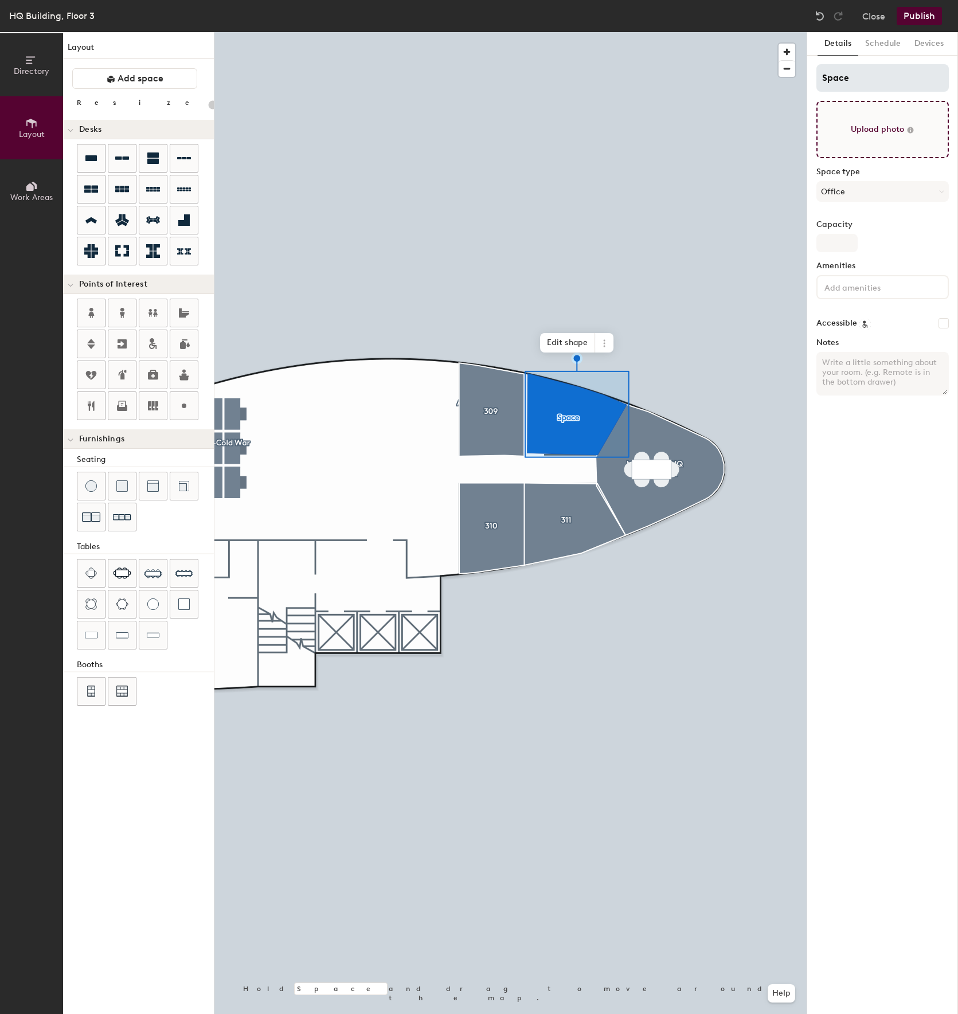
type input "20"
click at [866, 73] on input "Space" at bounding box center [883, 78] width 132 height 28
type input "3"
type input "20"
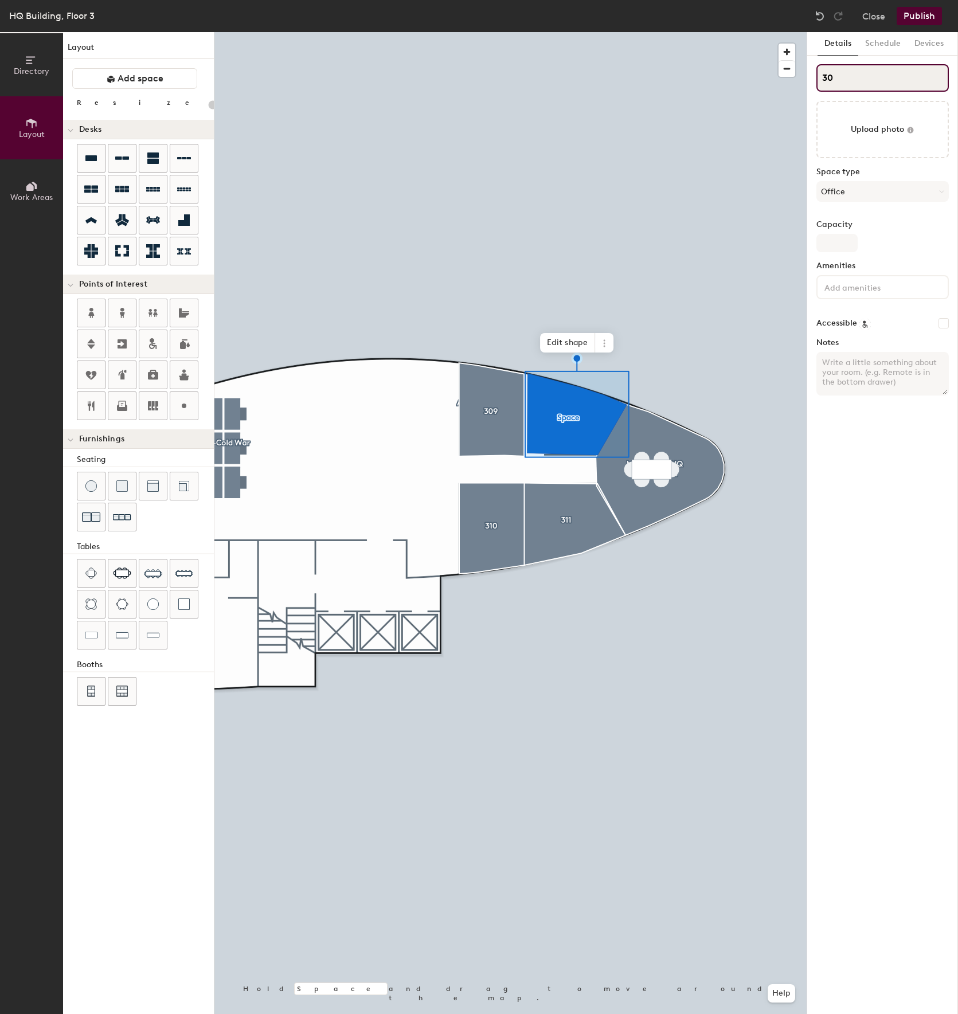
type input "305"
type input "20"
type input "305"
click at [909, 17] on button "Publish" at bounding box center [919, 16] width 45 height 18
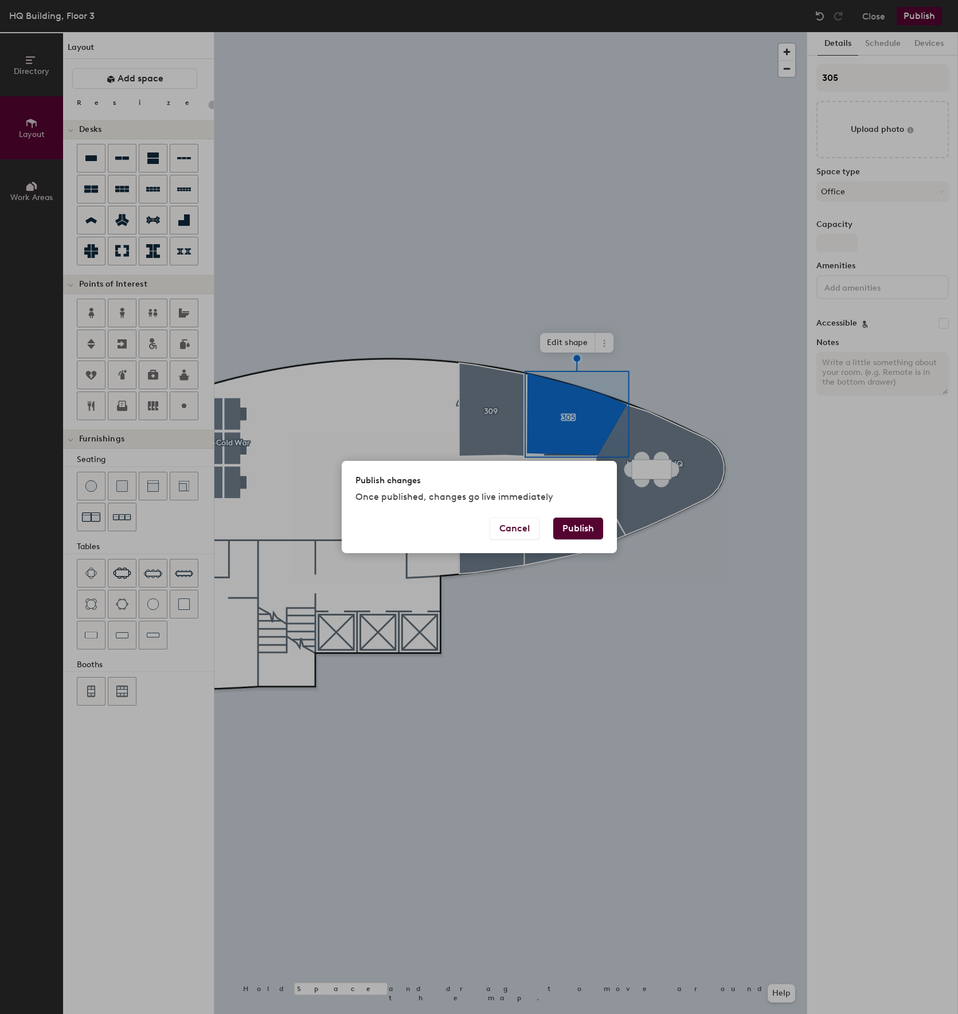
click at [563, 529] on button "Publish" at bounding box center [578, 529] width 50 height 22
type input "20"
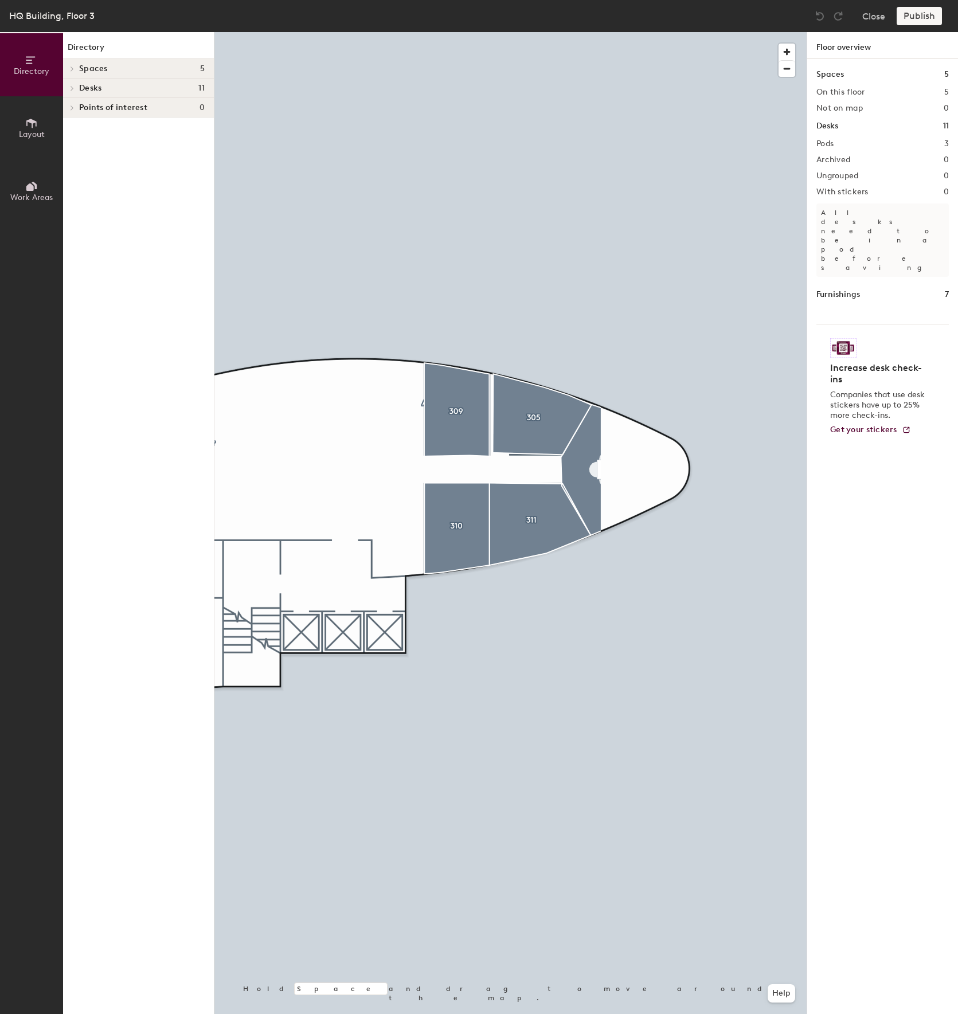
click at [863, 458] on div "Directory Layout Work Areas Directory Spaces 5 305 309 310 [GEOGRAPHIC_DATA][PE…" at bounding box center [479, 523] width 958 height 982
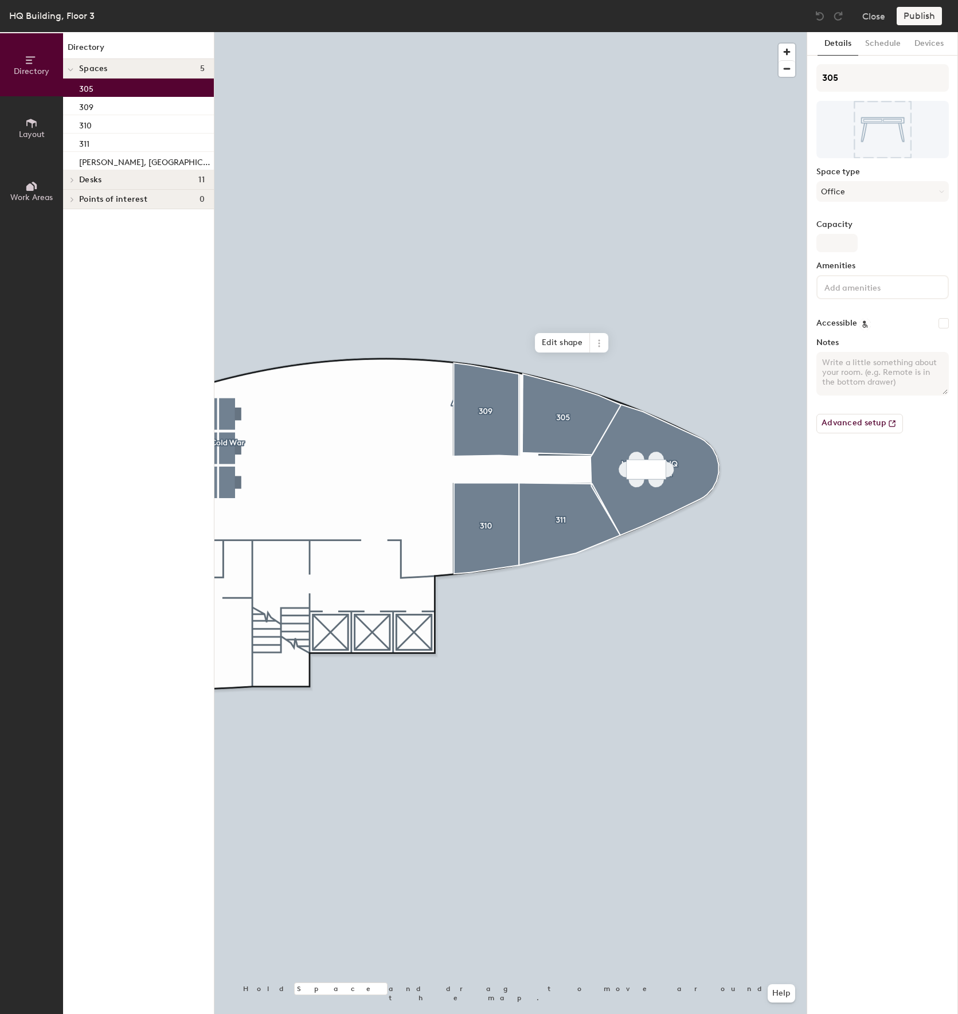
click at [44, 118] on button "Layout" at bounding box center [31, 127] width 63 height 63
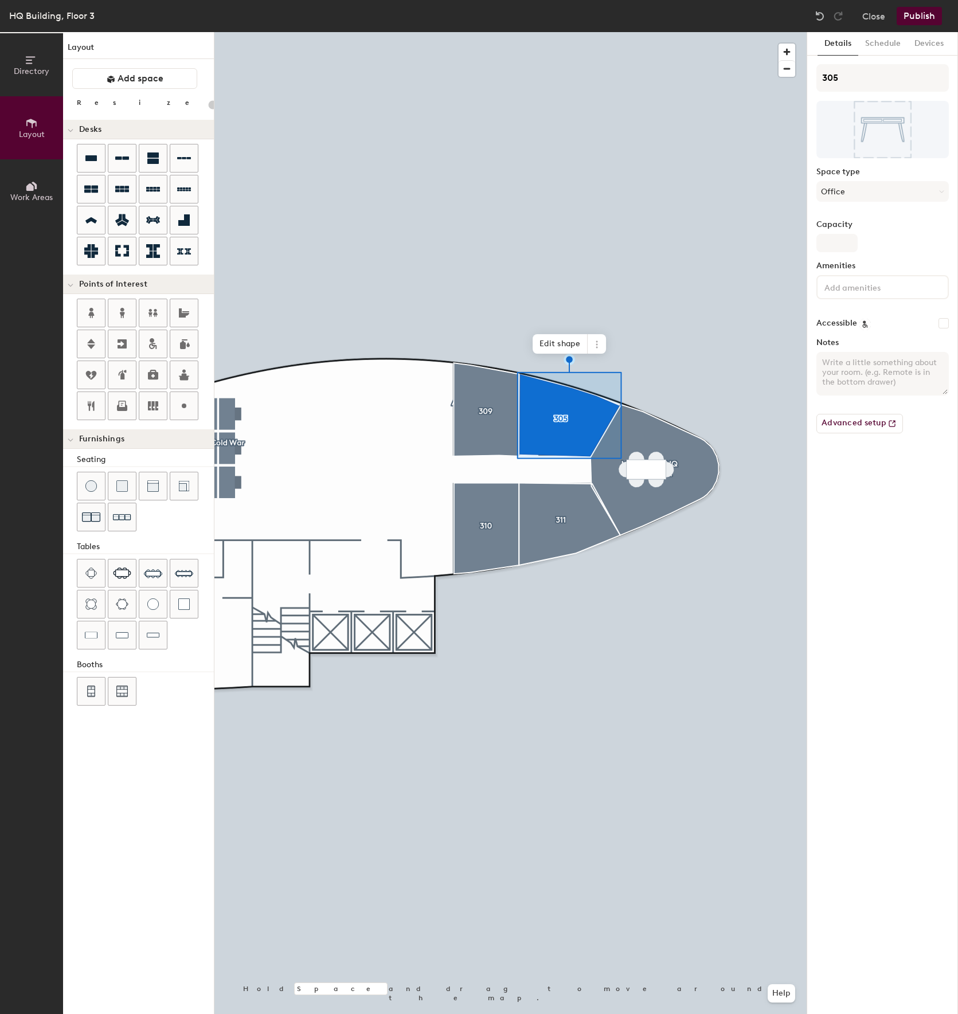
type input "20"
click at [876, 128] on h6 "Edit" at bounding box center [883, 129] width 16 height 9
click at [919, 249] on div "Capacity" at bounding box center [883, 236] width 132 height 32
click at [837, 246] on input "Capacity" at bounding box center [837, 243] width 41 height 18
click at [889, 241] on div "Capacity" at bounding box center [883, 236] width 132 height 32
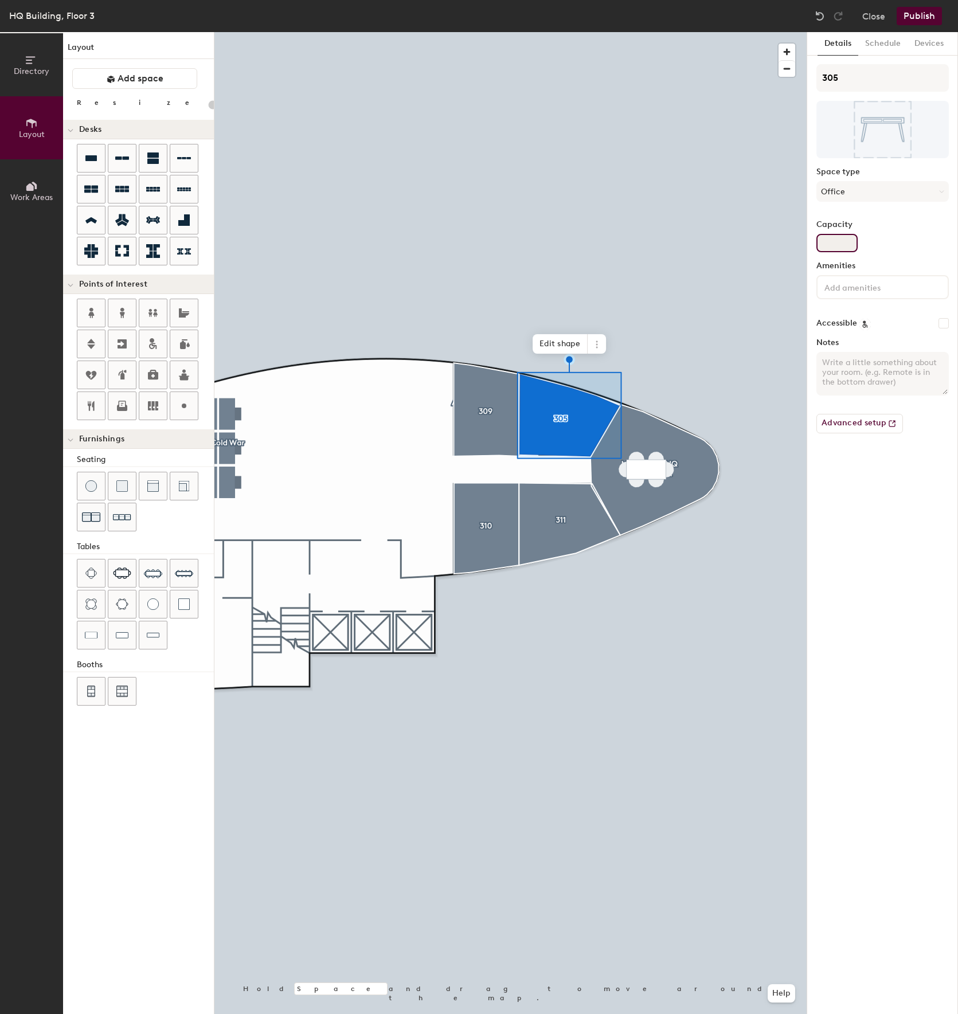
click at [847, 241] on input "Capacity" at bounding box center [837, 243] width 41 height 18
type input "2"
type input "20"
type input "2"
click at [878, 236] on div "Capacity 2" at bounding box center [883, 236] width 132 height 32
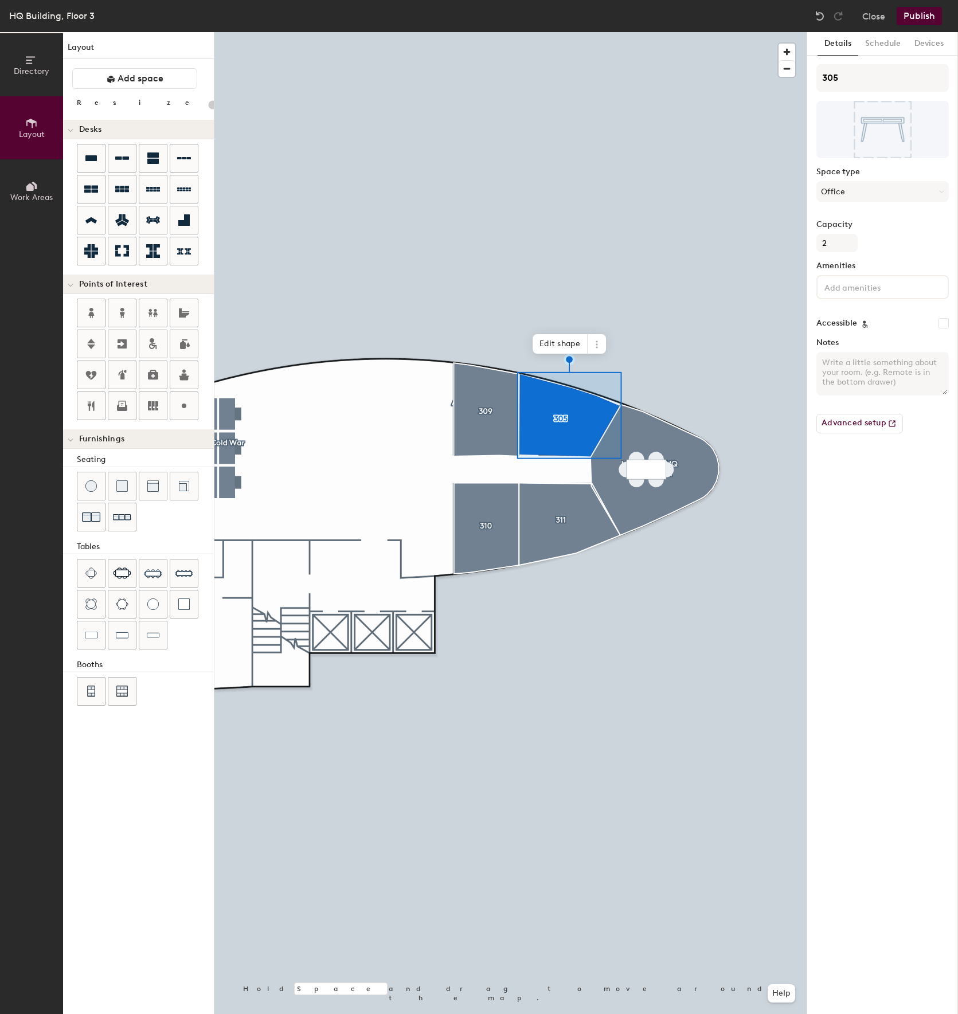
click at [880, 249] on div "Capacity 2" at bounding box center [883, 236] width 132 height 32
click at [865, 281] on input at bounding box center [873, 287] width 103 height 14
click at [853, 291] on input at bounding box center [873, 287] width 103 height 14
click at [898, 241] on div "Capacity 2" at bounding box center [883, 236] width 132 height 32
click at [881, 651] on div "Details Schedule Devices 305 Space type Office Capacity 2 Amenities Accessible …" at bounding box center [882, 523] width 151 height 982
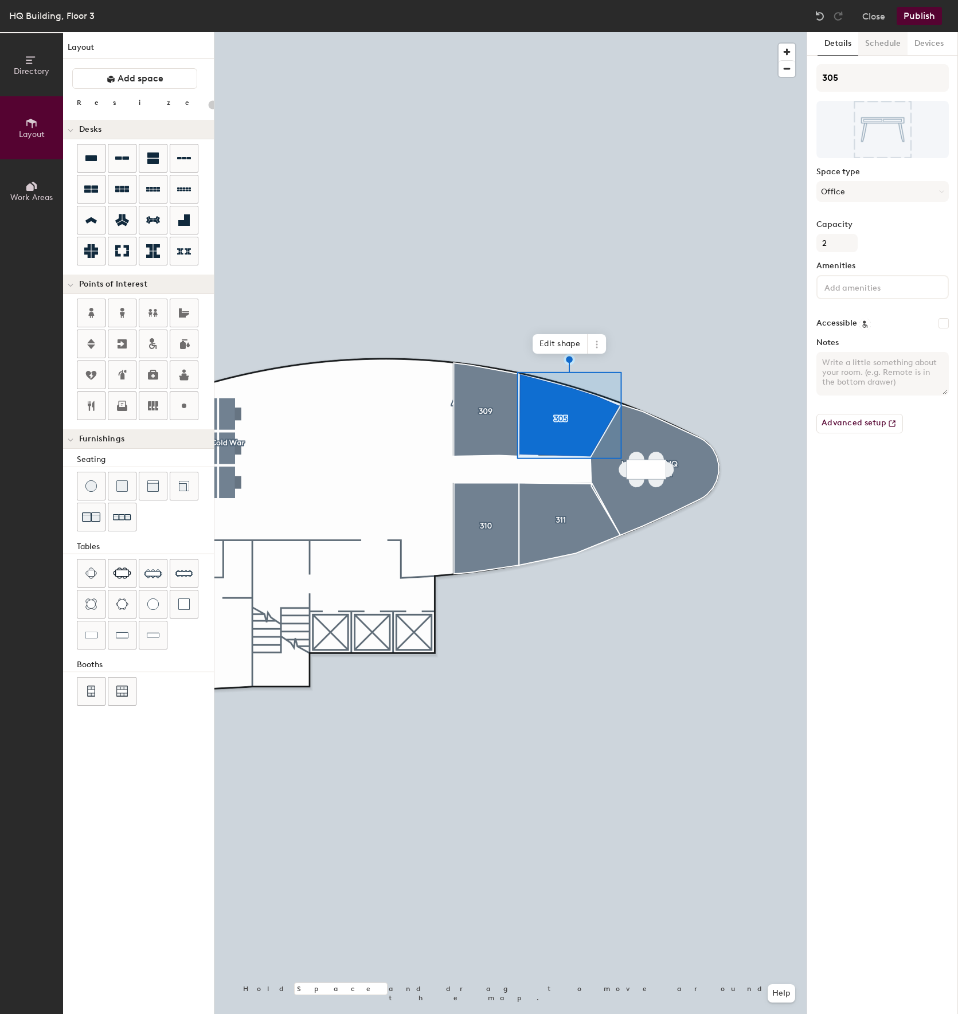
click at [890, 39] on button "Schedule" at bounding box center [882, 44] width 49 height 24
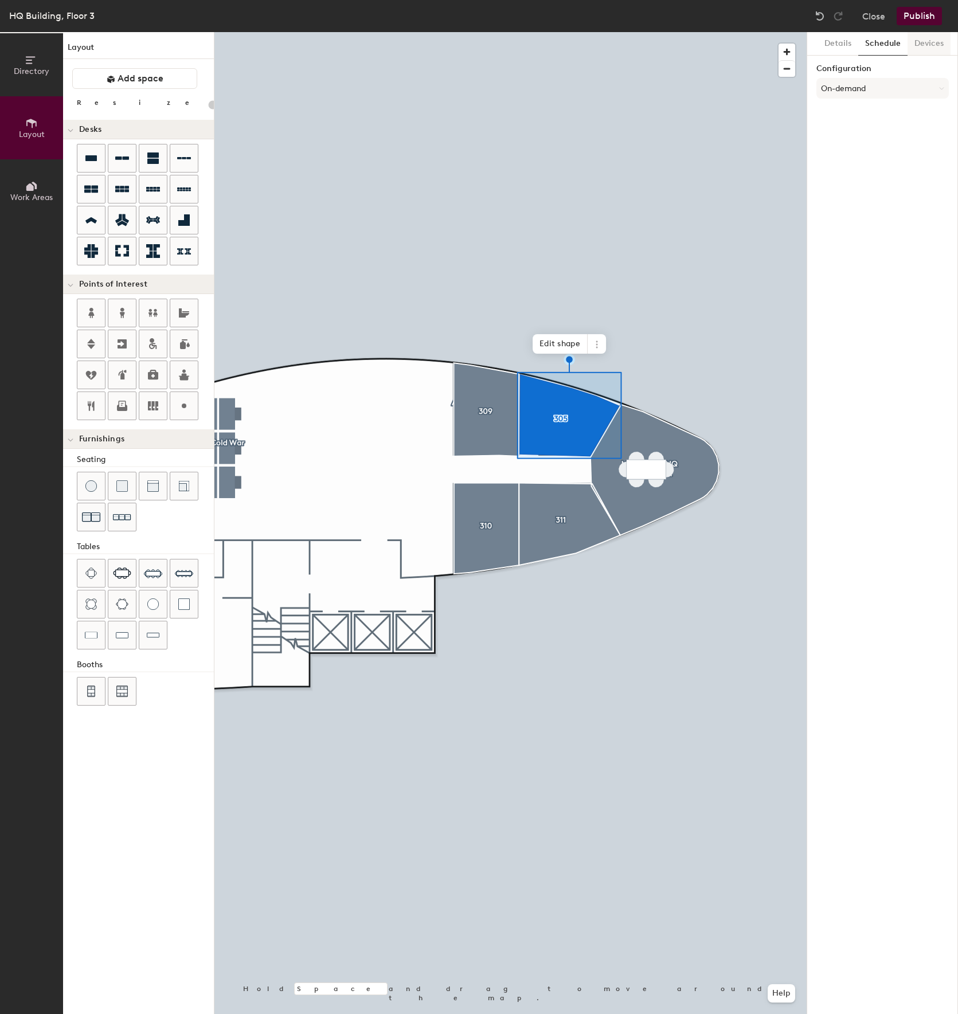
click at [920, 42] on button "Devices" at bounding box center [929, 44] width 43 height 24
click at [853, 41] on button "Details" at bounding box center [838, 44] width 41 height 24
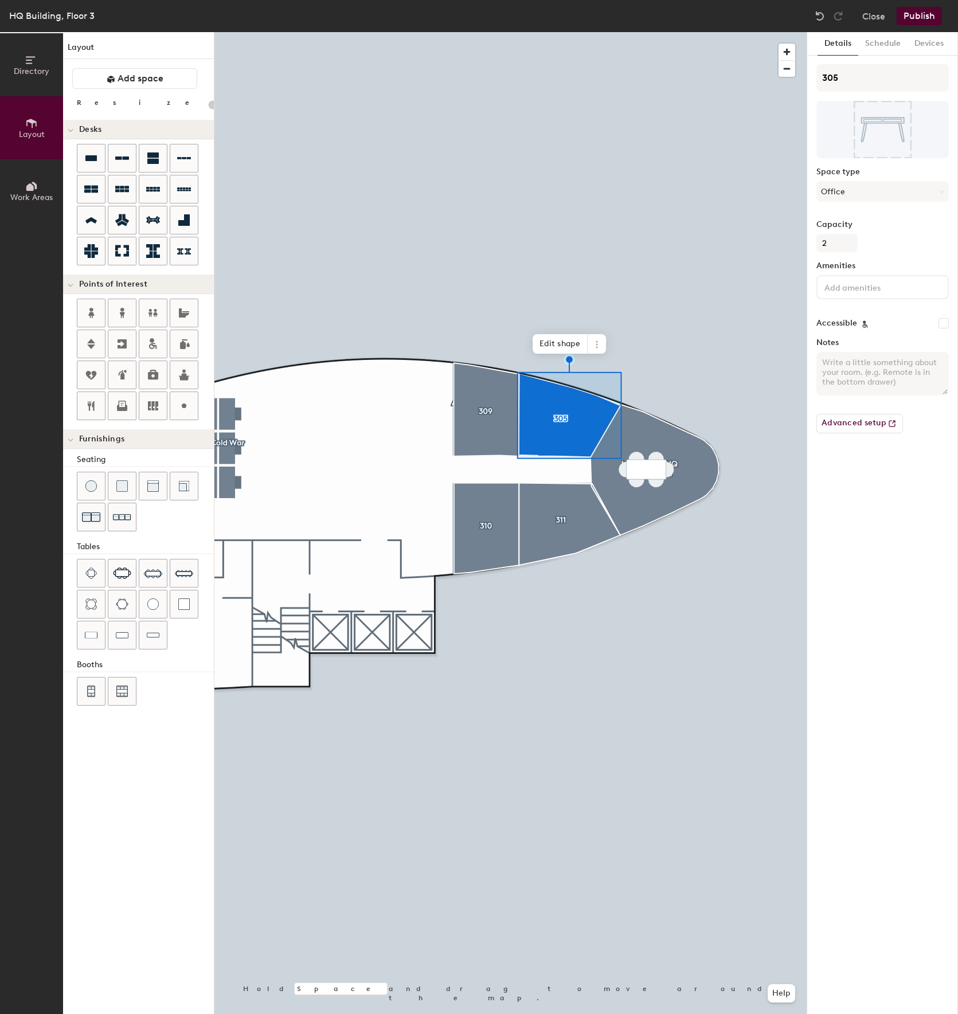
click at [917, 21] on button "Publish" at bounding box center [919, 16] width 45 height 18
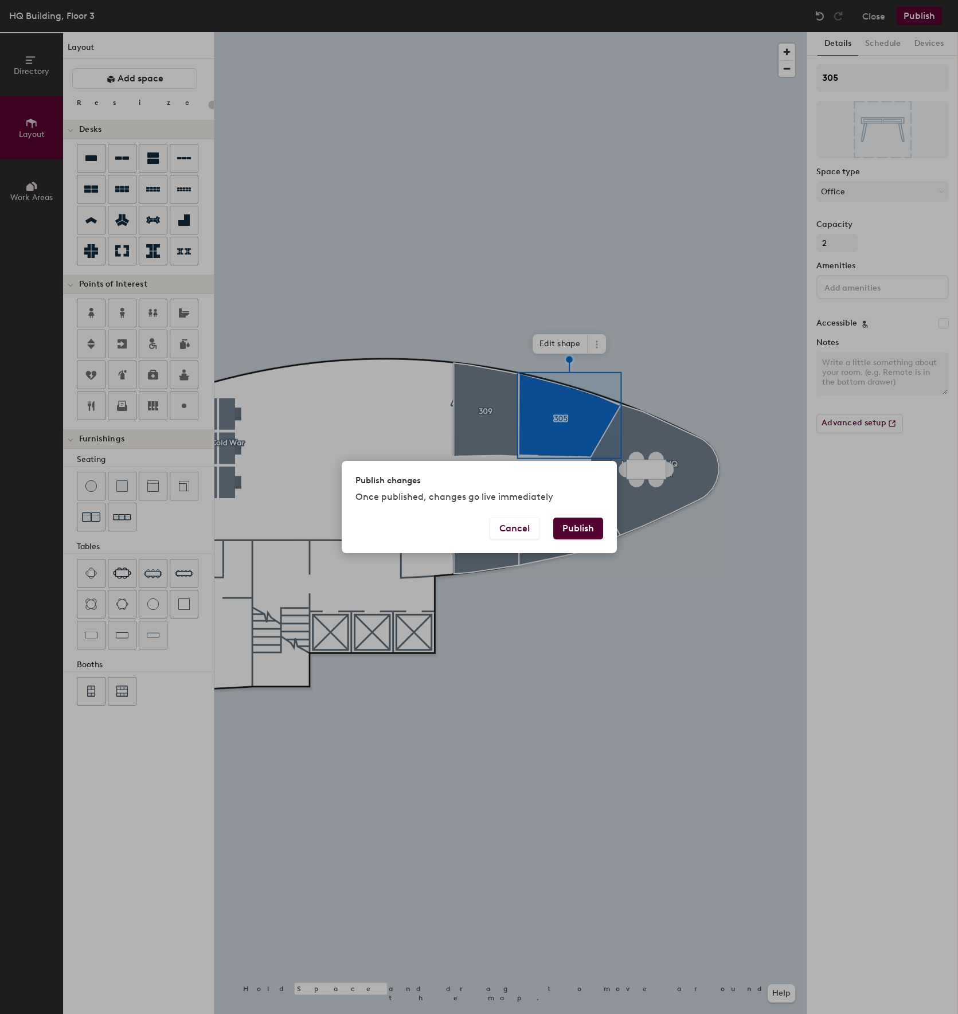
click at [597, 530] on button "Publish" at bounding box center [578, 529] width 50 height 22
type input "20"
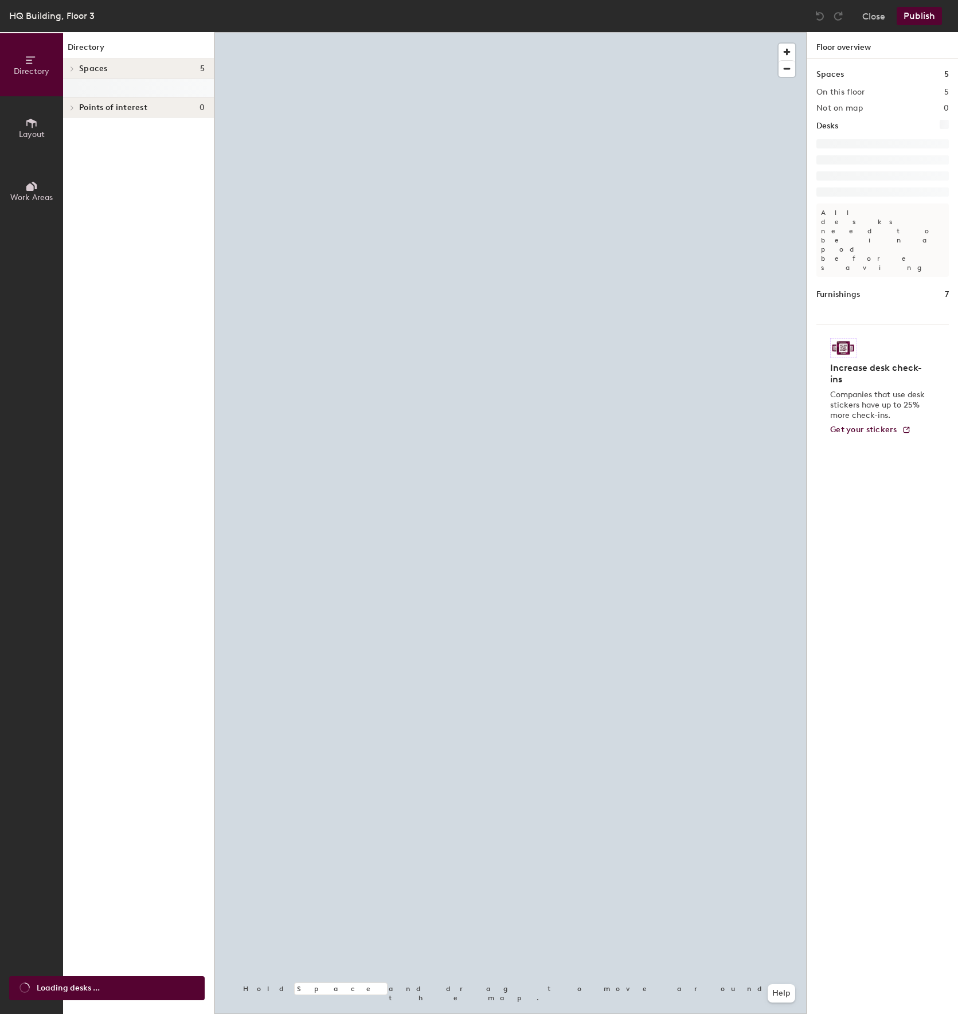
click at [34, 117] on icon at bounding box center [31, 123] width 13 height 13
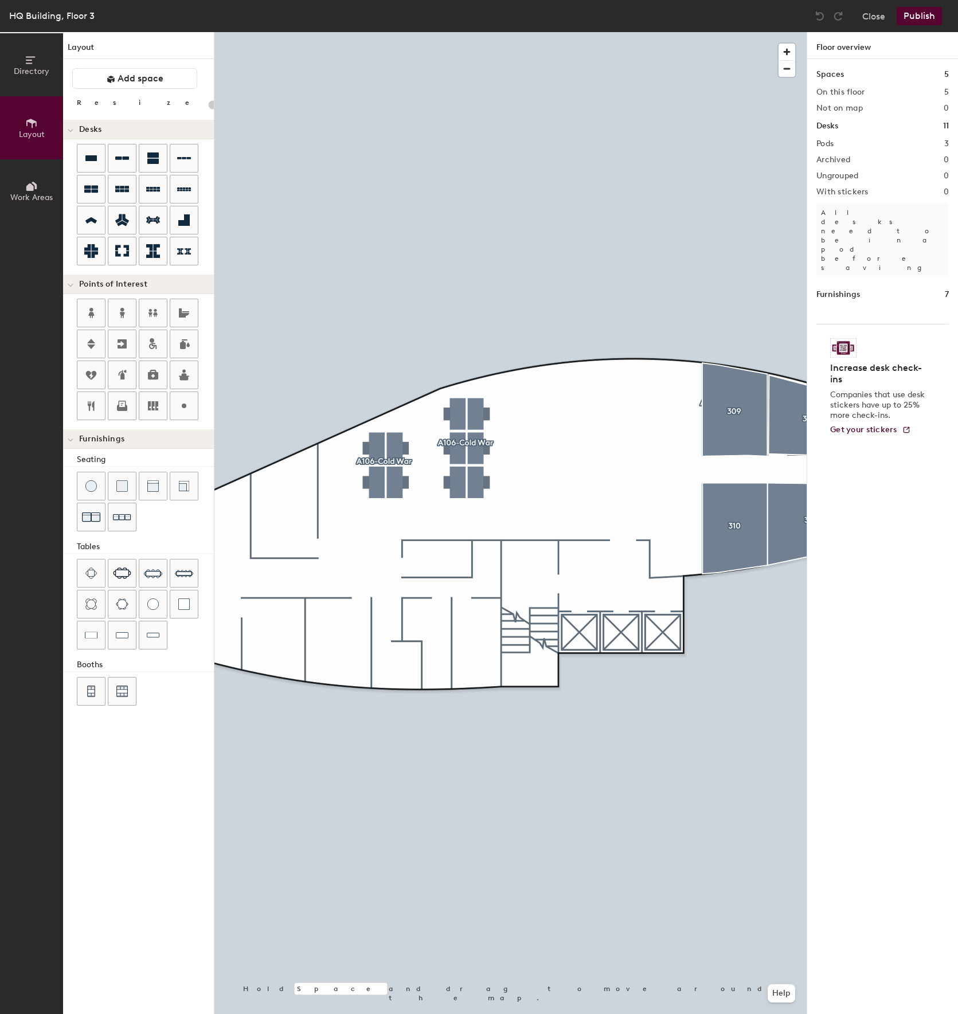
type input "20"
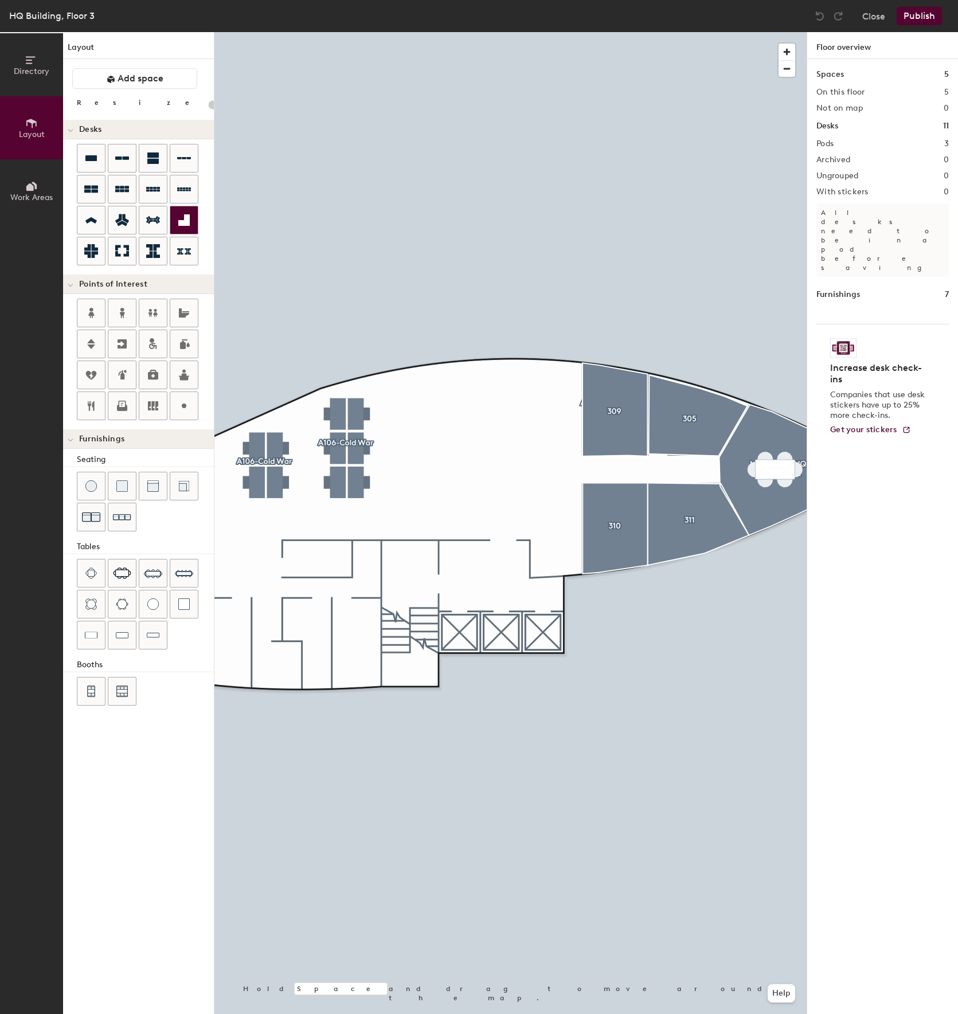
click at [182, 227] on icon at bounding box center [184, 220] width 14 height 14
click at [185, 224] on icon at bounding box center [183, 219] width 11 height 11
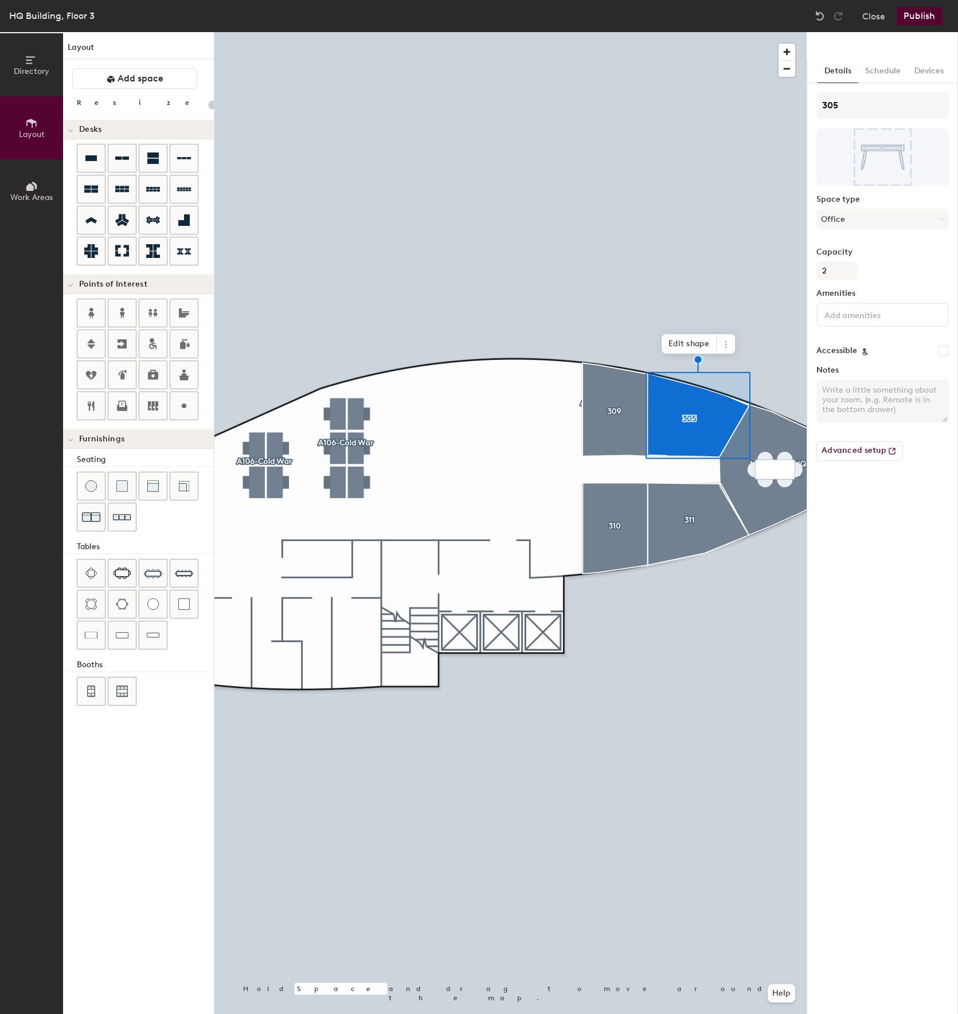
type input "20"
click at [720, 343] on span at bounding box center [726, 343] width 18 height 19
click at [736, 411] on span "Delete" at bounding box center [767, 409] width 102 height 19
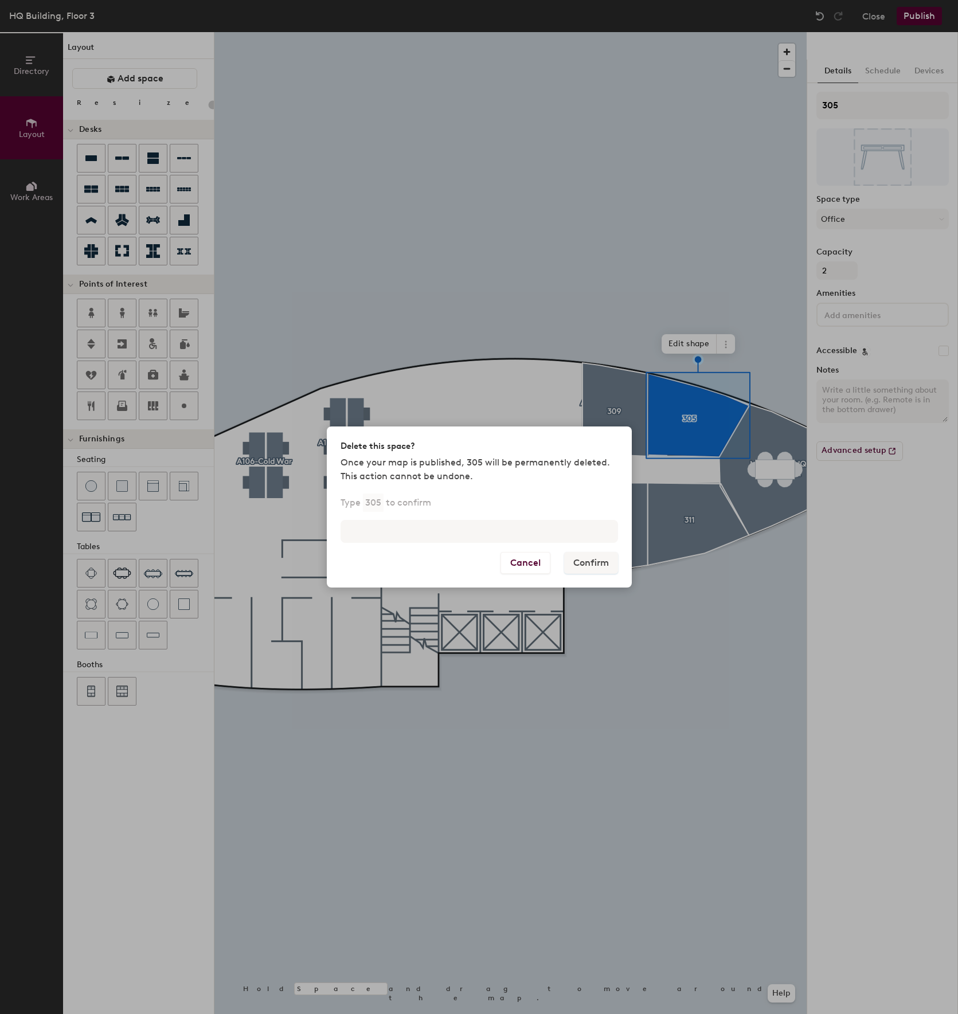
click at [381, 544] on div "Type 305 to confirm" at bounding box center [479, 524] width 305 height 55
click at [383, 539] on input at bounding box center [480, 531] width 278 height 23
type input "305"
click at [575, 561] on button "Confirm" at bounding box center [591, 563] width 54 height 22
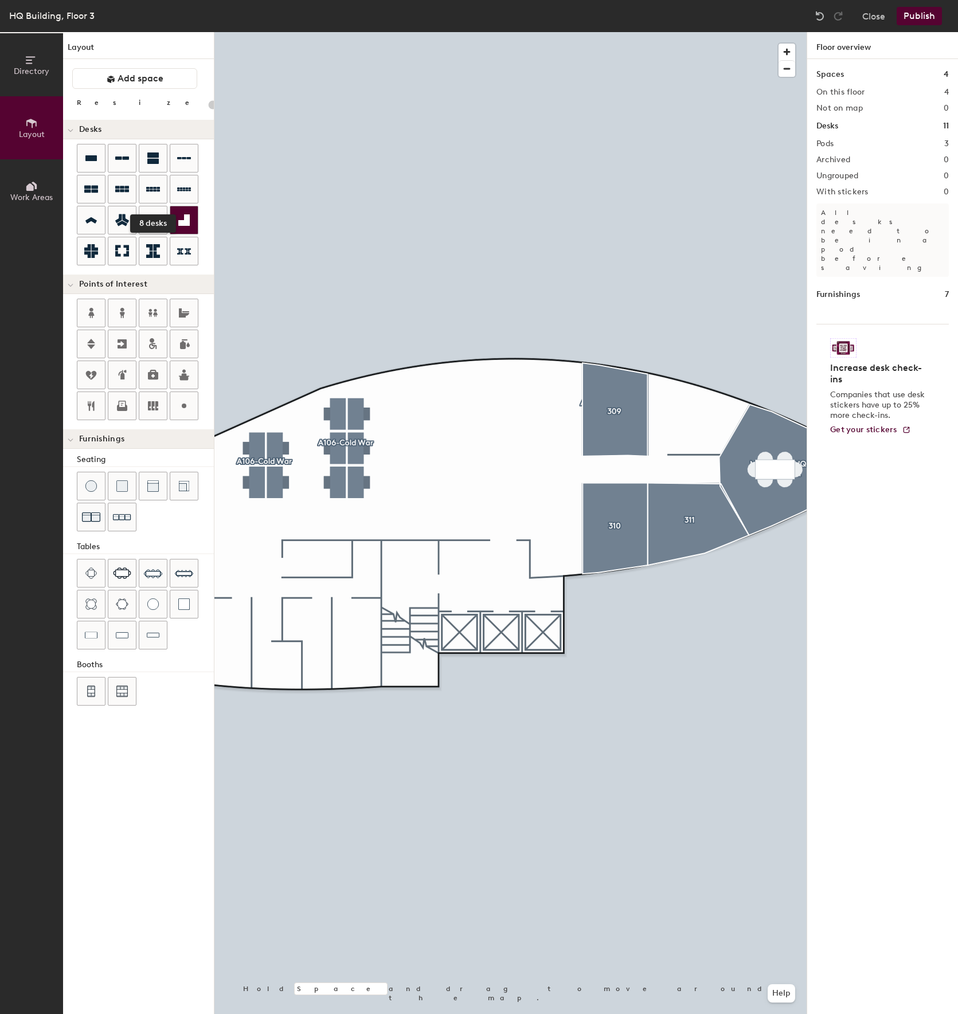
click at [182, 213] on div at bounding box center [184, 220] width 28 height 28
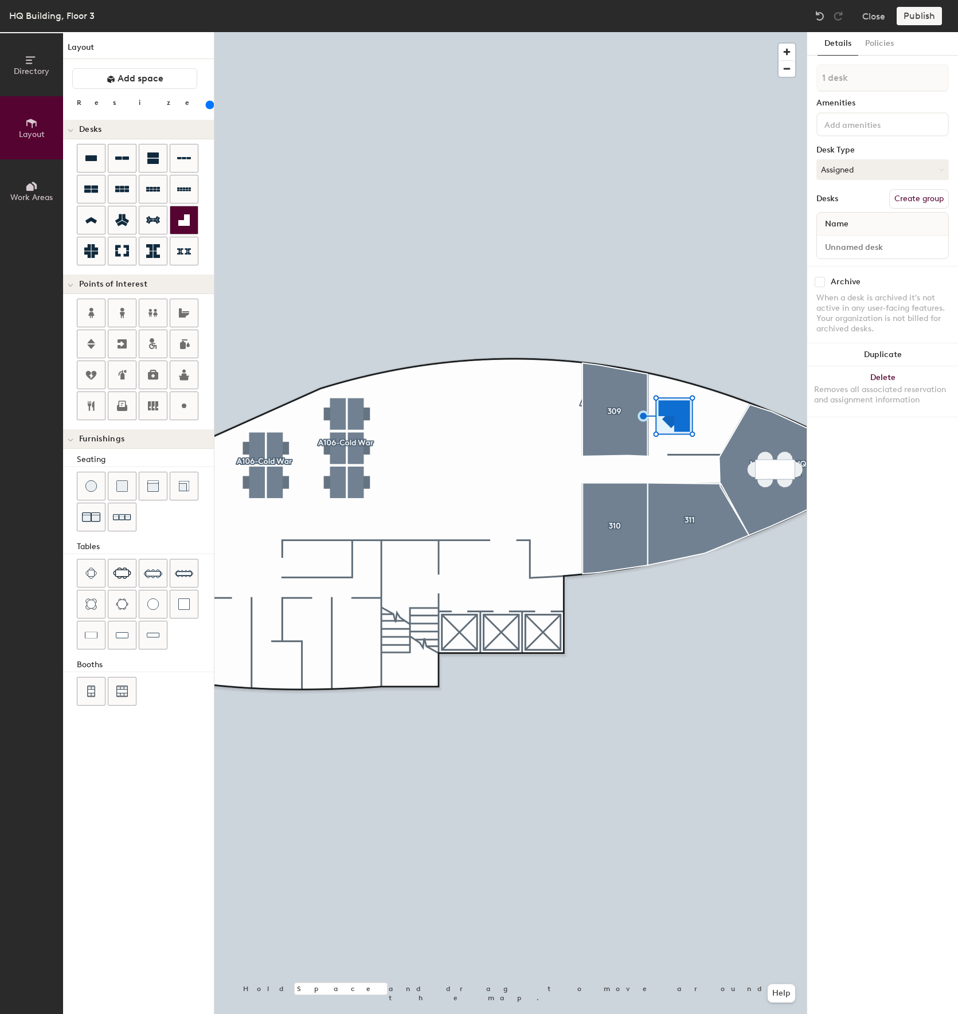
type input "180"
click at [829, 354] on button "Duplicate" at bounding box center [882, 354] width 151 height 23
type input "2 desks"
type input "200"
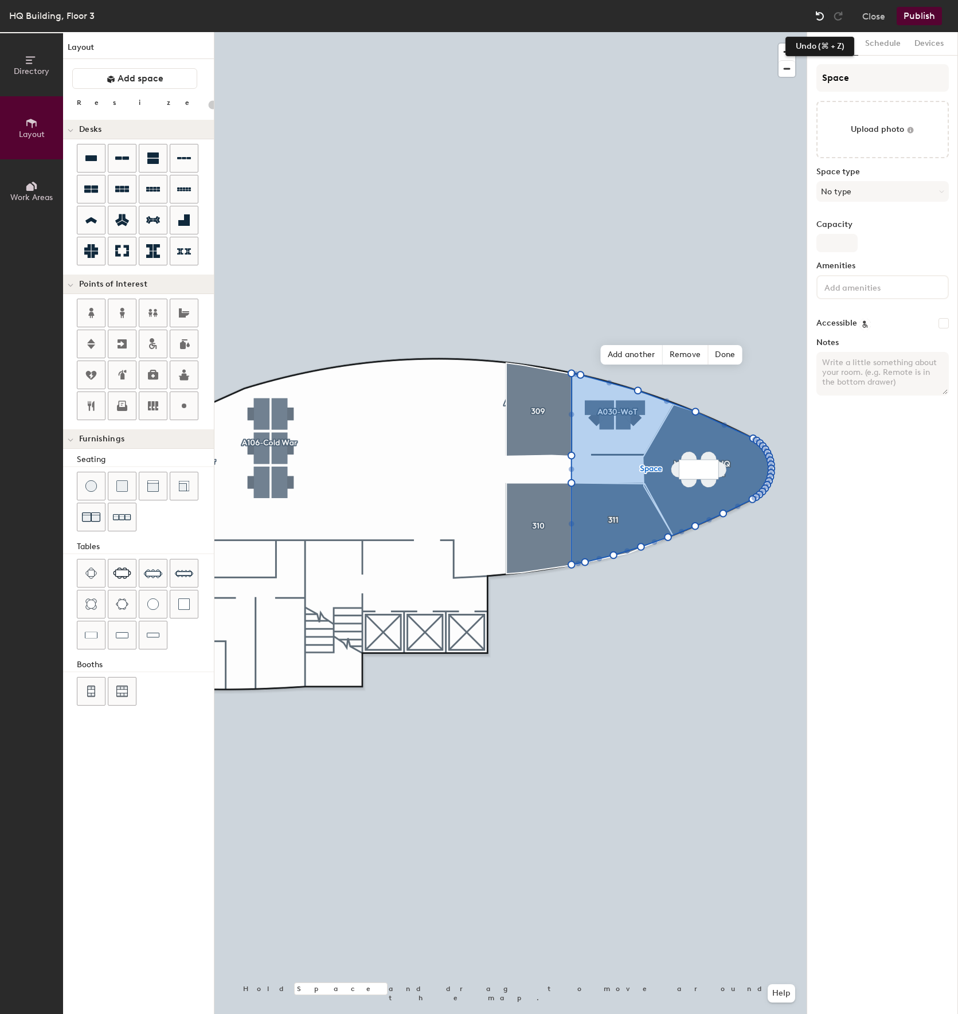
click at [821, 15] on img at bounding box center [819, 15] width 11 height 11
click at [820, 15] on img at bounding box center [819, 15] width 11 height 11
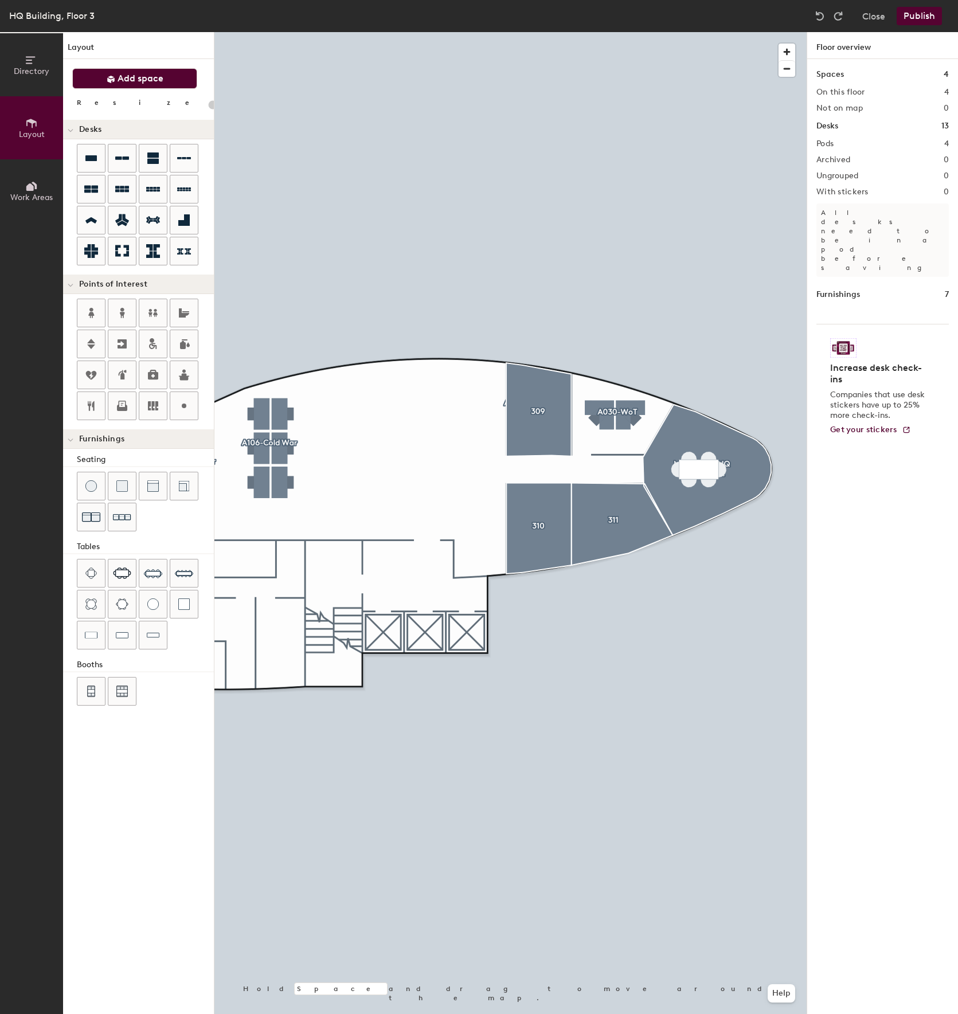
click at [143, 83] on span "Add space" at bounding box center [141, 78] width 46 height 11
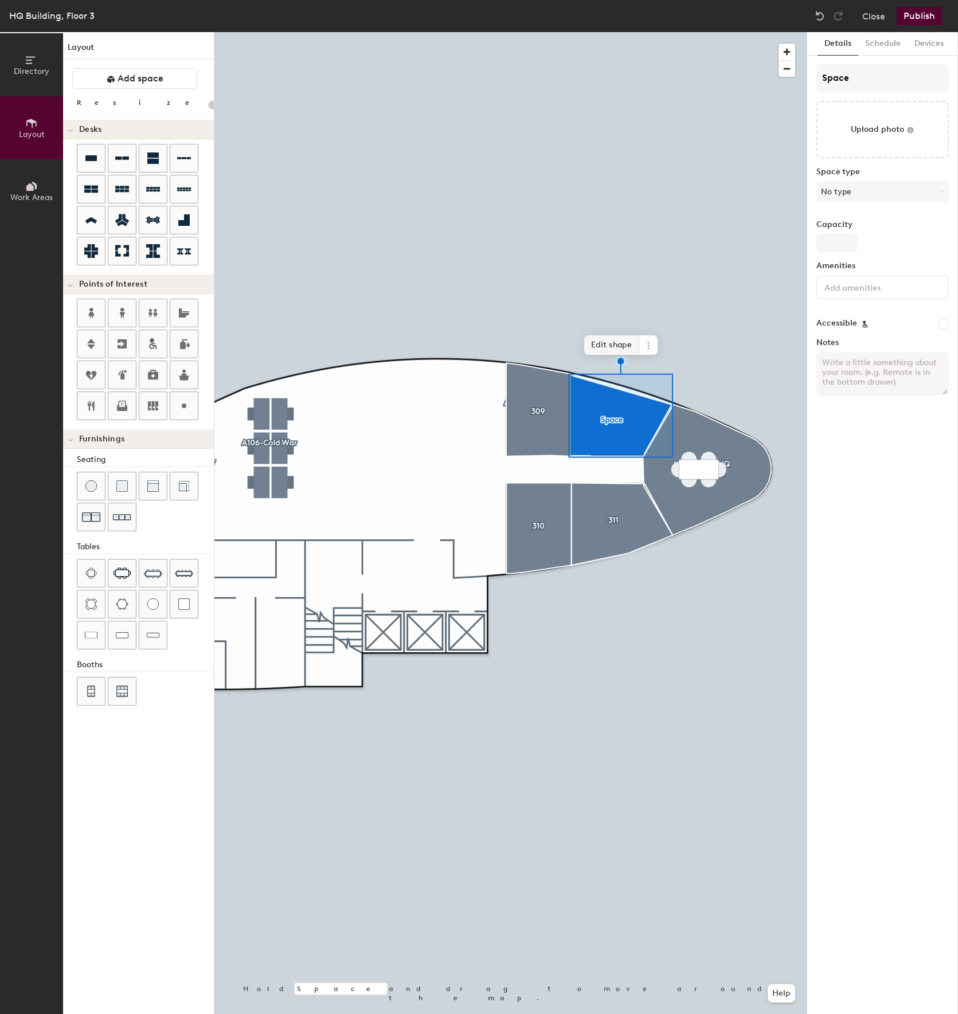
click at [614, 349] on span "Edit shape" at bounding box center [611, 344] width 55 height 19
click at [654, 360] on span "Done" at bounding box center [654, 354] width 34 height 19
type input "20"
click at [910, 82] on input "Space" at bounding box center [883, 78] width 132 height 28
type input "Spac"
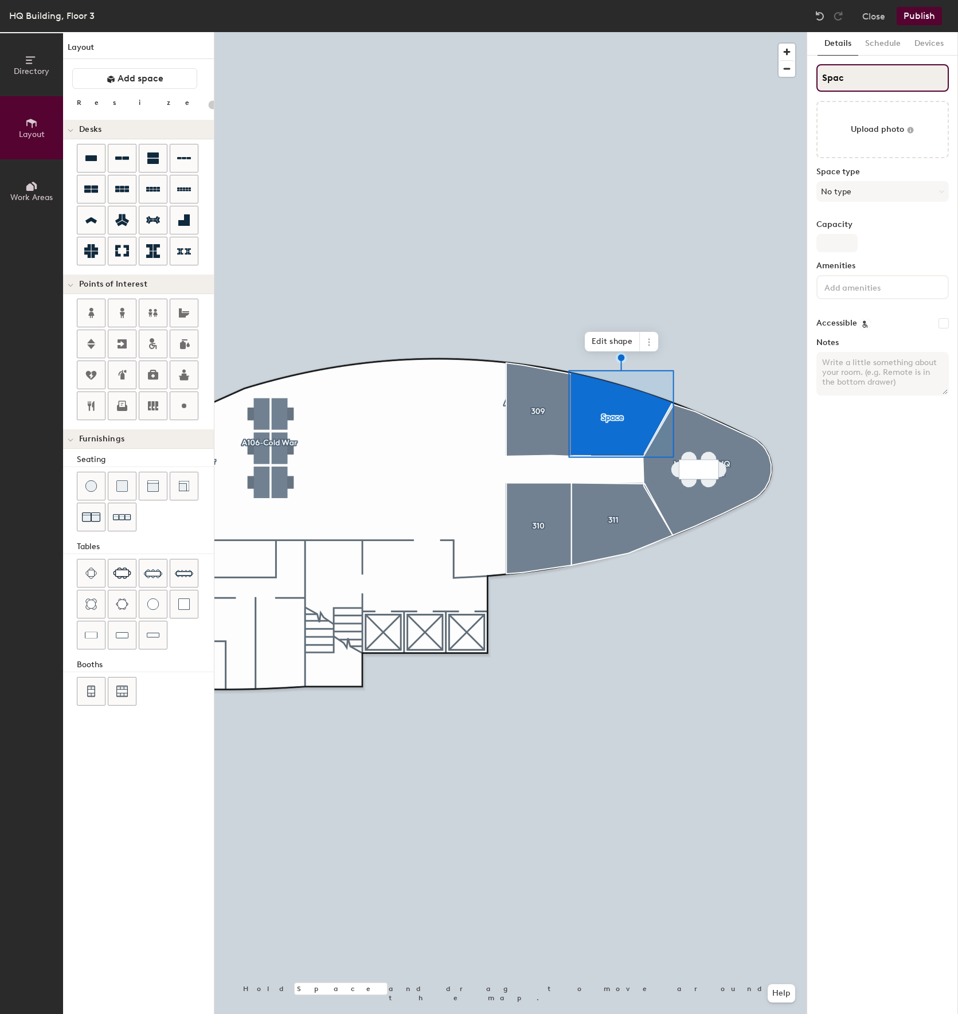
type input "20"
type input "S"
type input "20"
type input "S"
type input "20"
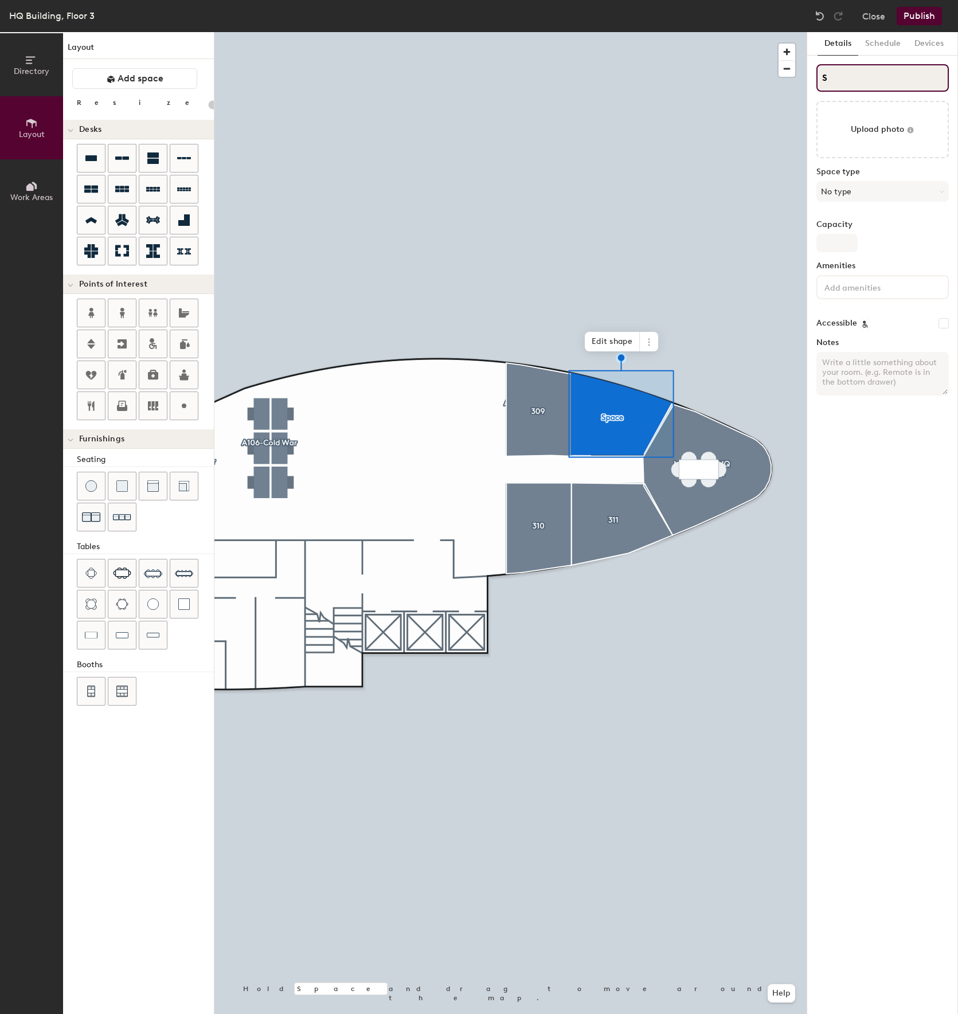
type input "S"
type input "20"
type input "S3"
type input "20"
type input "S30"
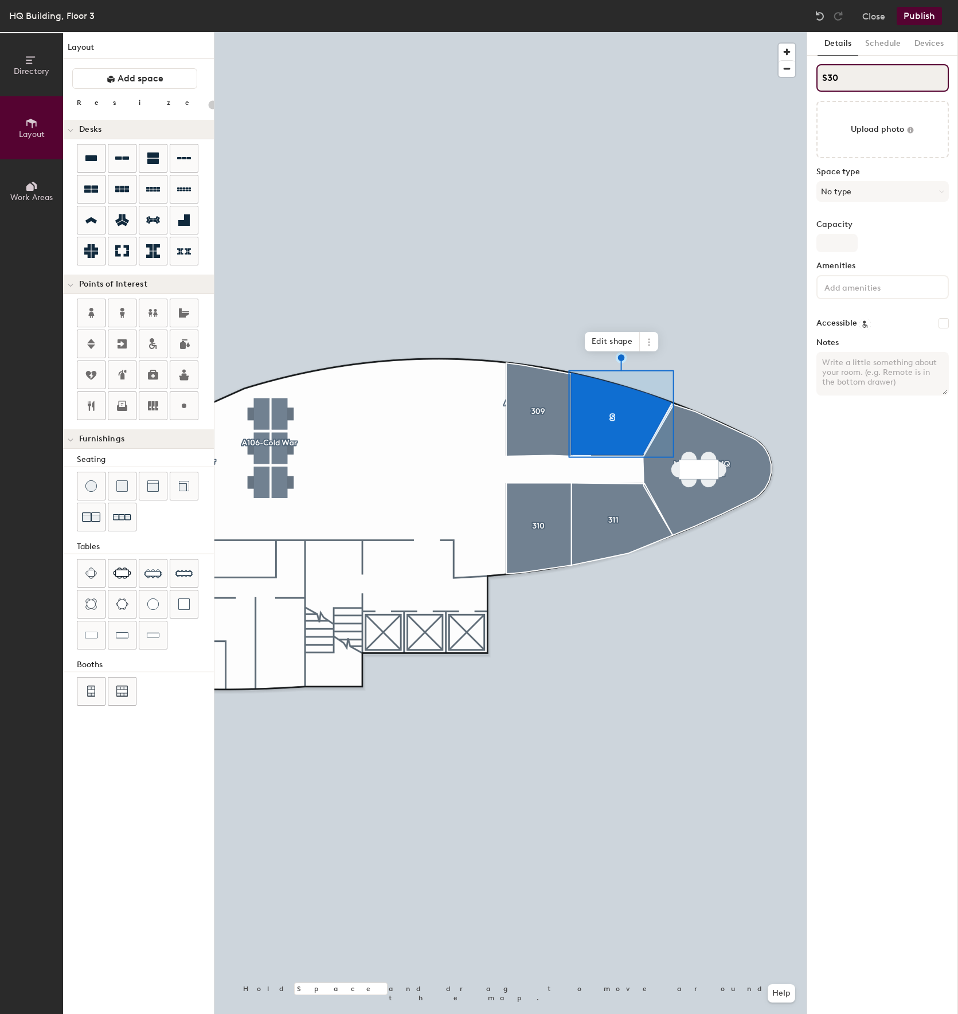
type input "20"
type input "S305"
type input "20"
type input "S305"
click at [844, 240] on input "Capacity" at bounding box center [837, 243] width 41 height 18
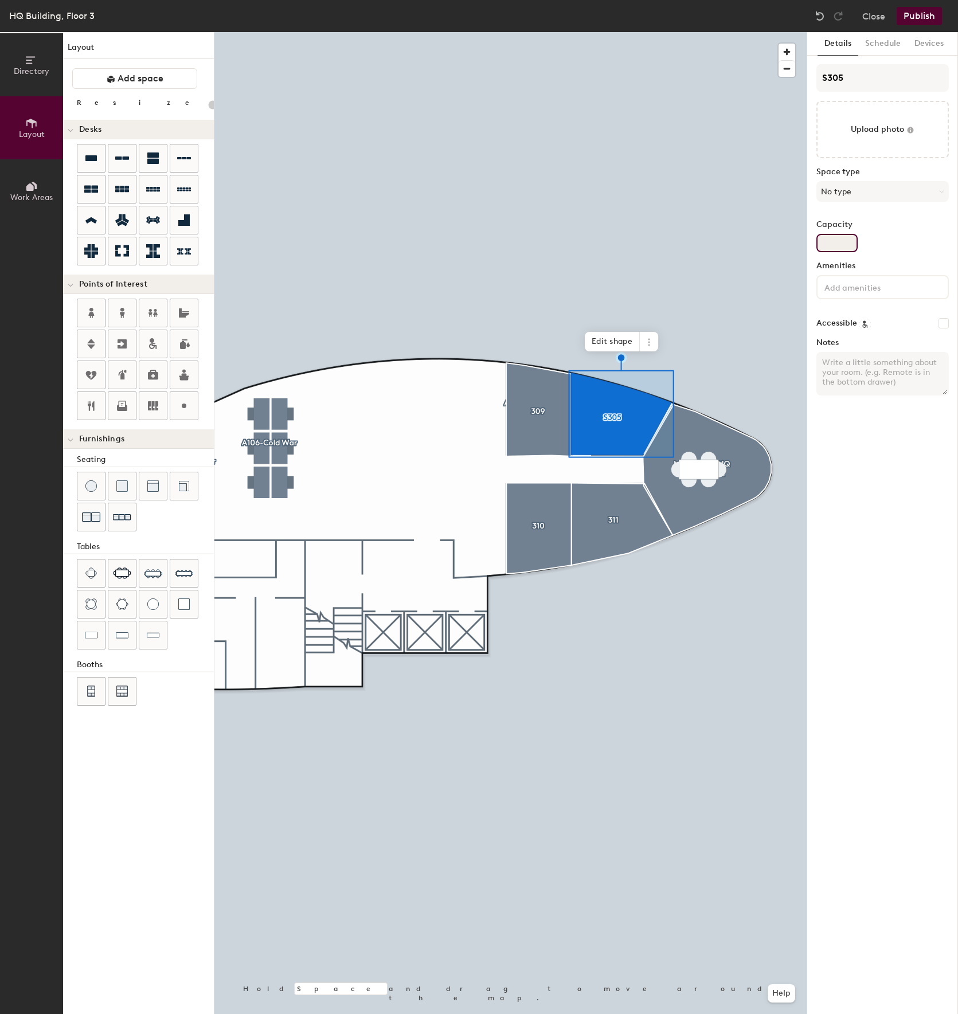
type input "1"
type input "20"
type input "2"
type input "20"
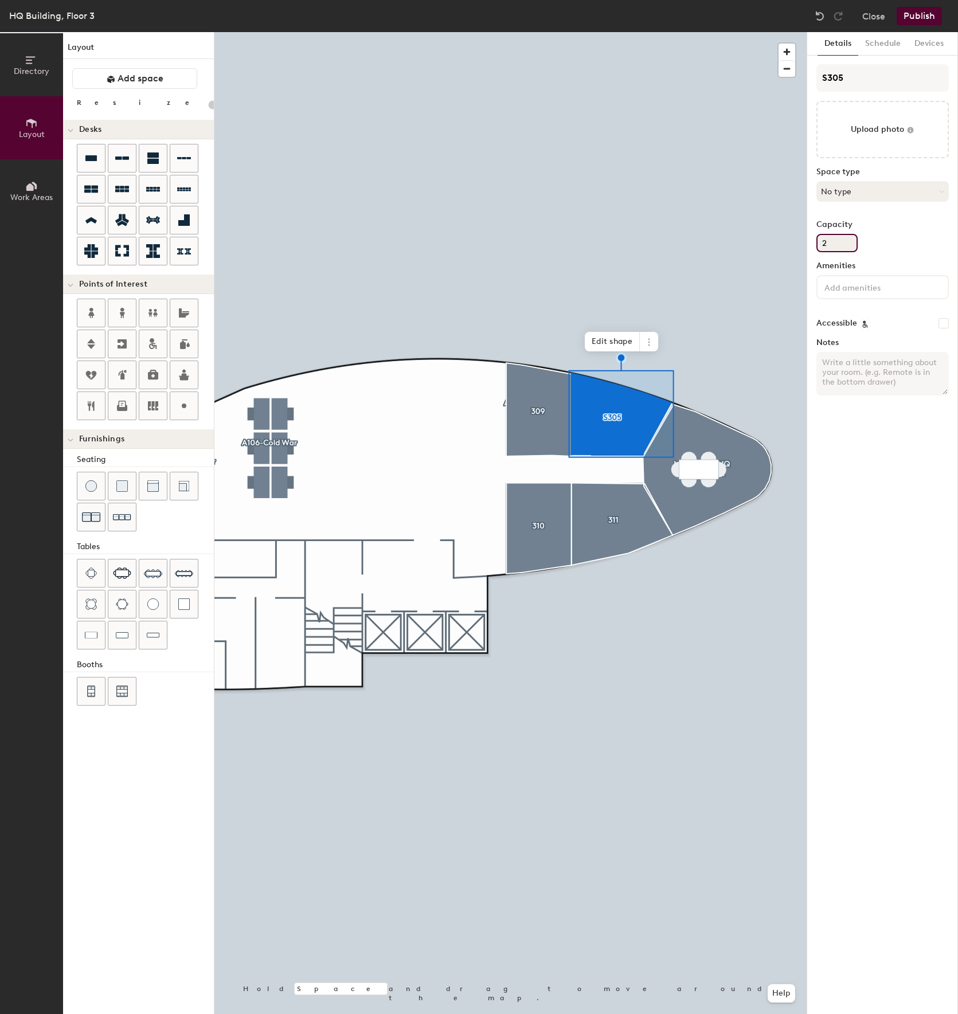
type input "2"
click at [891, 194] on button "No type" at bounding box center [883, 191] width 132 height 21
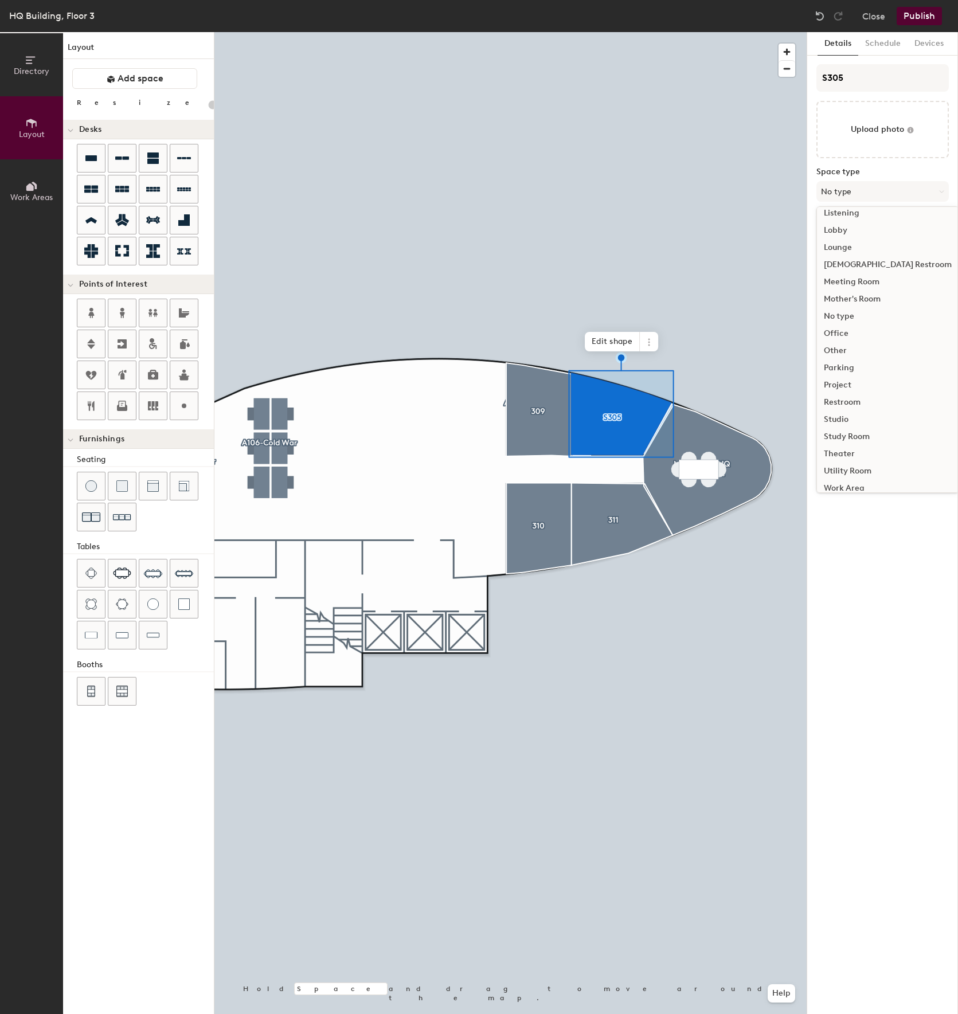
scroll to position [257, 0]
click at [858, 323] on div "Office" at bounding box center [888, 324] width 142 height 17
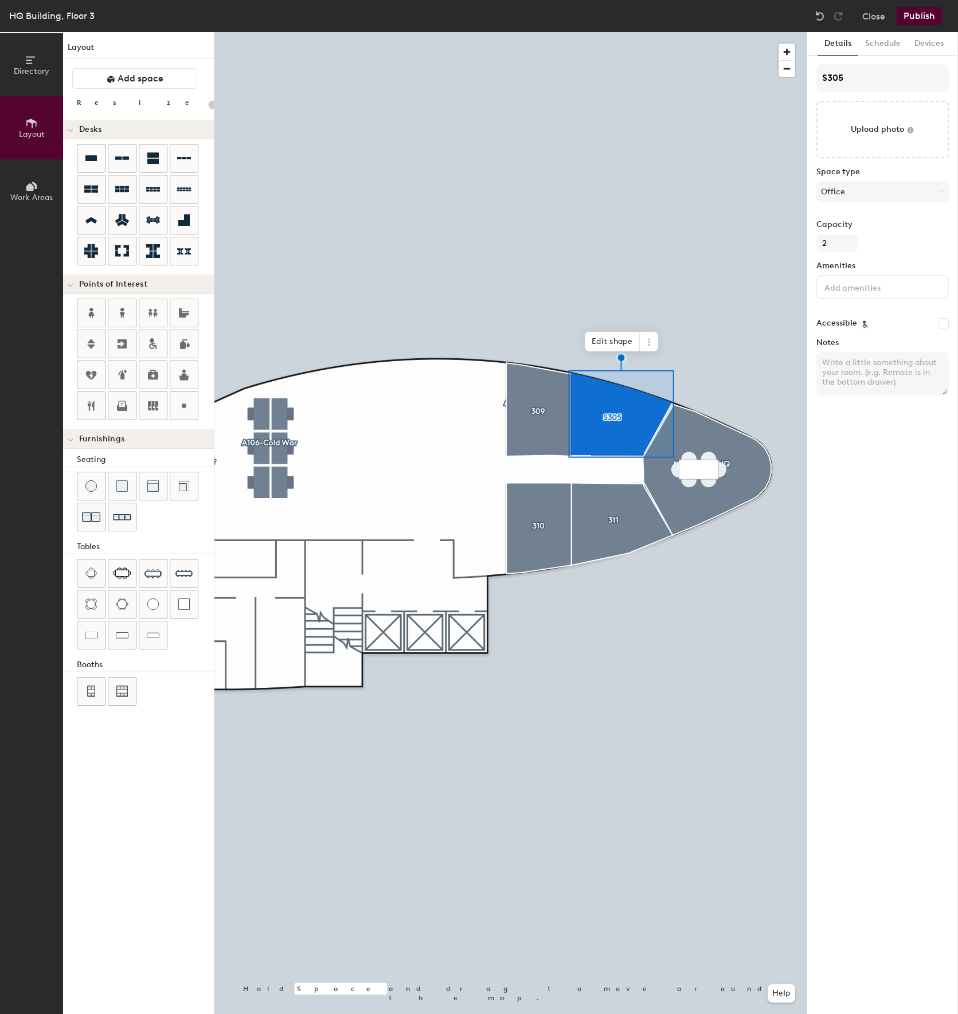
click at [917, 21] on button "Publish" at bounding box center [919, 16] width 45 height 18
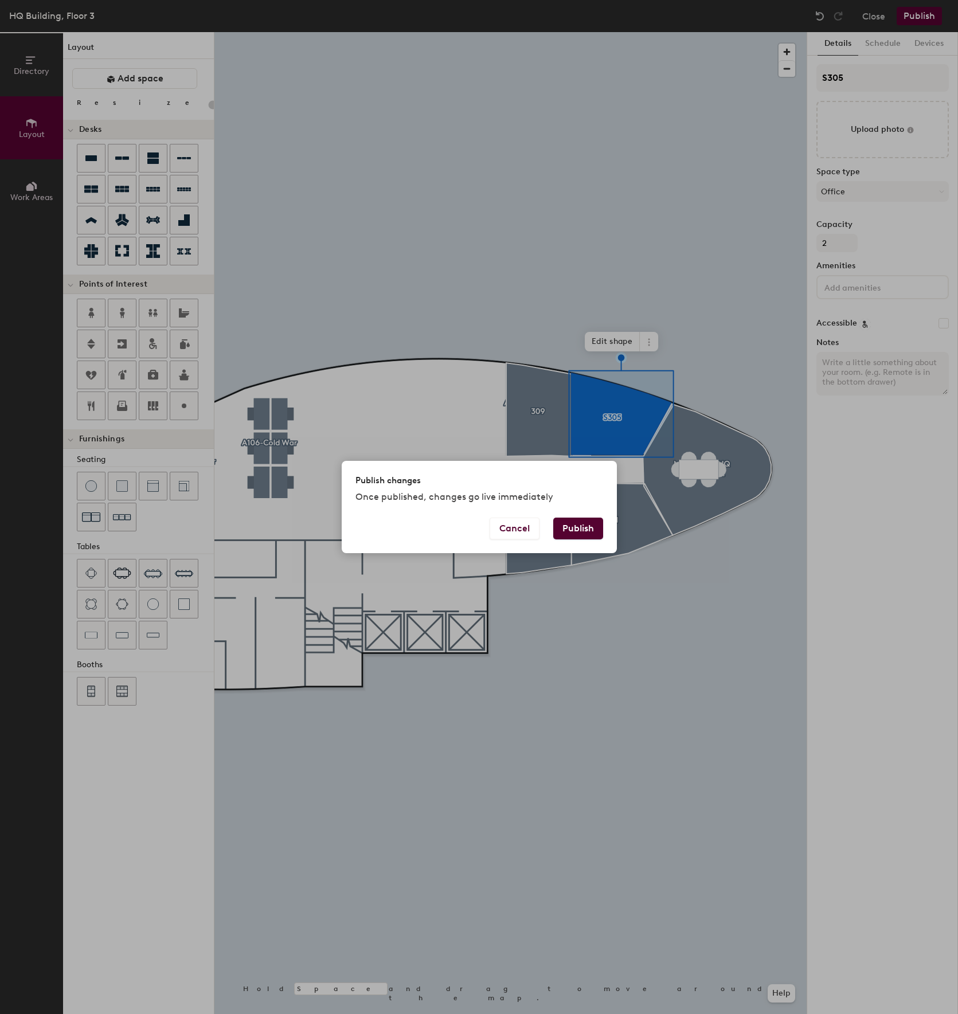
click at [591, 524] on button "Publish" at bounding box center [578, 529] width 50 height 22
type input "20"
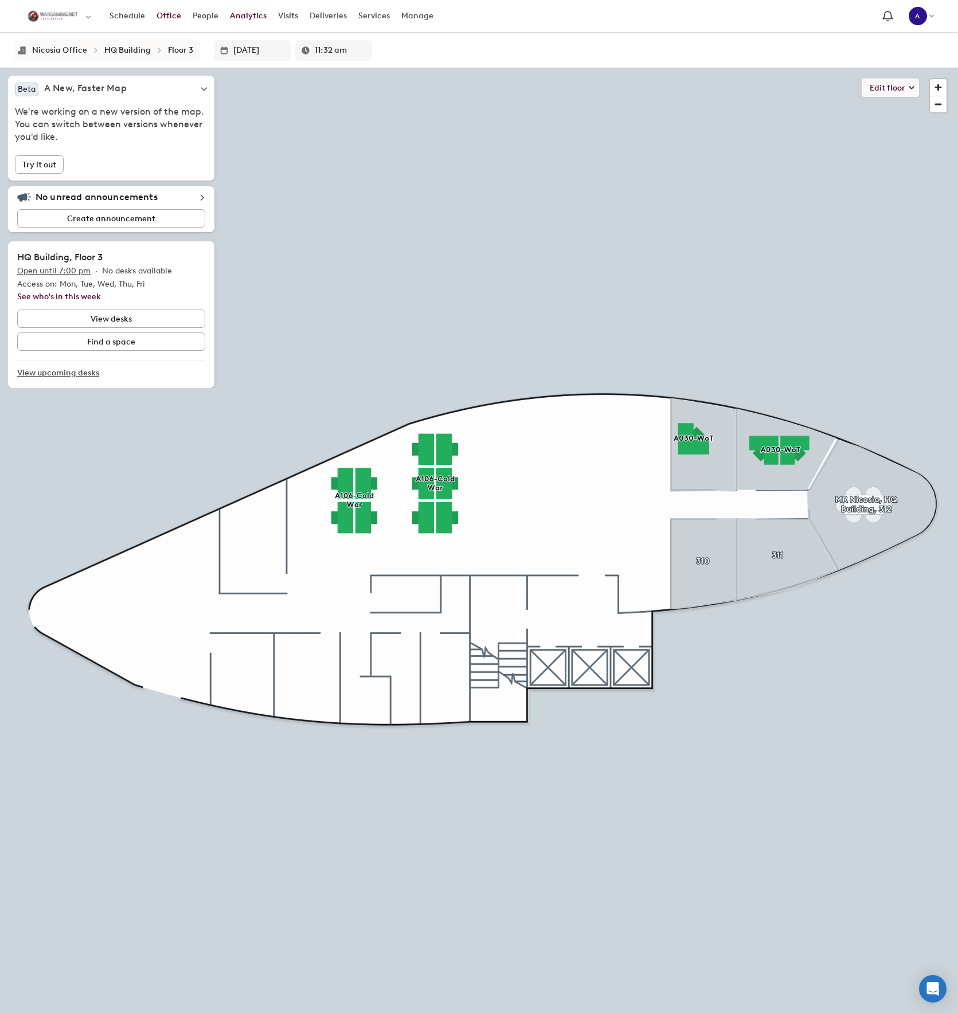
click at [237, 15] on link "Analytics" at bounding box center [248, 16] width 48 height 21
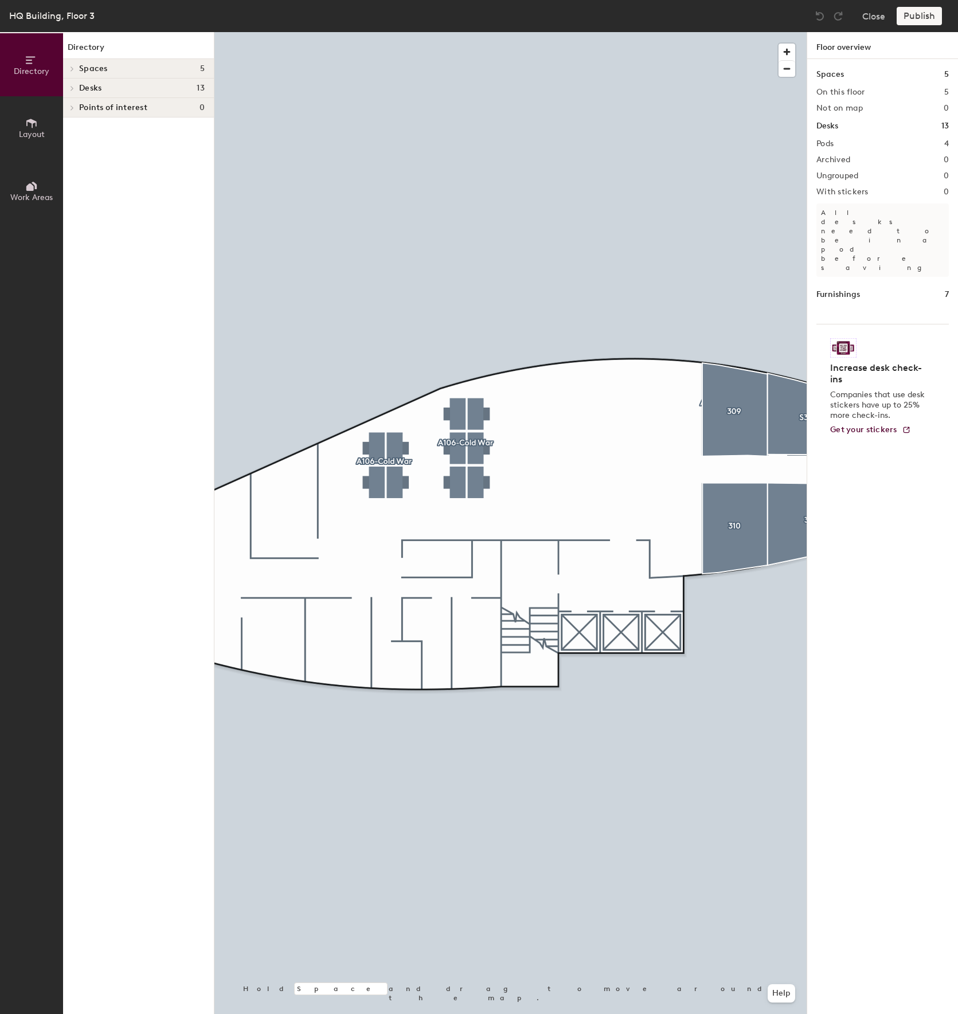
click at [25, 131] on span "Layout" at bounding box center [32, 135] width 26 height 10
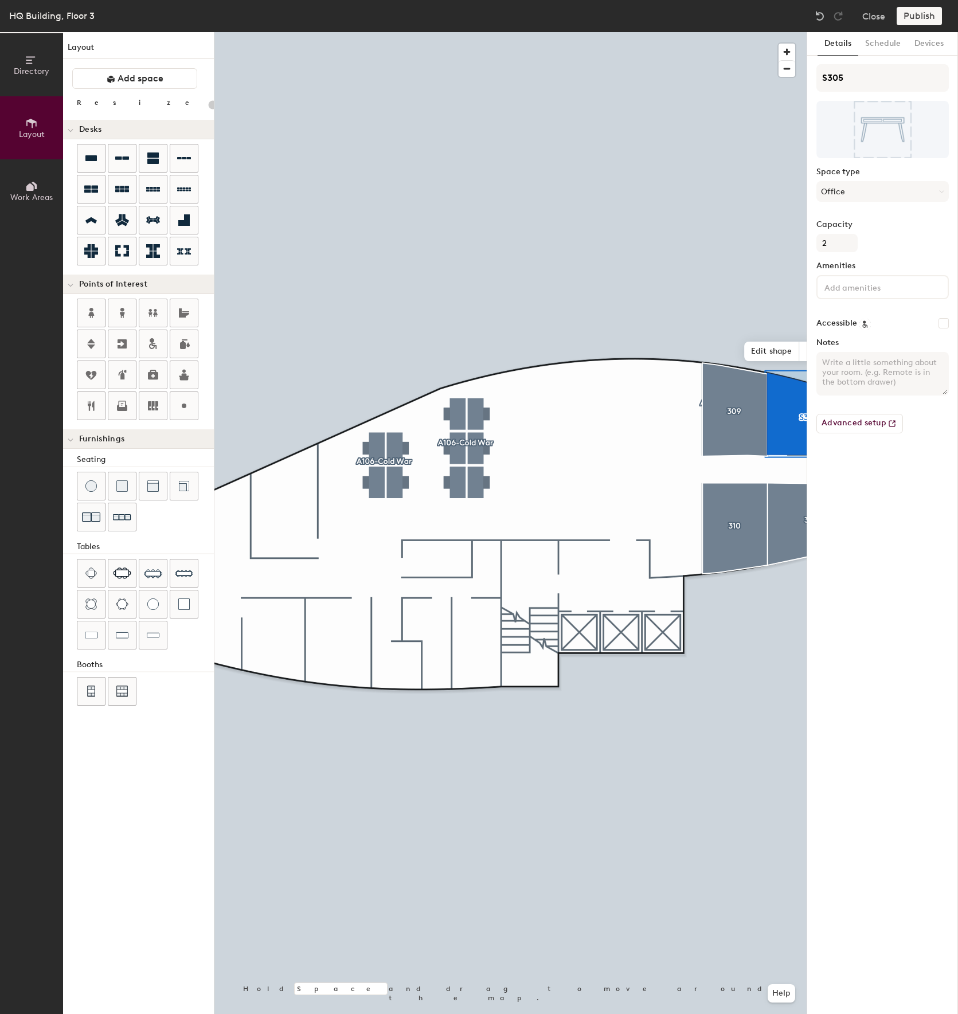
type input "20"
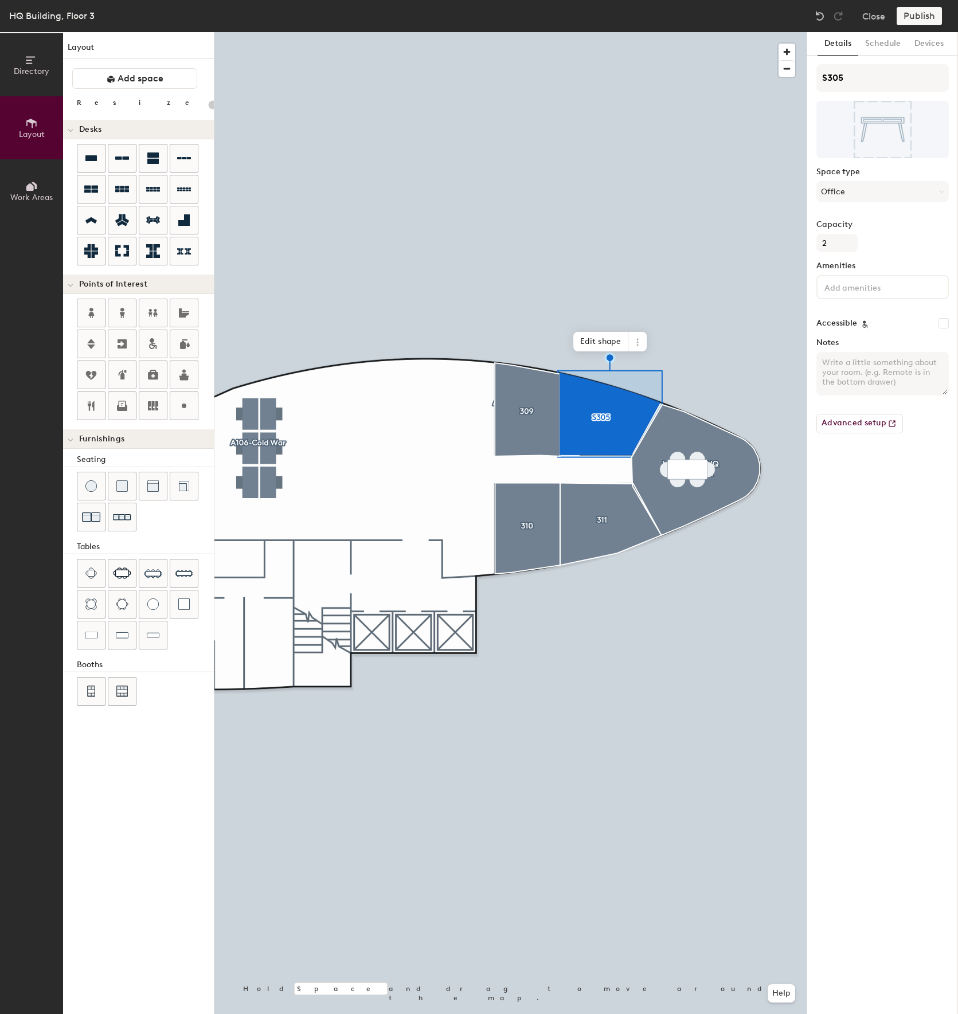
click at [945, 322] on input "Accessible" at bounding box center [944, 323] width 10 height 10
checkbox input "false"
type input "20"
checkbox input "true"
type input "20"
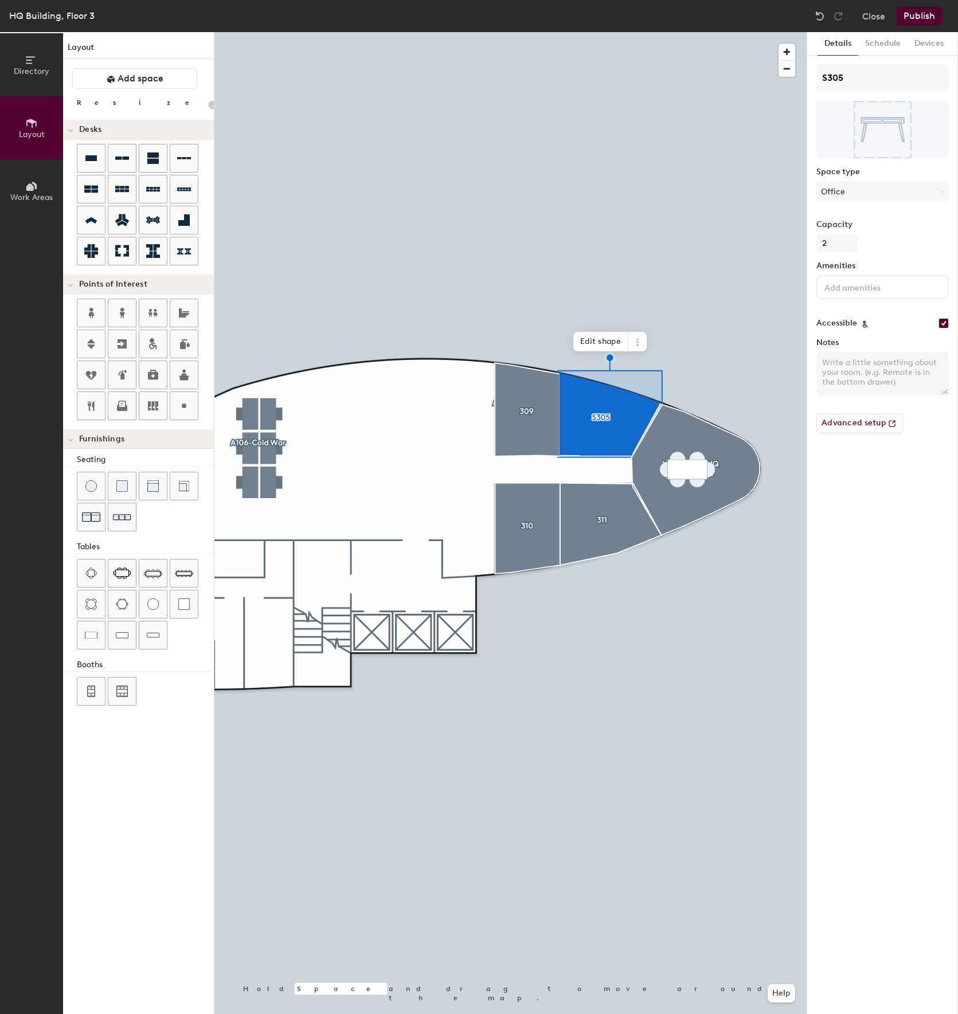
click at [946, 325] on input "Accessible" at bounding box center [944, 323] width 10 height 10
checkbox input "true"
type input "20"
checkbox input "false"
click at [876, 44] on button "Schedule" at bounding box center [882, 44] width 49 height 24
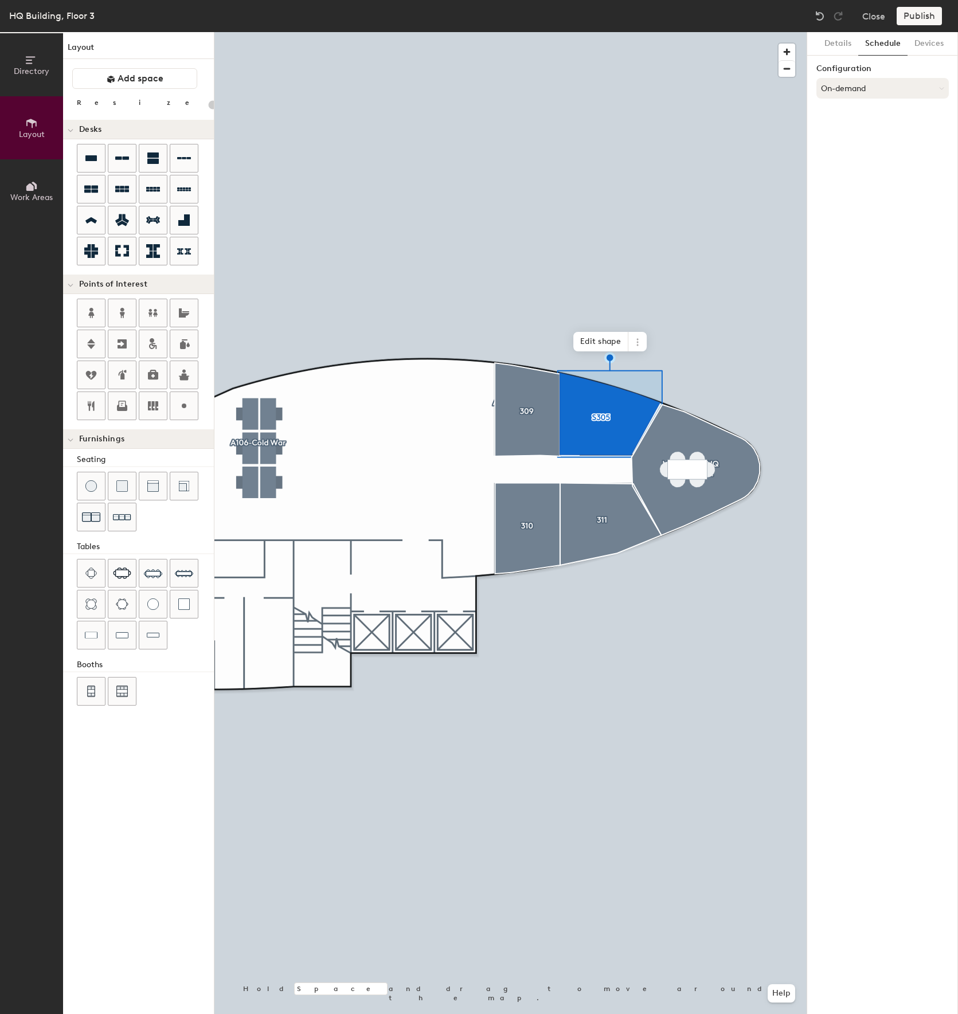
click at [875, 79] on button "On-demand" at bounding box center [883, 88] width 132 height 21
click at [860, 150] on div "Request-only" at bounding box center [882, 151] width 131 height 17
click at [943, 92] on button "Request-only" at bounding box center [883, 88] width 132 height 21
click at [927, 80] on button "Request-only" at bounding box center [883, 88] width 132 height 21
click at [872, 16] on button "Close" at bounding box center [873, 16] width 23 height 18
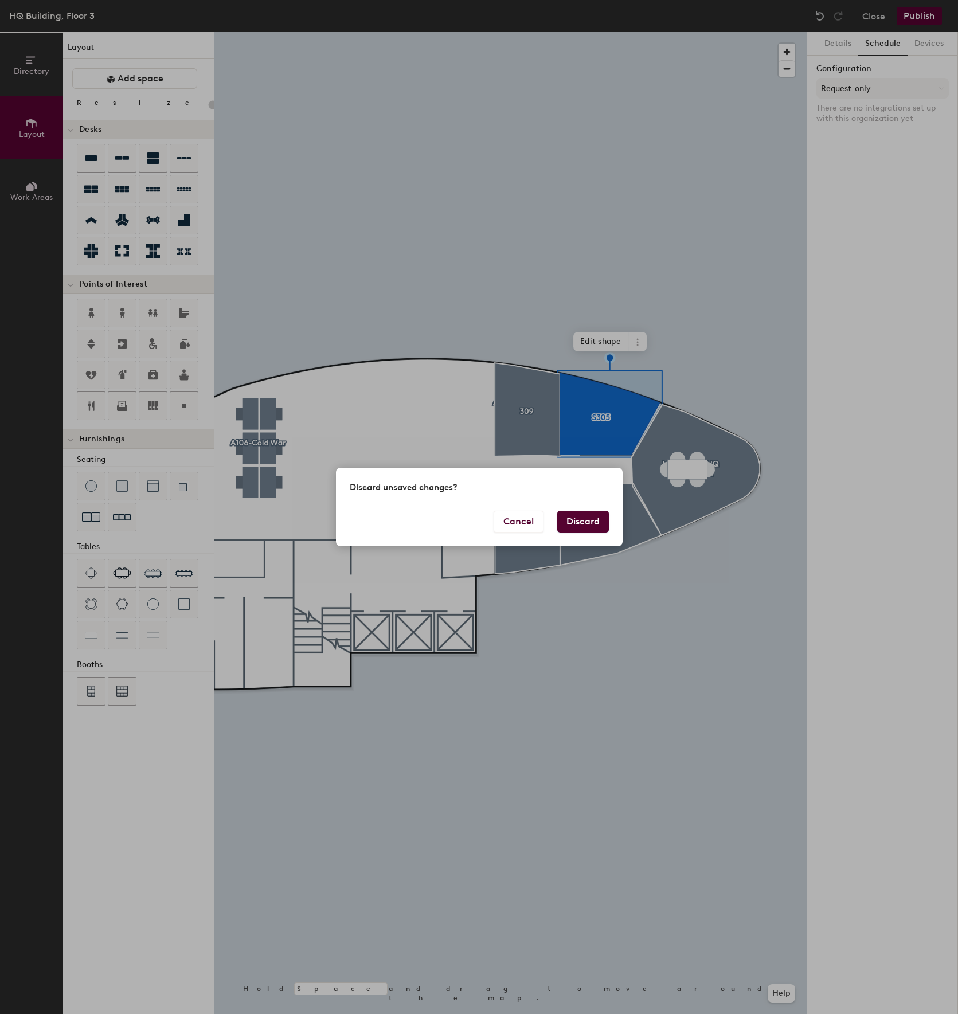
click at [579, 515] on button "Discard" at bounding box center [583, 522] width 52 height 22
type input "20"
